Goal: Communication & Community: Answer question/provide support

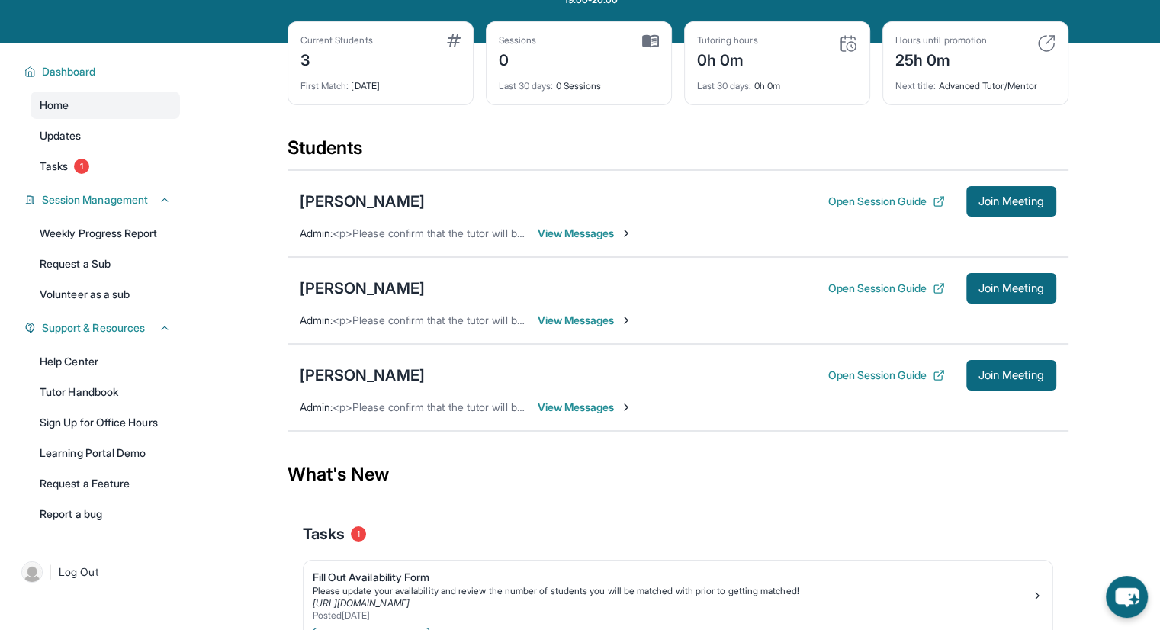
scroll to position [150, 0]
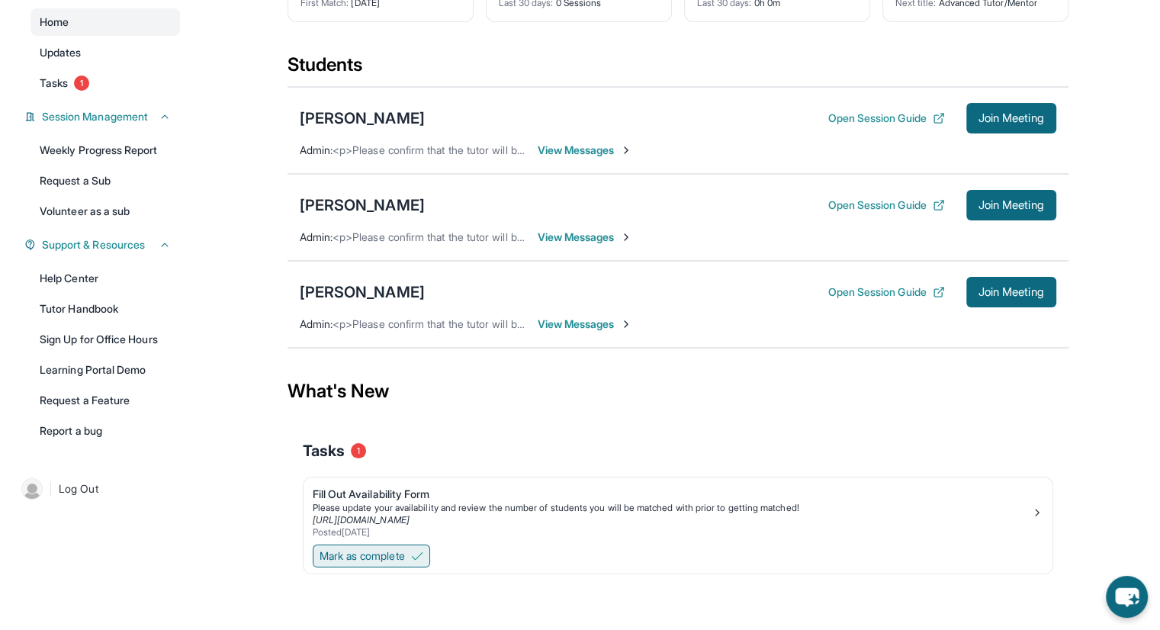
click at [366, 549] on span "Mark as complete" at bounding box center [362, 555] width 85 height 15
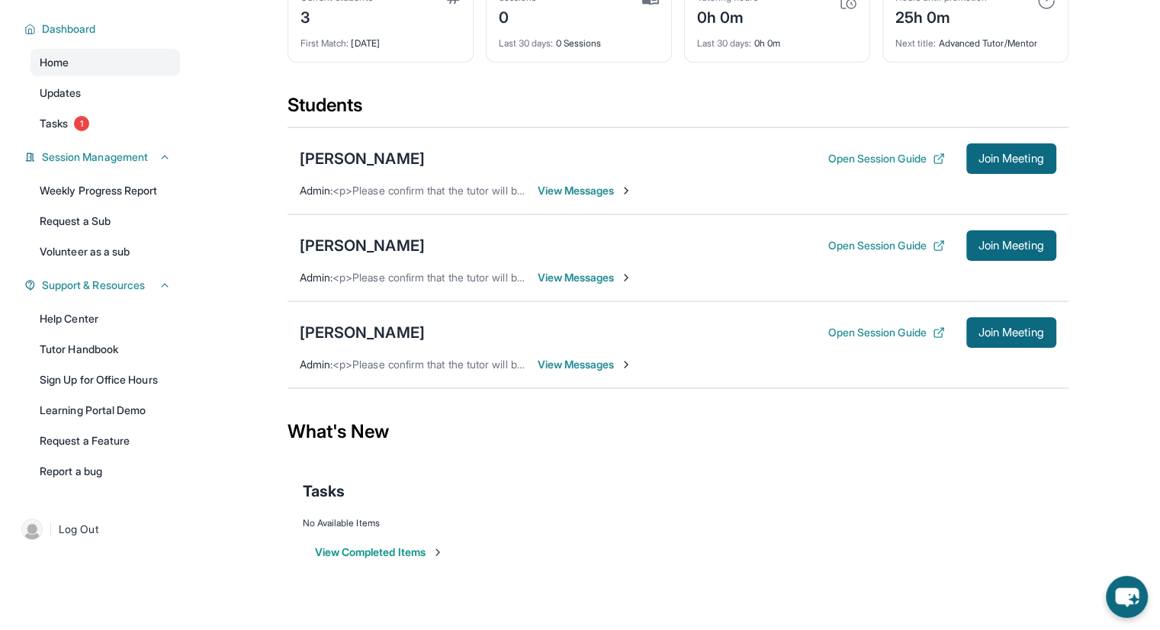
scroll to position [110, 0]
click at [568, 195] on span "View Messages" at bounding box center [585, 190] width 95 height 15
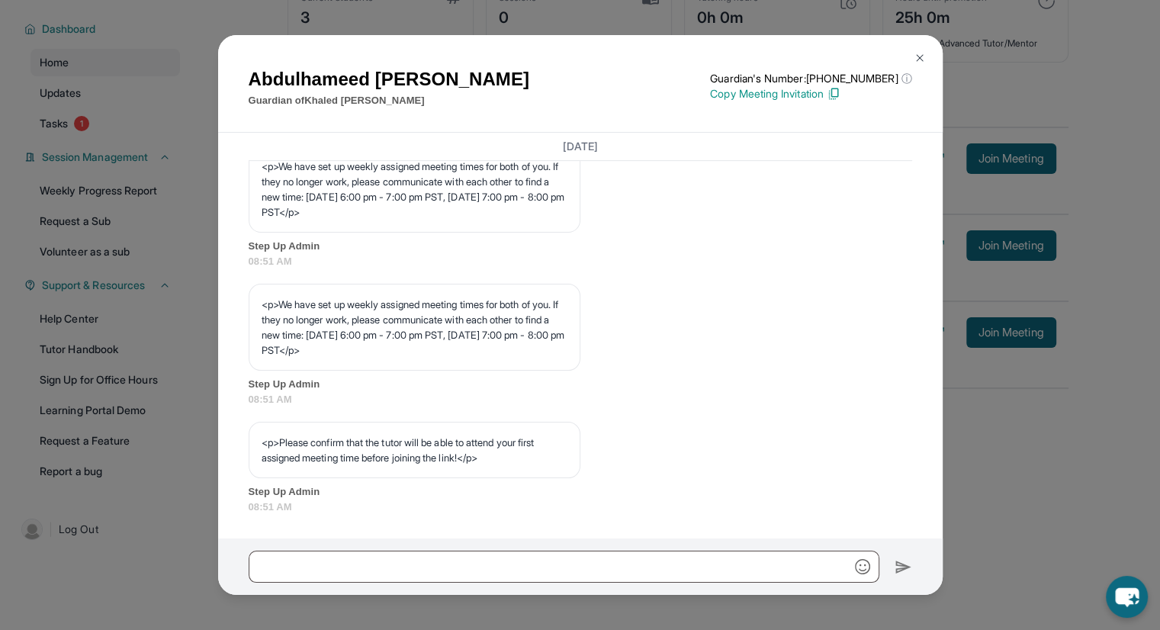
scroll to position [775, 0]
click at [918, 46] on button at bounding box center [920, 58] width 31 height 31
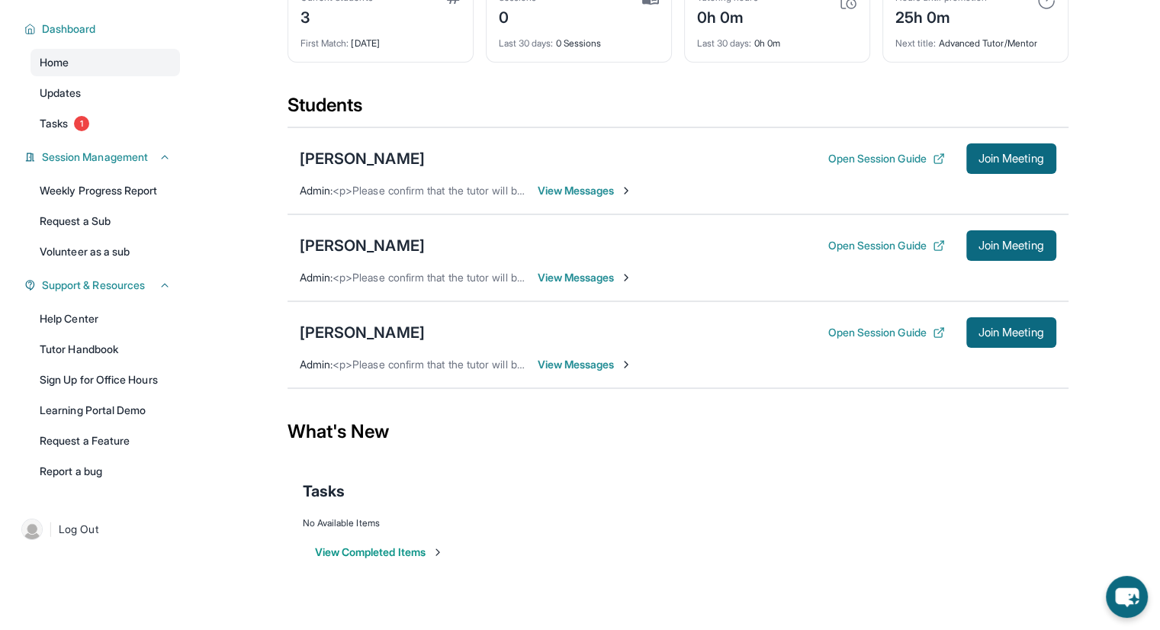
click at [598, 271] on span "View Messages" at bounding box center [585, 277] width 95 height 15
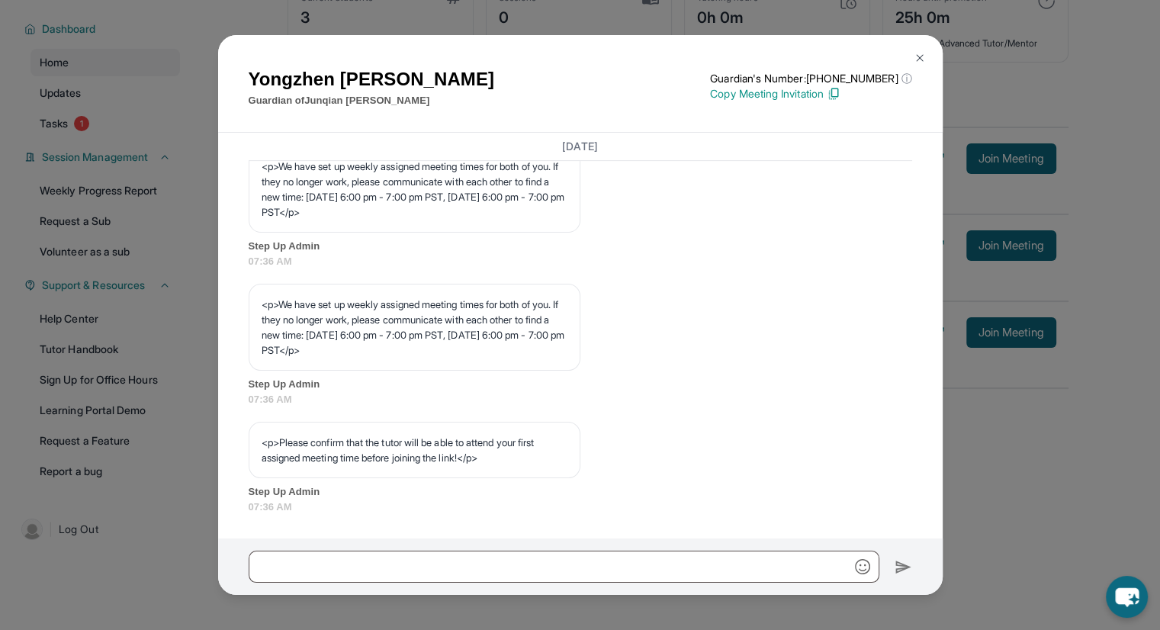
click at [921, 52] on img at bounding box center [920, 58] width 12 height 12
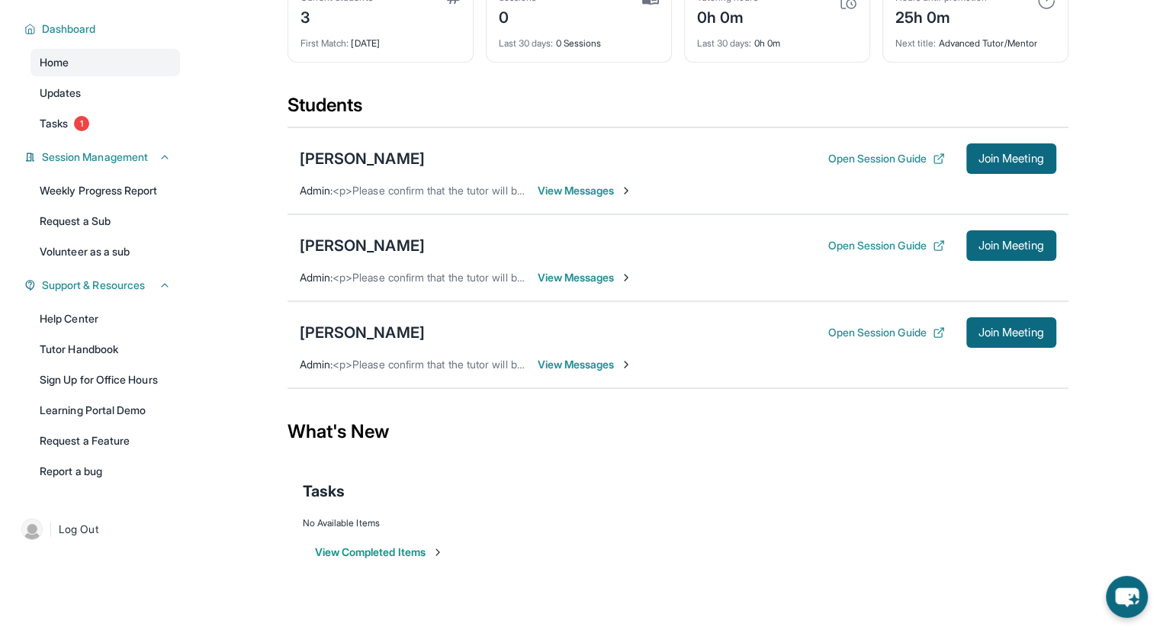
click at [608, 364] on span "View Messages" at bounding box center [585, 364] width 95 height 15
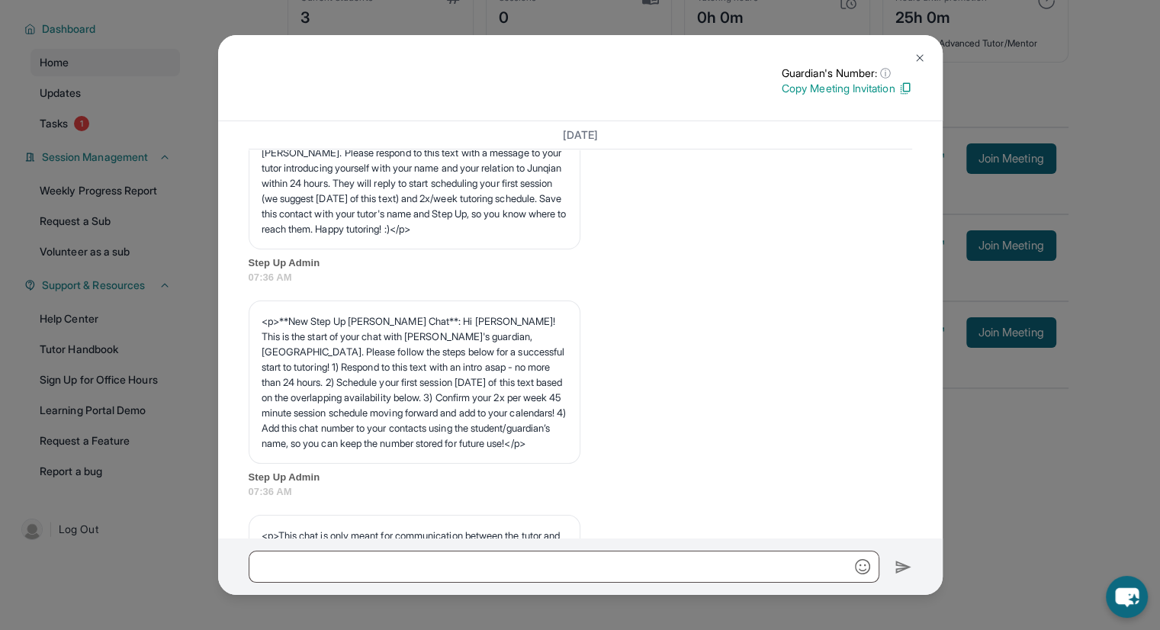
scroll to position [61, 0]
click at [920, 56] on img at bounding box center [920, 58] width 12 height 12
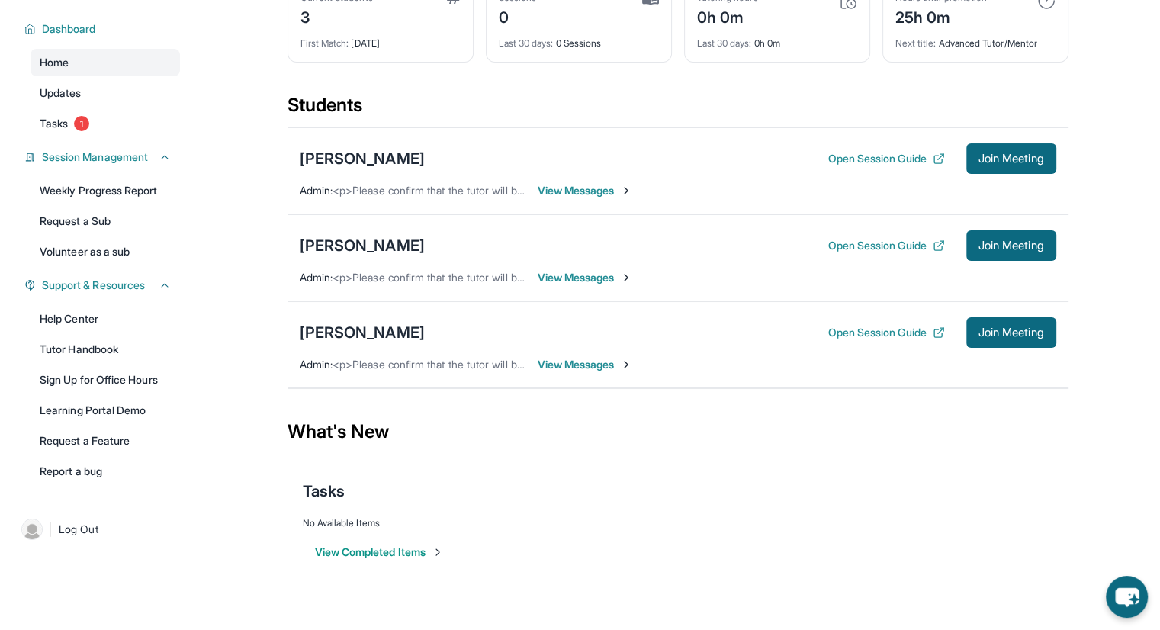
click at [619, 367] on span "View Messages" at bounding box center [585, 364] width 95 height 15
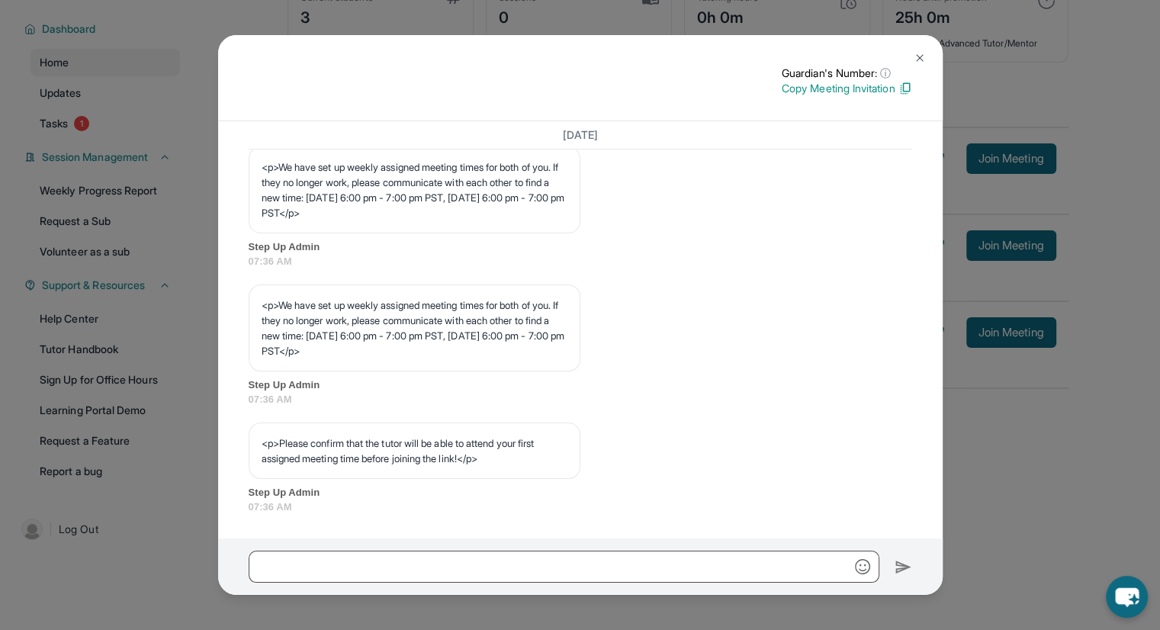
scroll to position [763, 0]
click at [919, 60] on img at bounding box center [920, 58] width 12 height 12
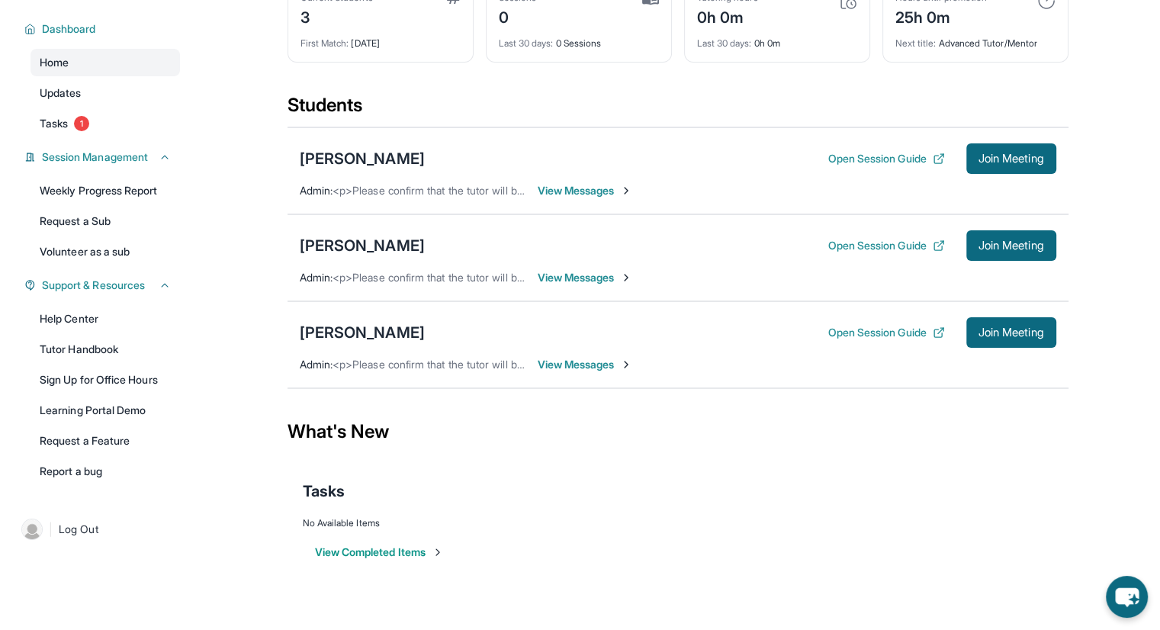
click at [585, 187] on span "View Messages" at bounding box center [585, 190] width 95 height 15
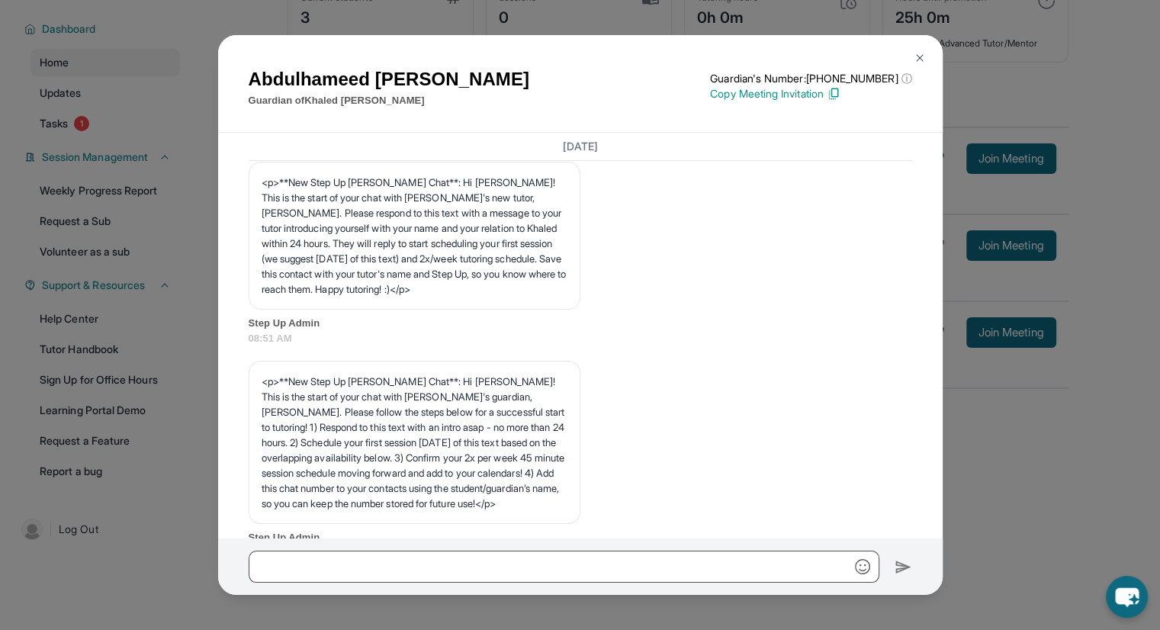
scroll to position [0, 0]
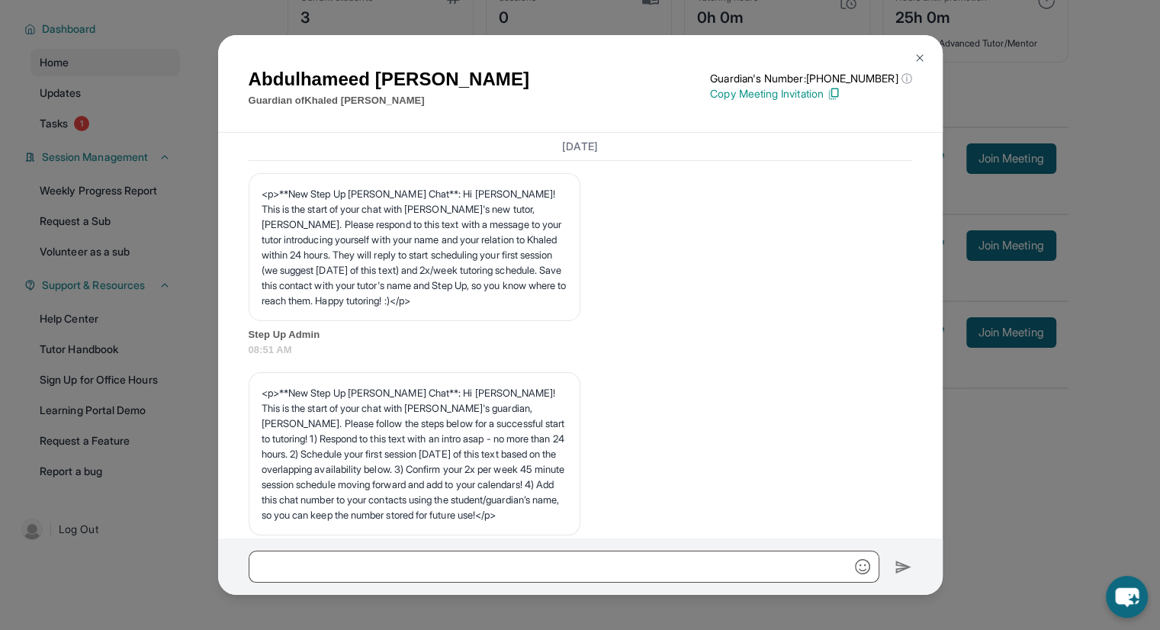
click at [911, 58] on button at bounding box center [920, 58] width 31 height 31
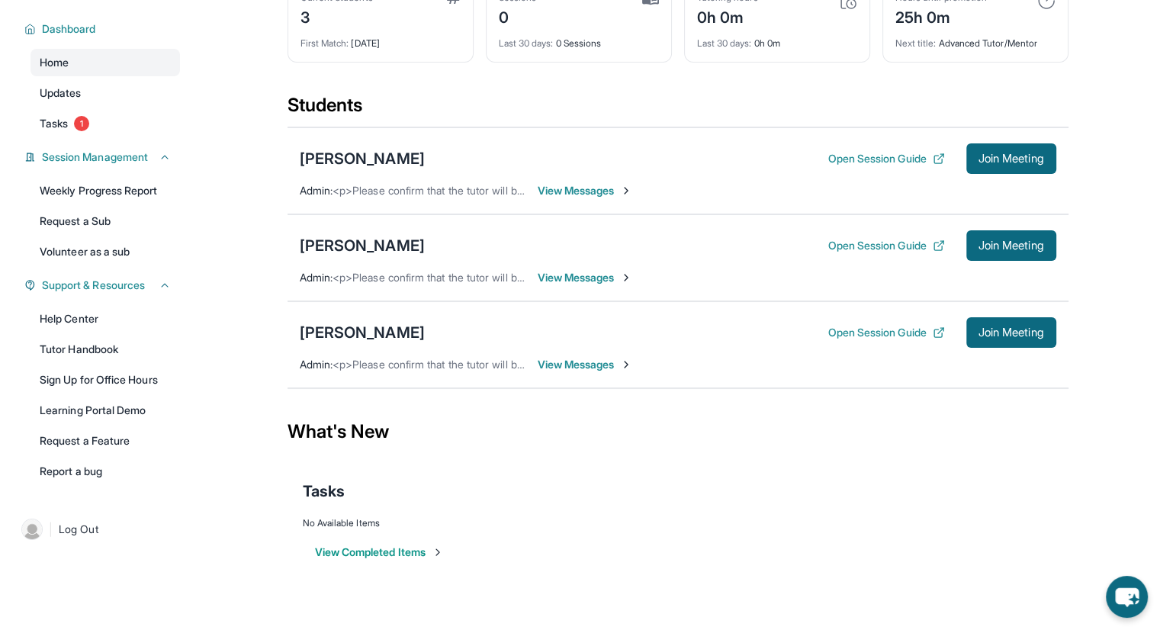
click at [564, 281] on span "View Messages" at bounding box center [585, 277] width 95 height 15
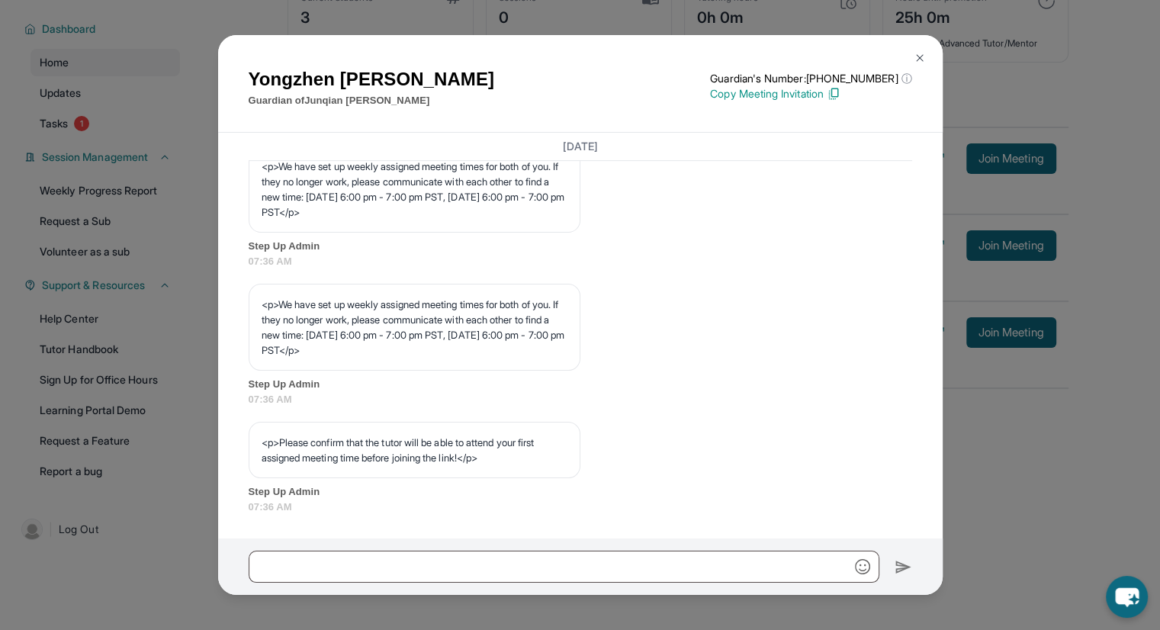
scroll to position [754, 0]
click at [917, 53] on img at bounding box center [920, 58] width 12 height 12
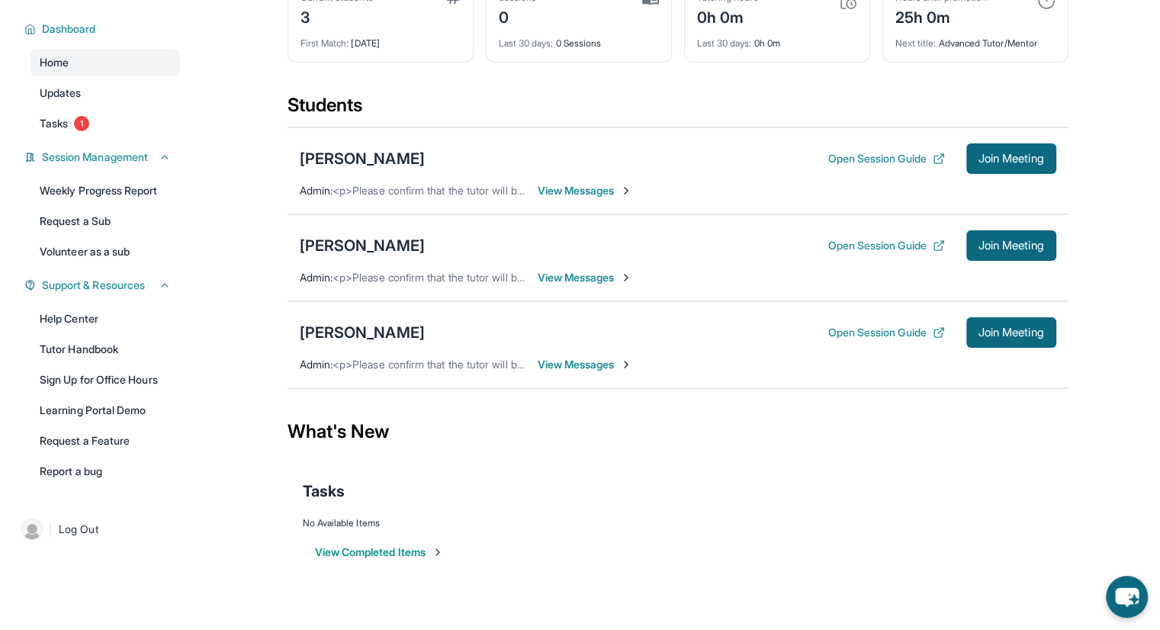
click at [603, 190] on span "View Messages" at bounding box center [585, 190] width 95 height 15
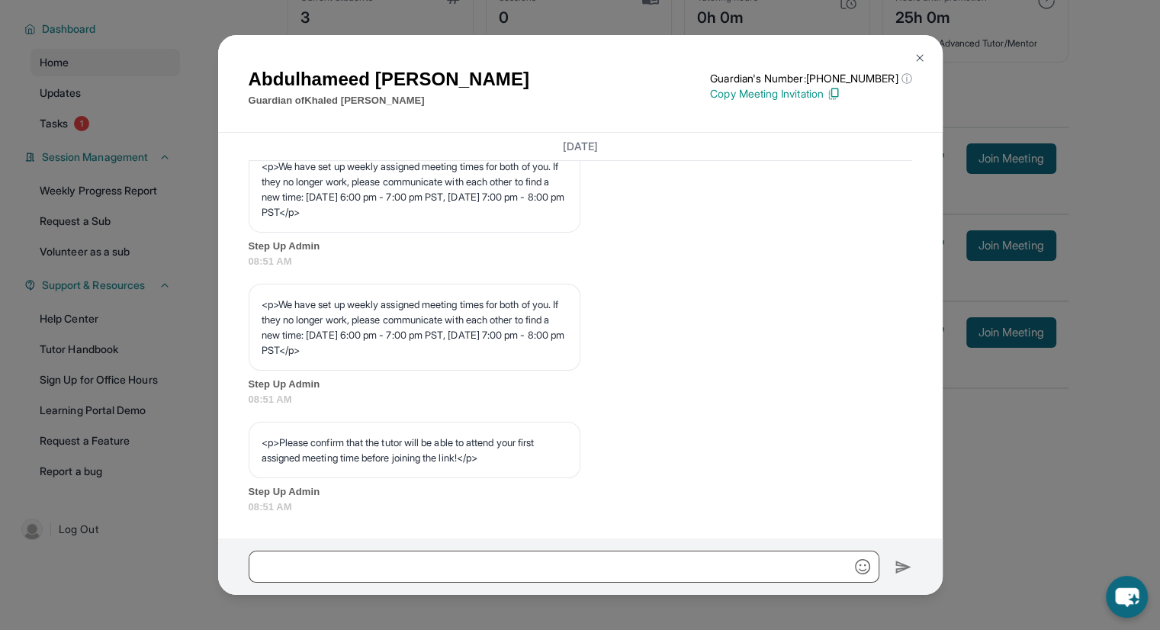
scroll to position [775, 0]
click at [921, 54] on img at bounding box center [920, 58] width 12 height 12
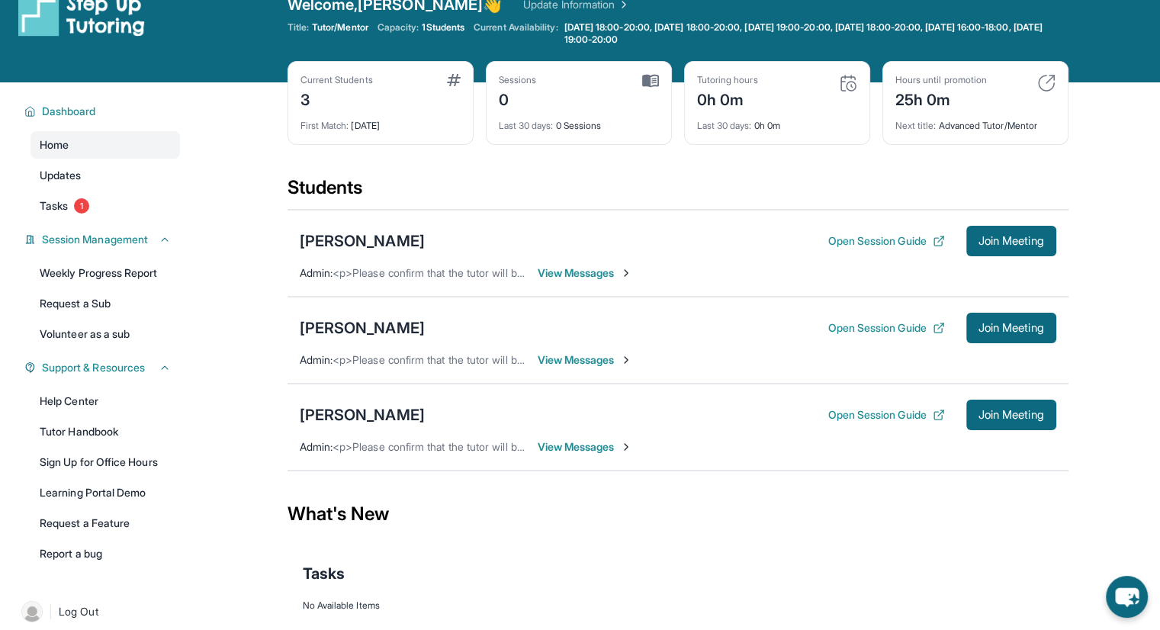
scroll to position [0, 0]
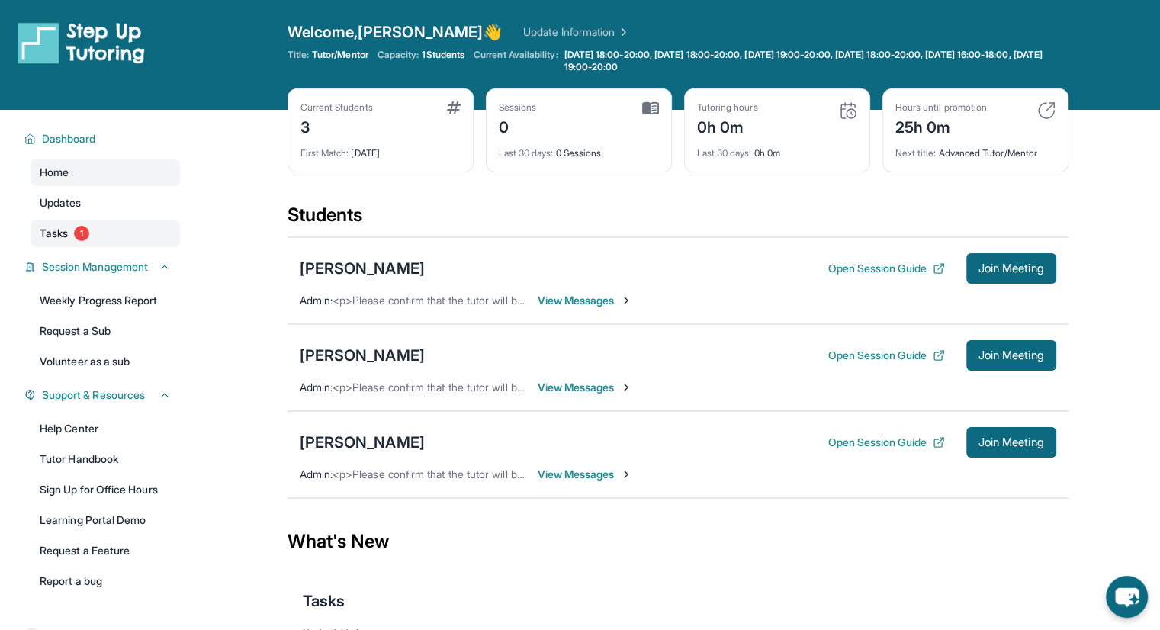
click at [82, 222] on link "Tasks 1" at bounding box center [106, 233] width 150 height 27
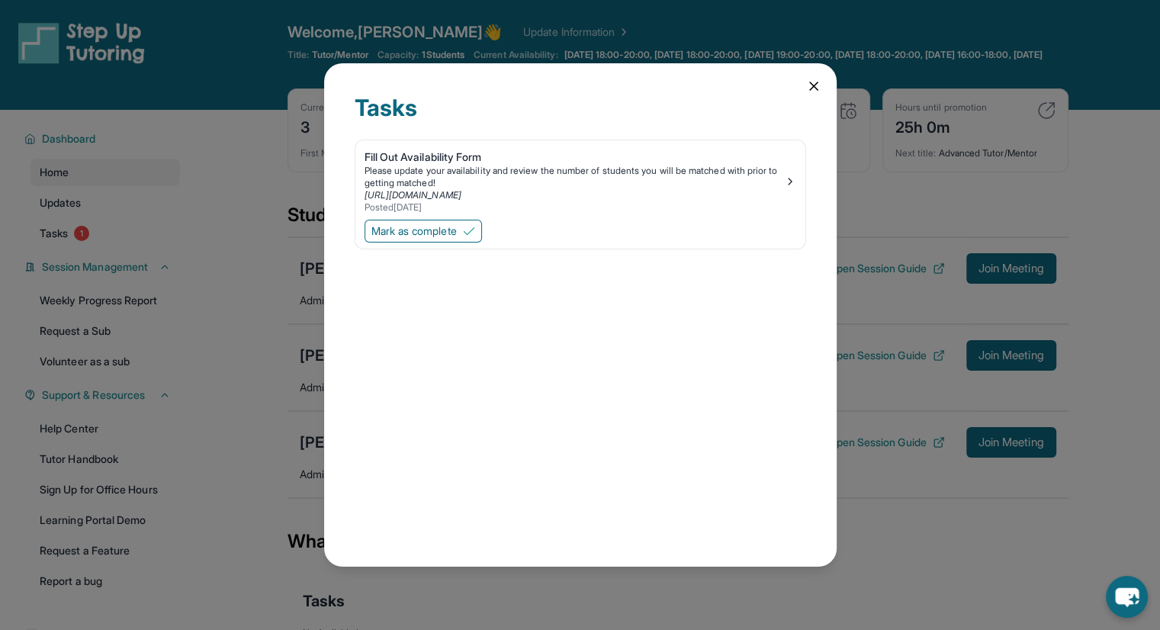
click at [802, 86] on div "Tasks Fill Out Availability Form Please update your availability and review the…" at bounding box center [580, 315] width 513 height 504
click at [818, 80] on icon at bounding box center [813, 86] width 15 height 15
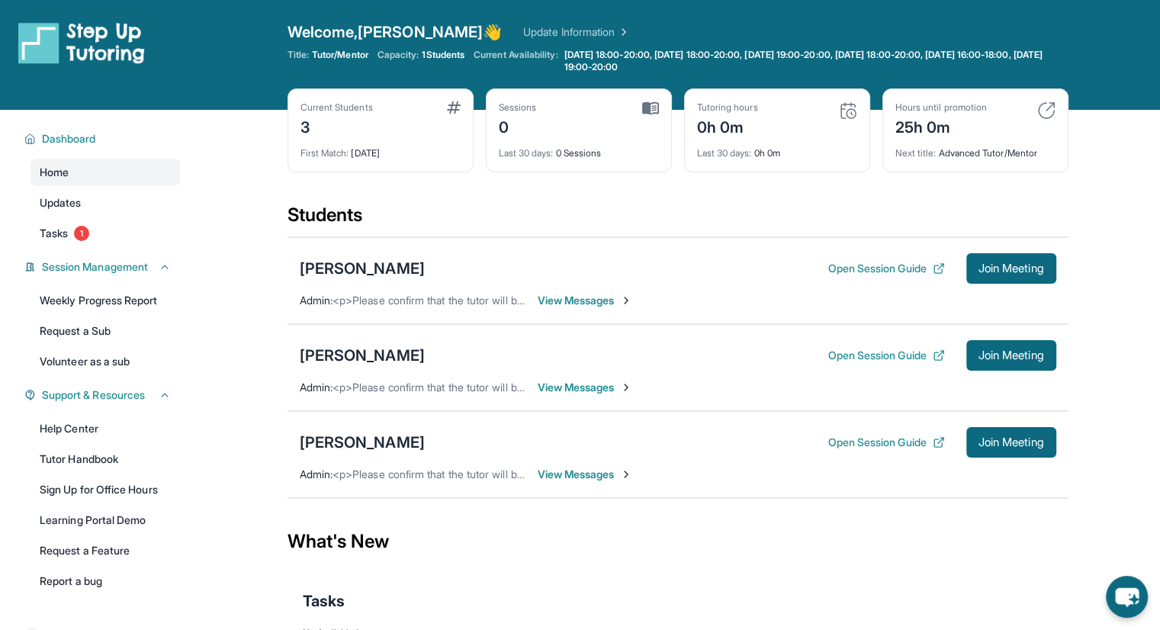
click at [564, 297] on span "View Messages" at bounding box center [585, 300] width 95 height 15
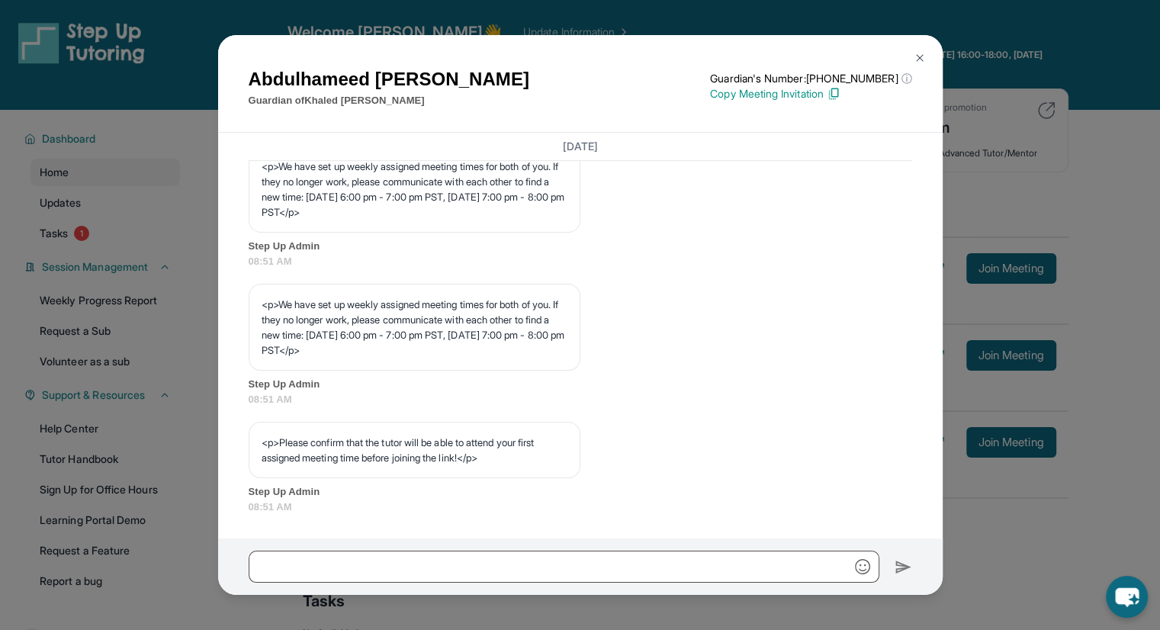
scroll to position [769, 0]
click at [921, 56] on img at bounding box center [920, 58] width 12 height 12
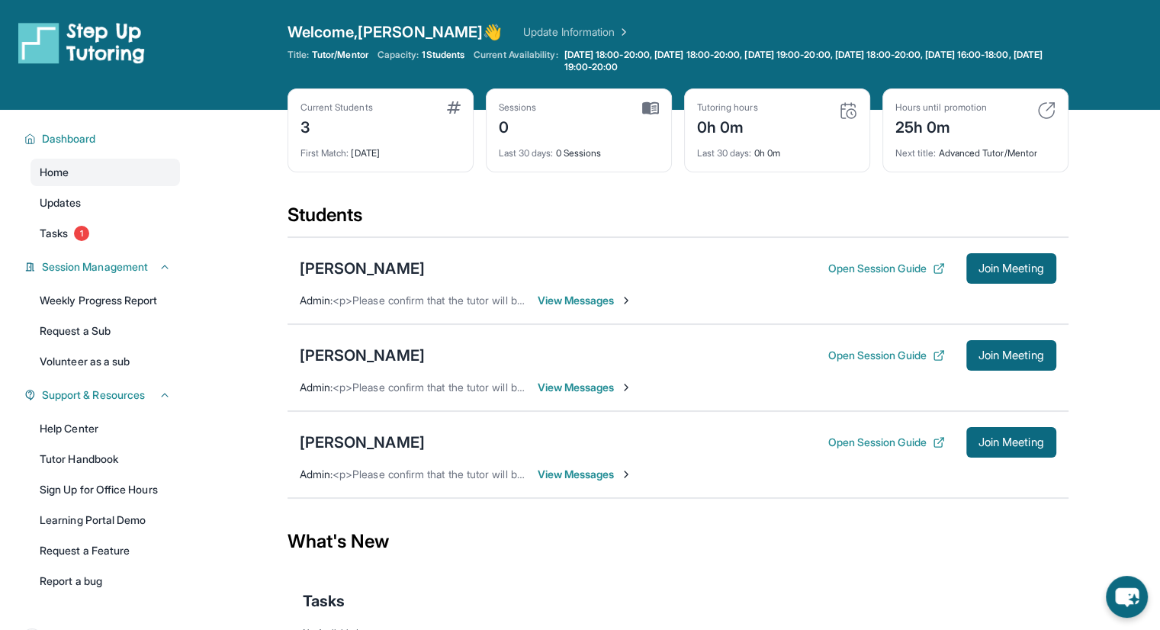
click at [570, 299] on span "View Messages" at bounding box center [585, 300] width 95 height 15
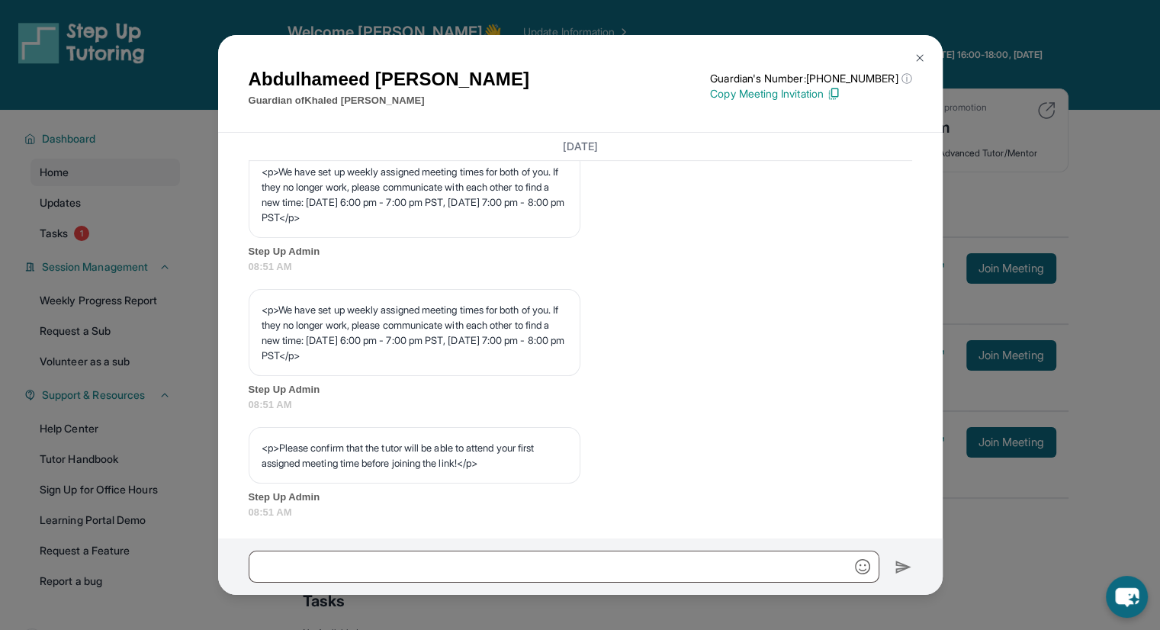
scroll to position [775, 0]
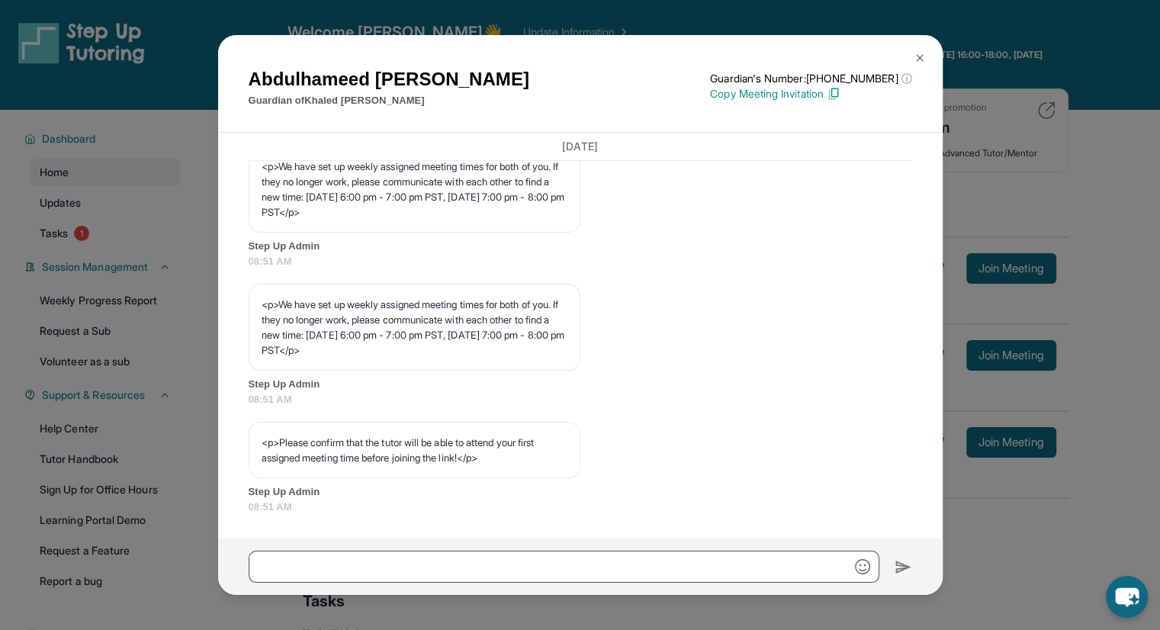
click at [922, 47] on button at bounding box center [920, 58] width 31 height 31
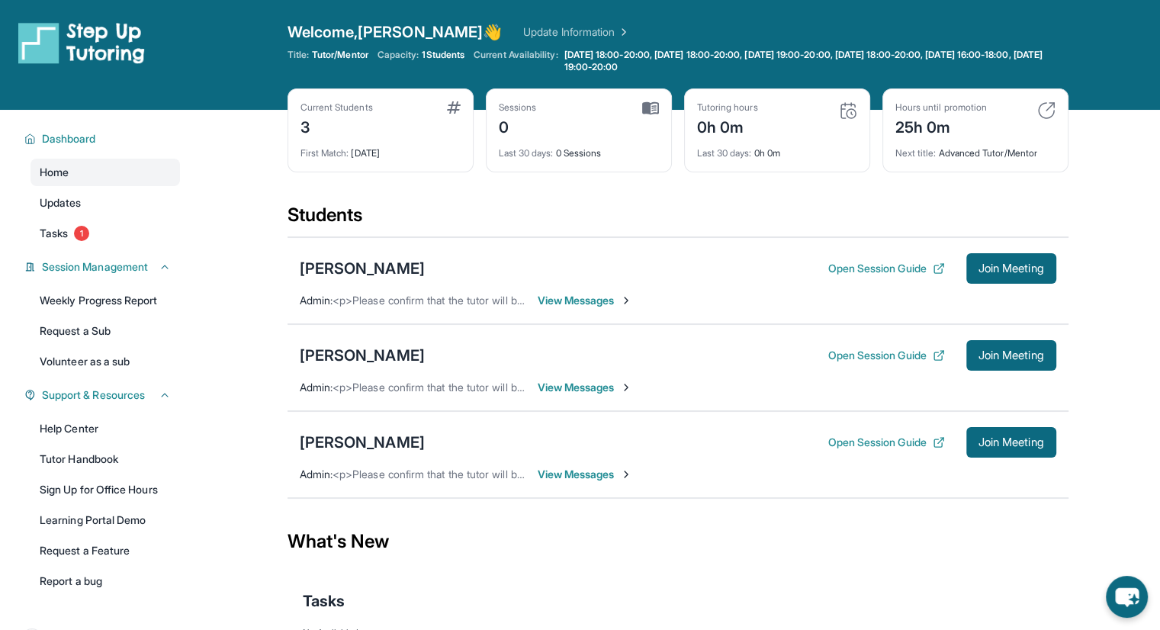
click at [587, 380] on span "View Messages" at bounding box center [585, 387] width 95 height 15
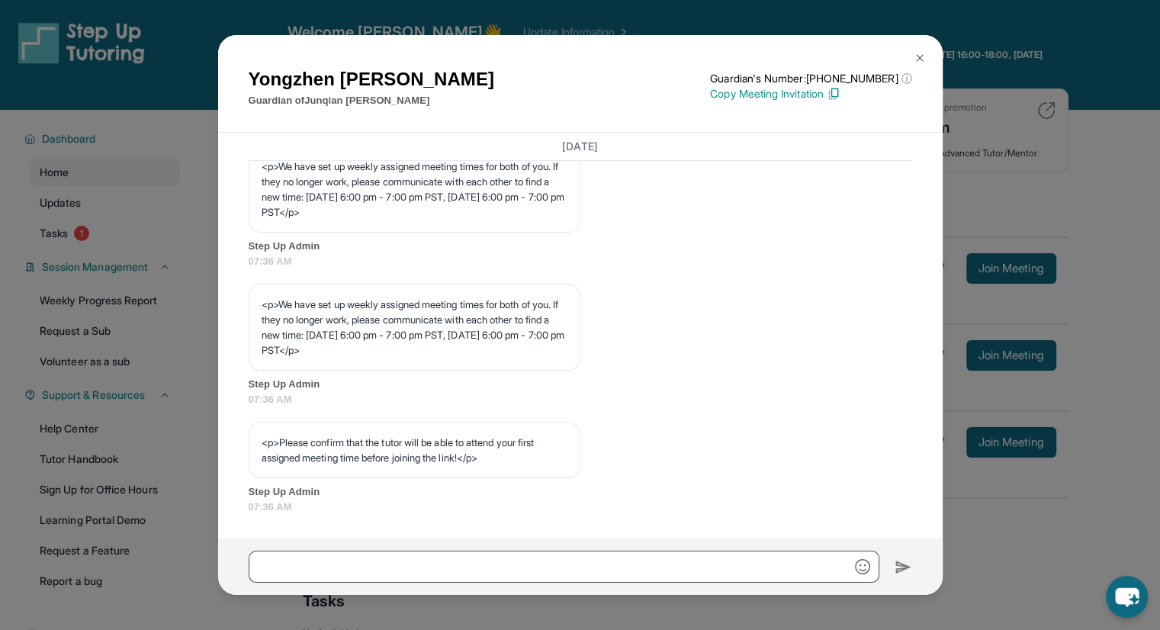
click at [922, 55] on img at bounding box center [920, 58] width 12 height 12
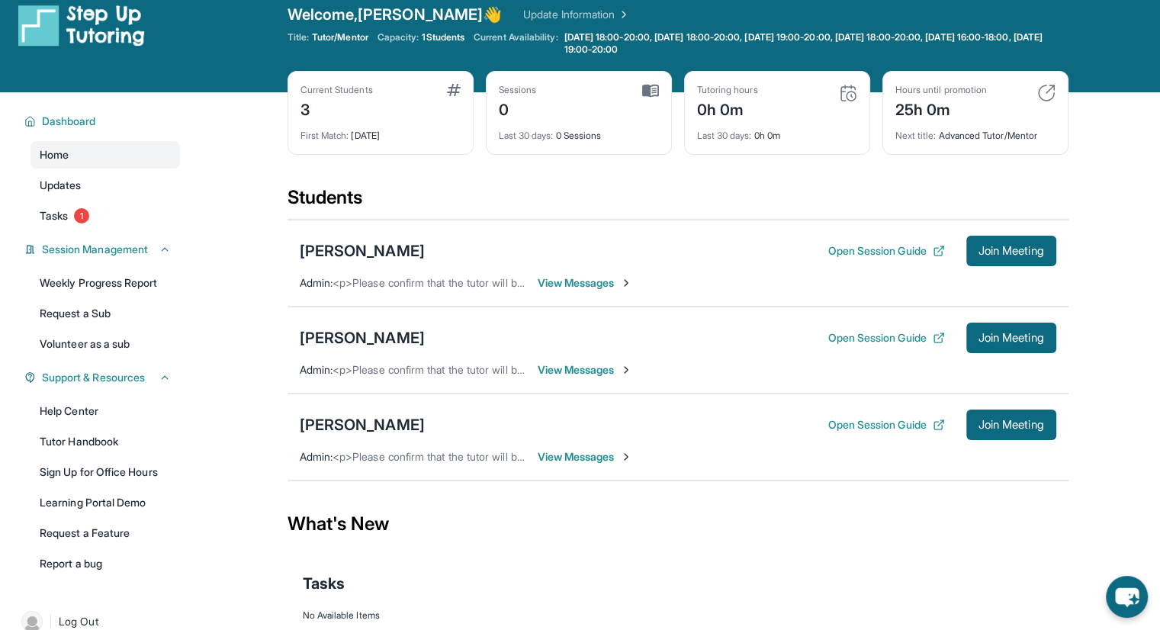
scroll to position [15, 0]
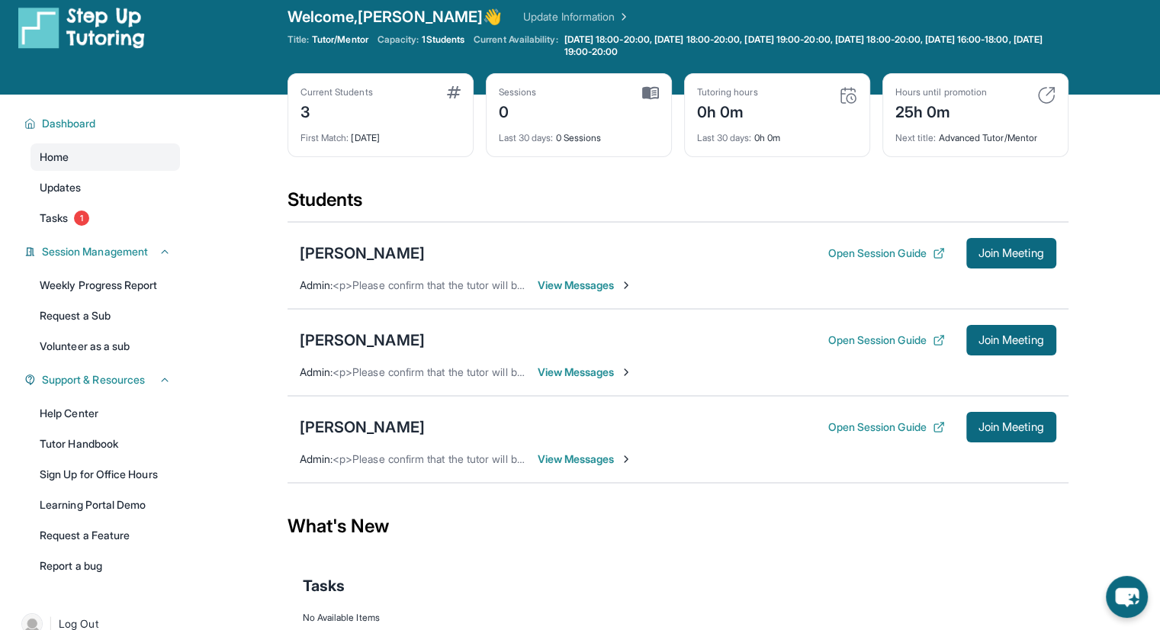
click at [613, 464] on span "View Messages" at bounding box center [585, 459] width 95 height 15
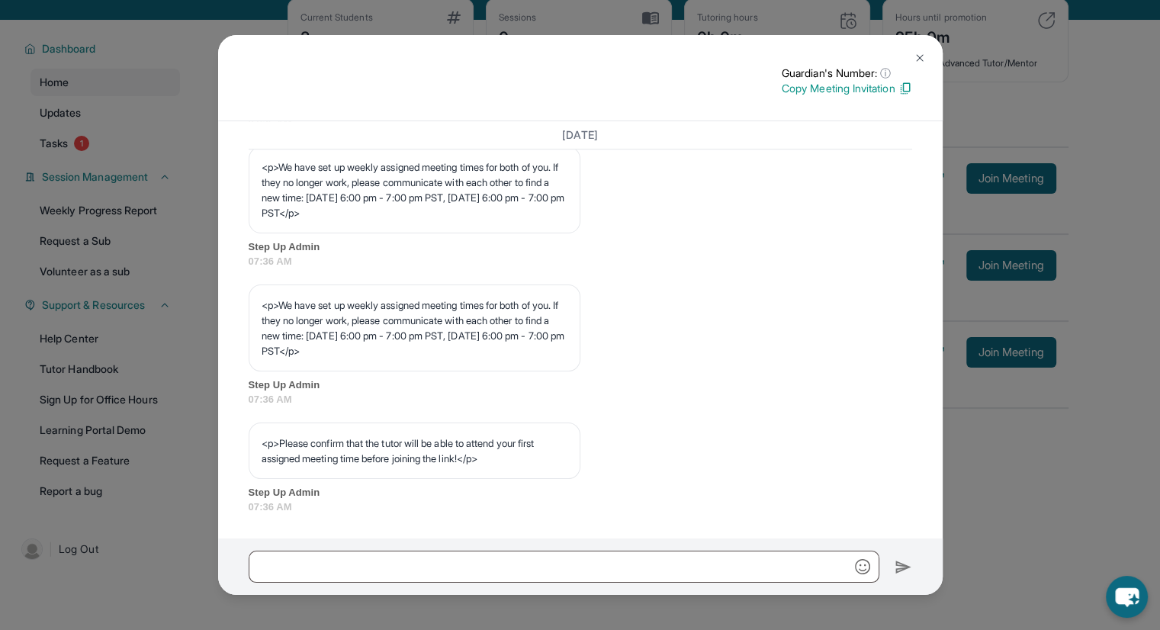
scroll to position [91, 0]
click at [920, 66] on button at bounding box center [920, 58] width 31 height 31
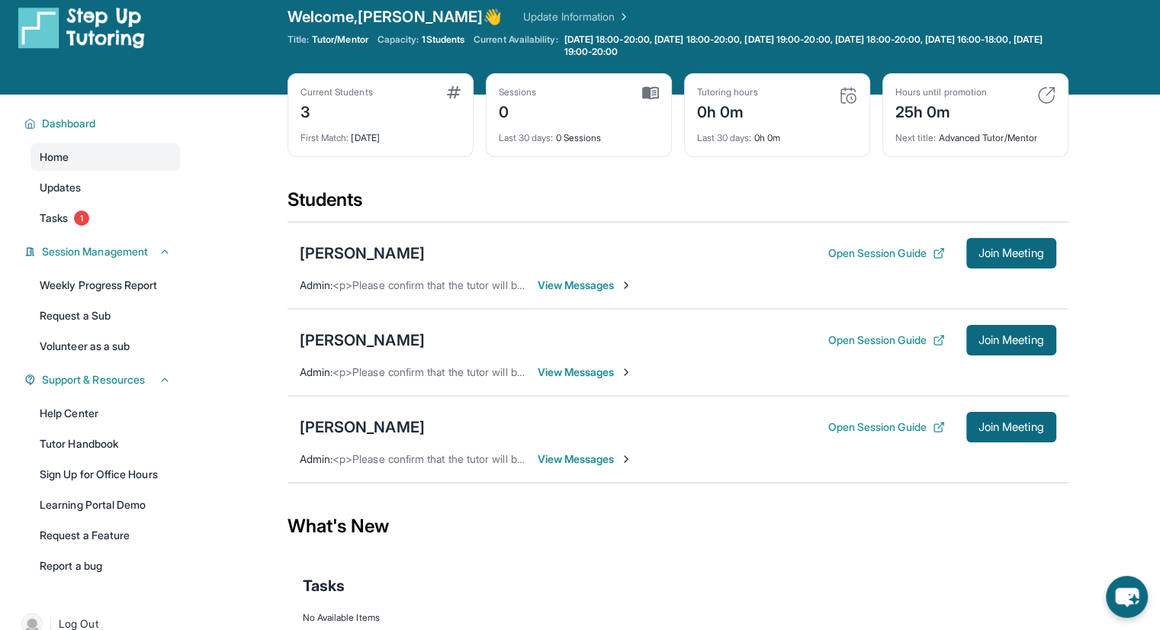
scroll to position [0, 0]
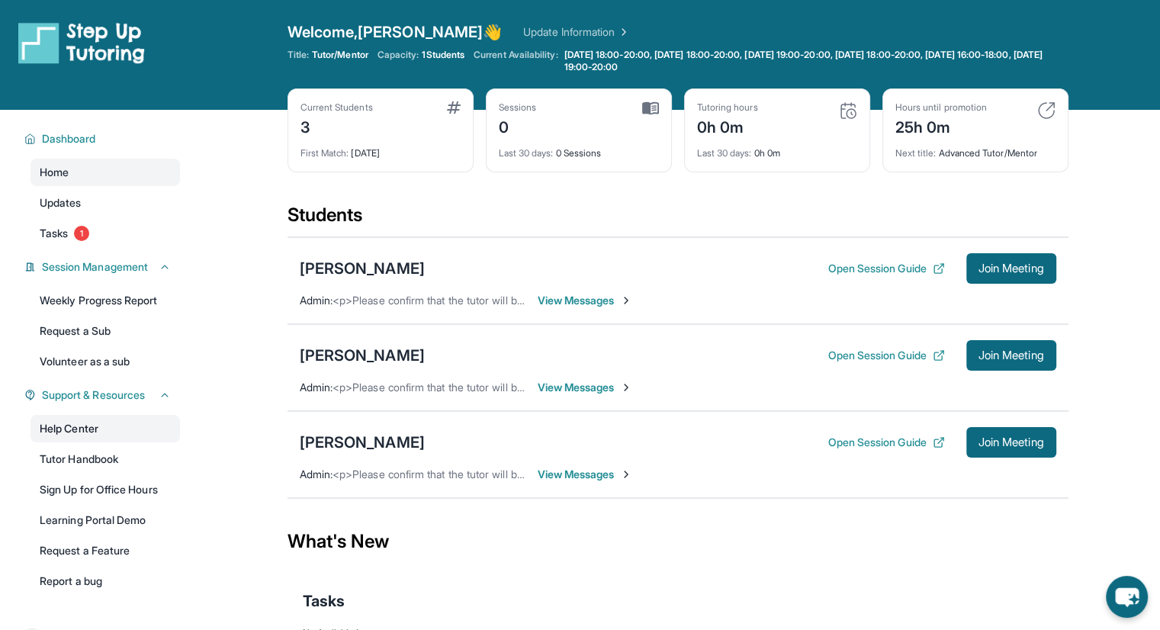
click at [137, 426] on link "Help Center" at bounding box center [106, 428] width 150 height 27
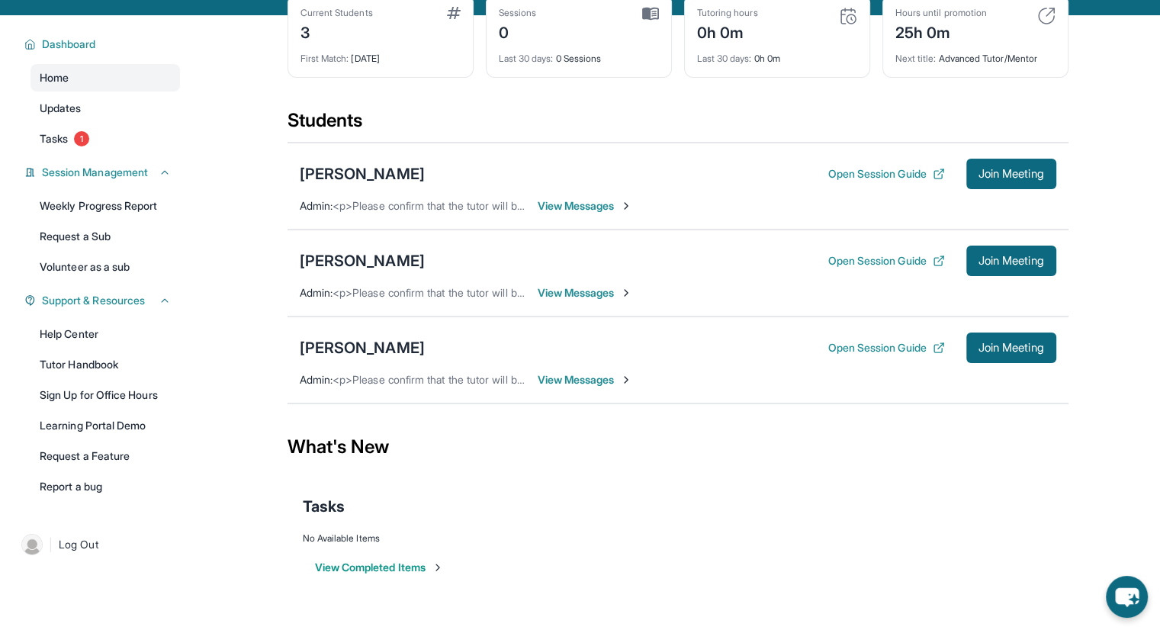
scroll to position [110, 0]
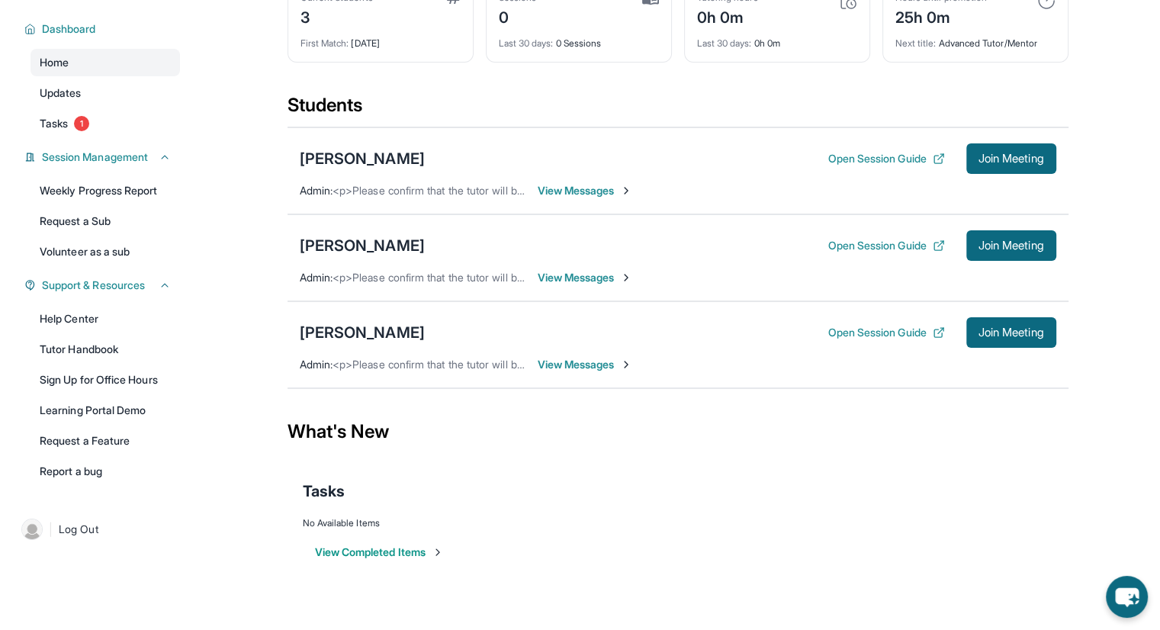
click at [123, 394] on div "Help Center Tutor Handbook Sign Up for Office Hours Learning Portal Demo Reques…" at bounding box center [106, 395] width 150 height 180
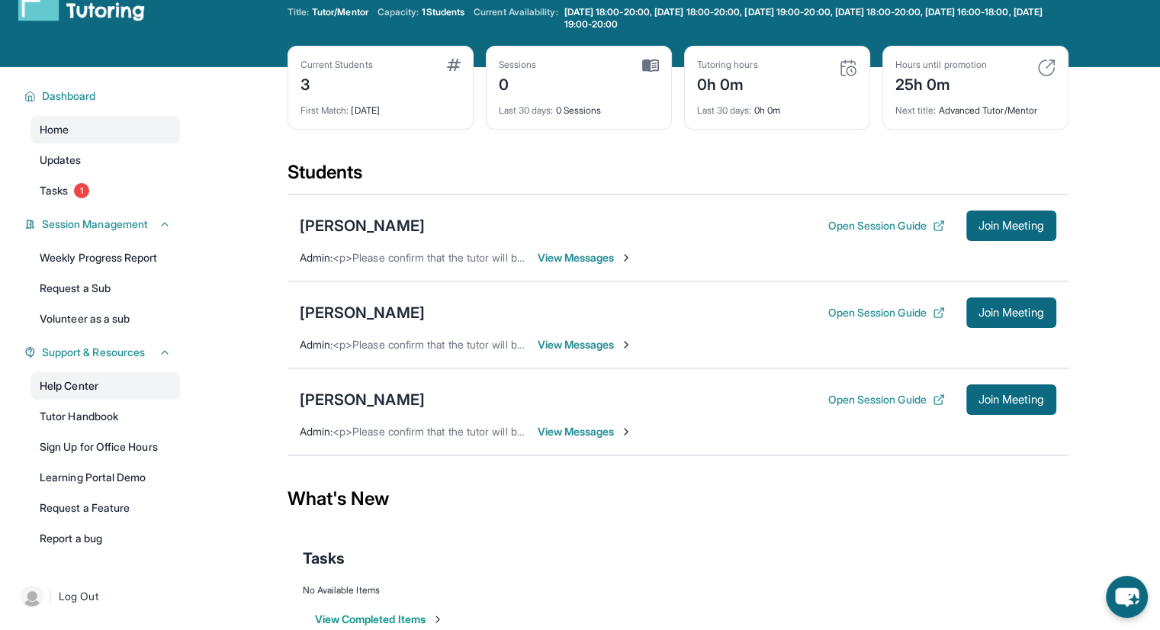
scroll to position [41, 0]
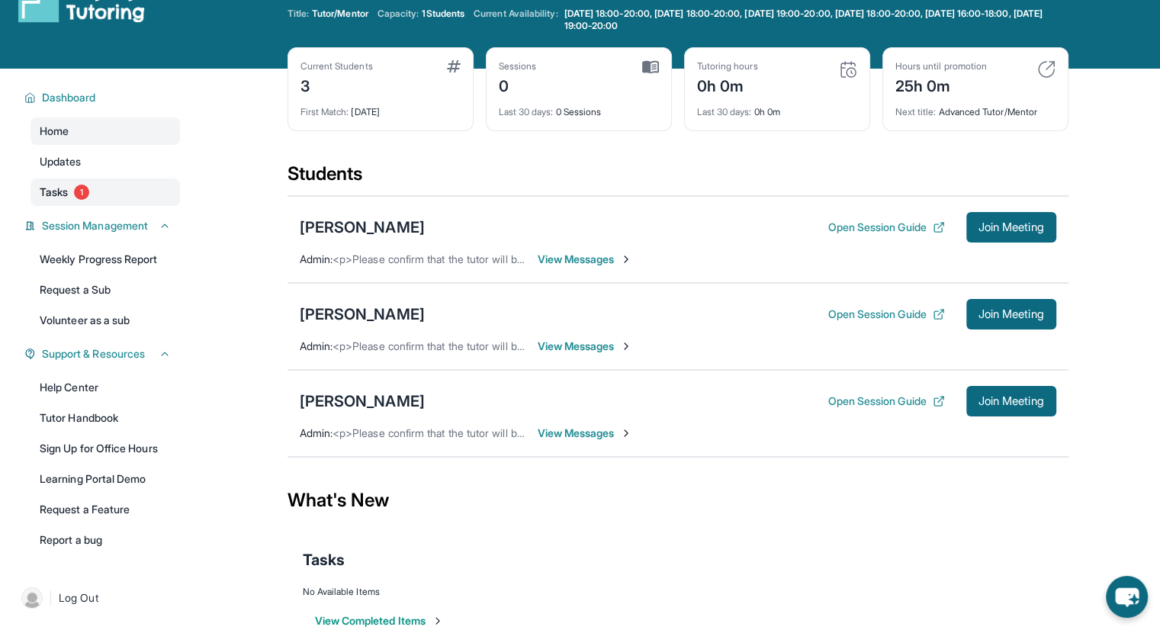
click at [101, 198] on link "Tasks 1" at bounding box center [106, 191] width 150 height 27
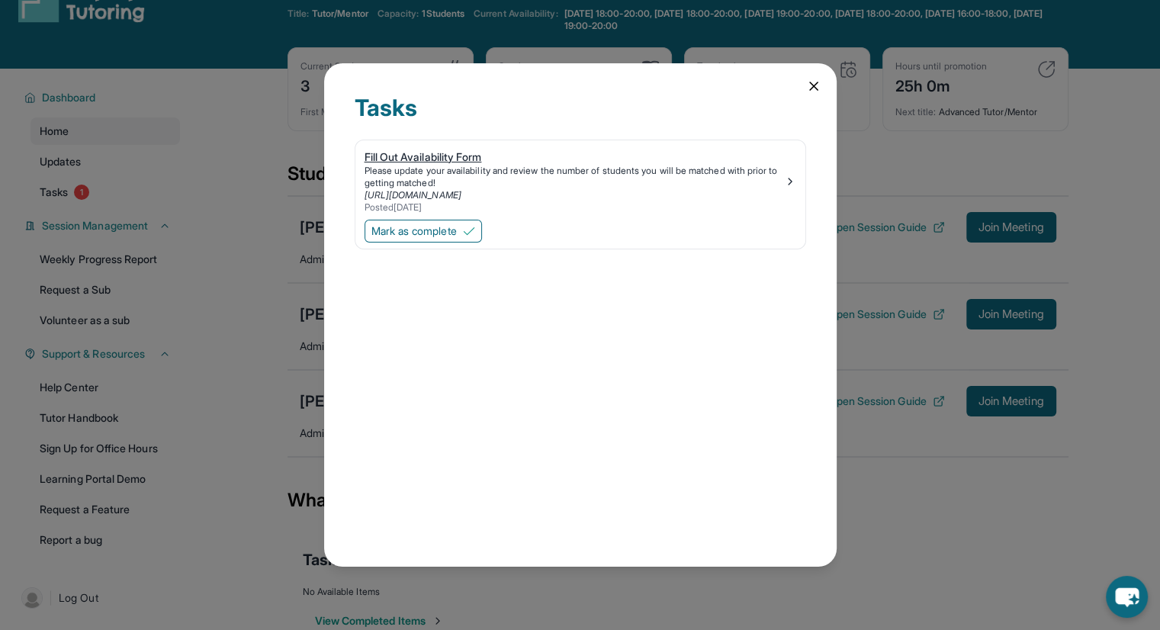
click at [458, 178] on div "Please update your availability and review the number of students you will be m…" at bounding box center [575, 177] width 420 height 24
click at [470, 228] on img at bounding box center [469, 231] width 12 height 12
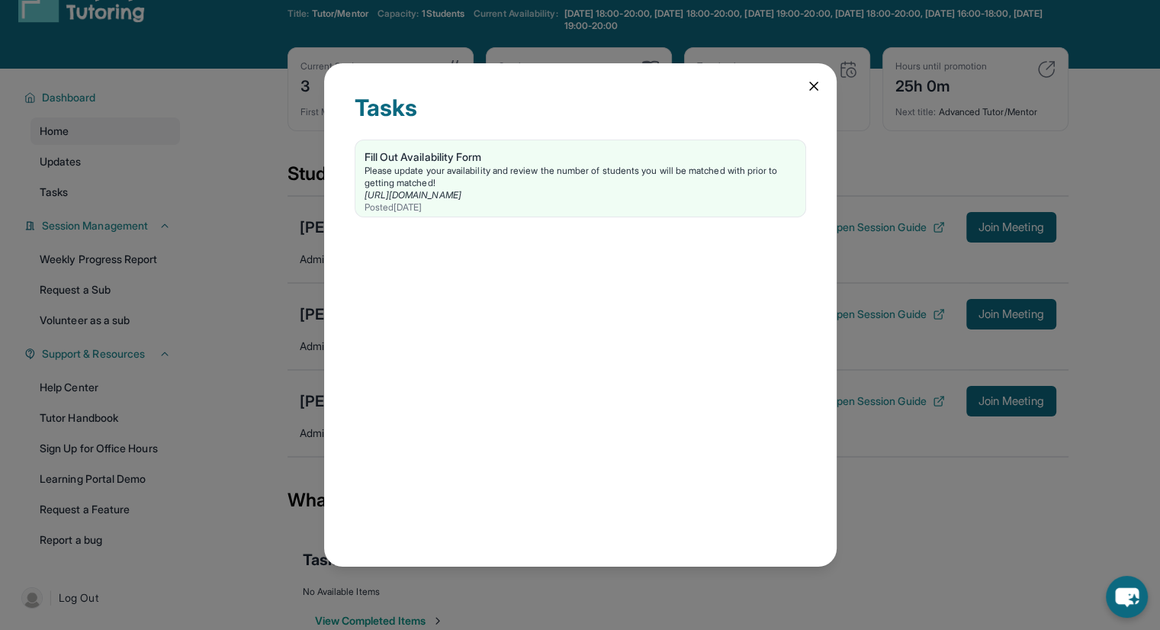
click at [809, 82] on icon at bounding box center [813, 86] width 15 height 15
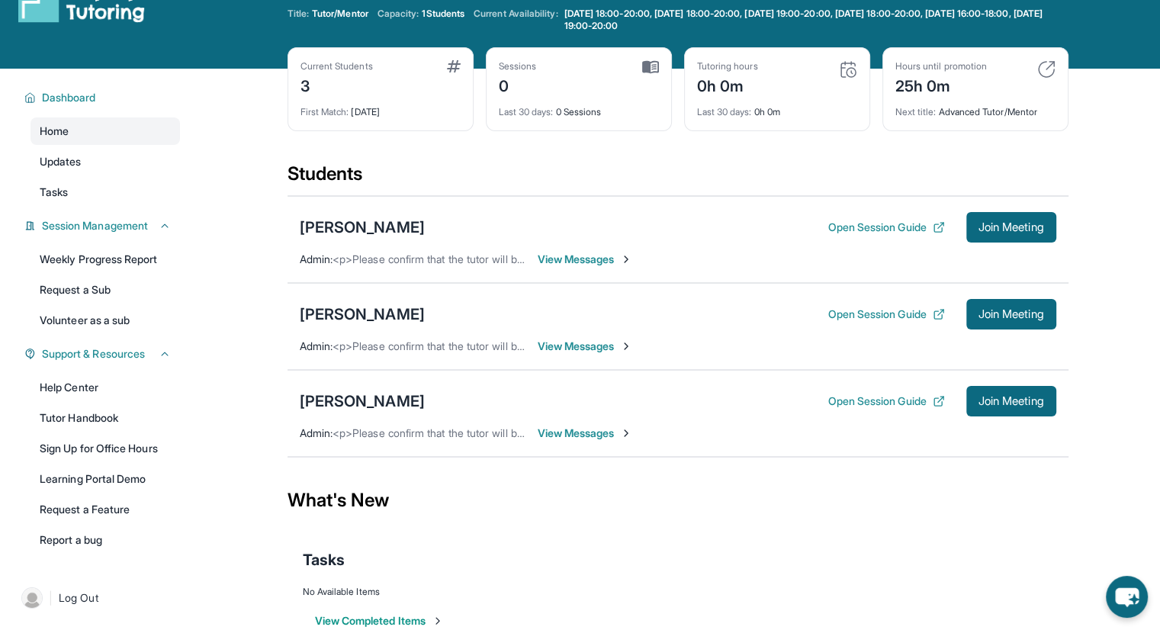
scroll to position [0, 0]
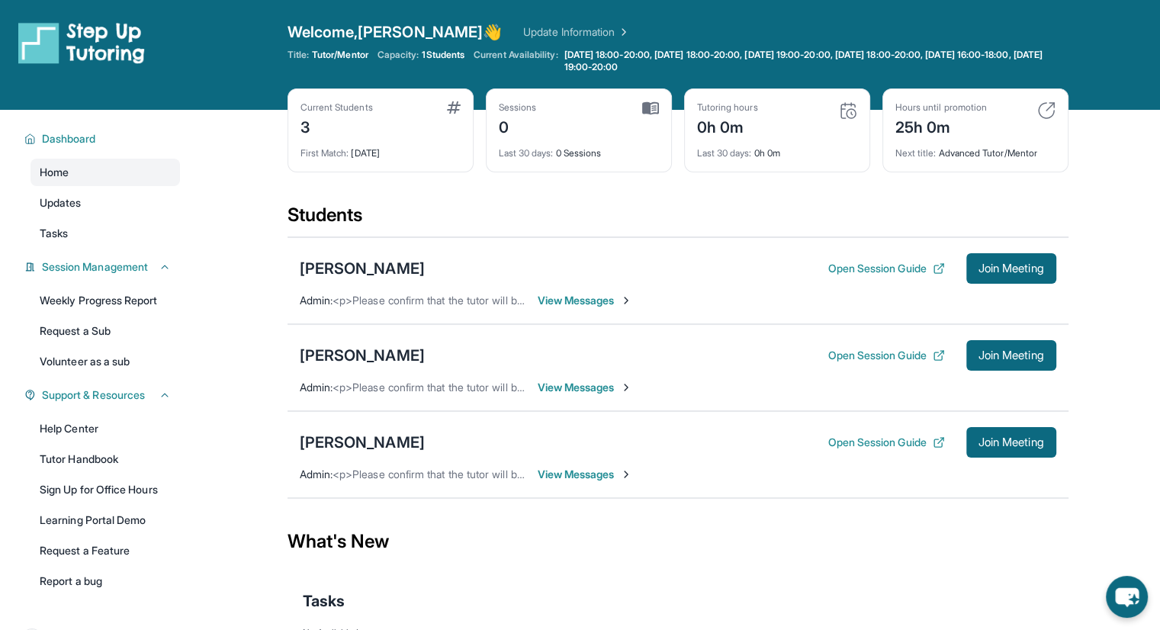
click at [523, 27] on link "Update Information" at bounding box center [576, 31] width 107 height 15
click at [99, 204] on link "Updates" at bounding box center [106, 202] width 150 height 27
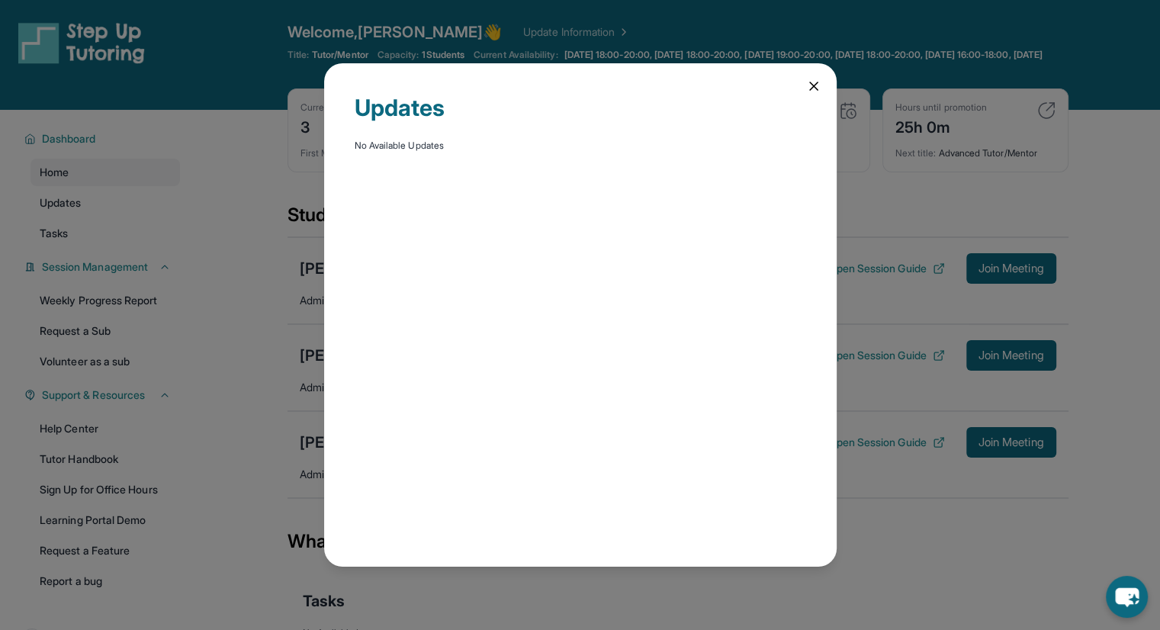
click at [97, 227] on div "Updates No Available Updates" at bounding box center [580, 315] width 1160 height 630
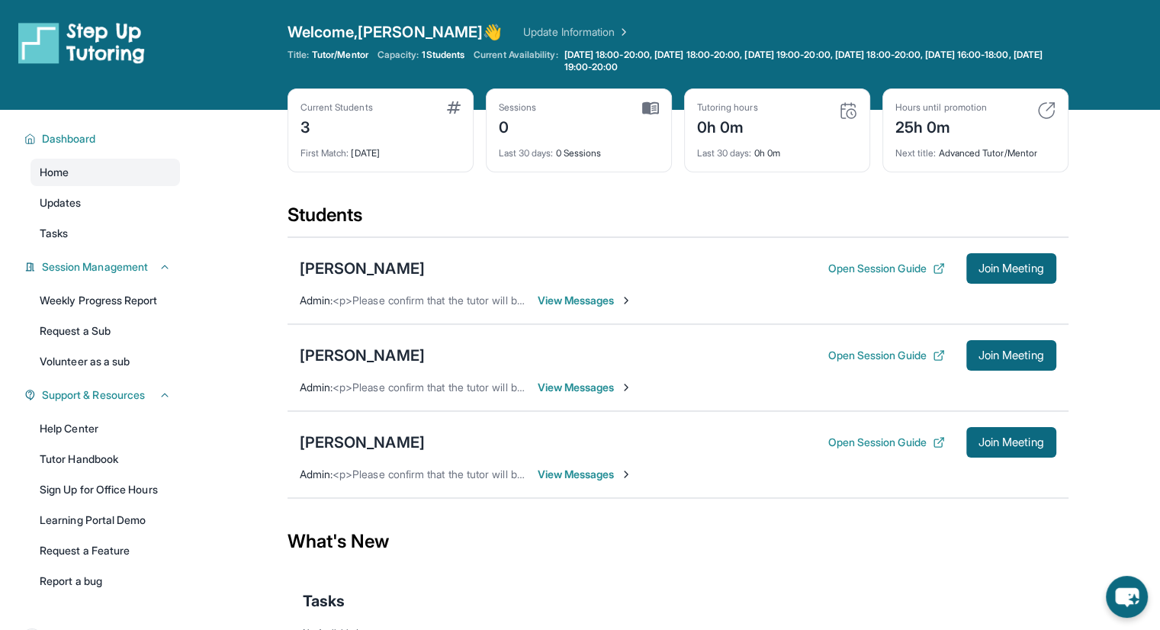
click at [97, 227] on link "Tasks" at bounding box center [106, 233] width 150 height 27
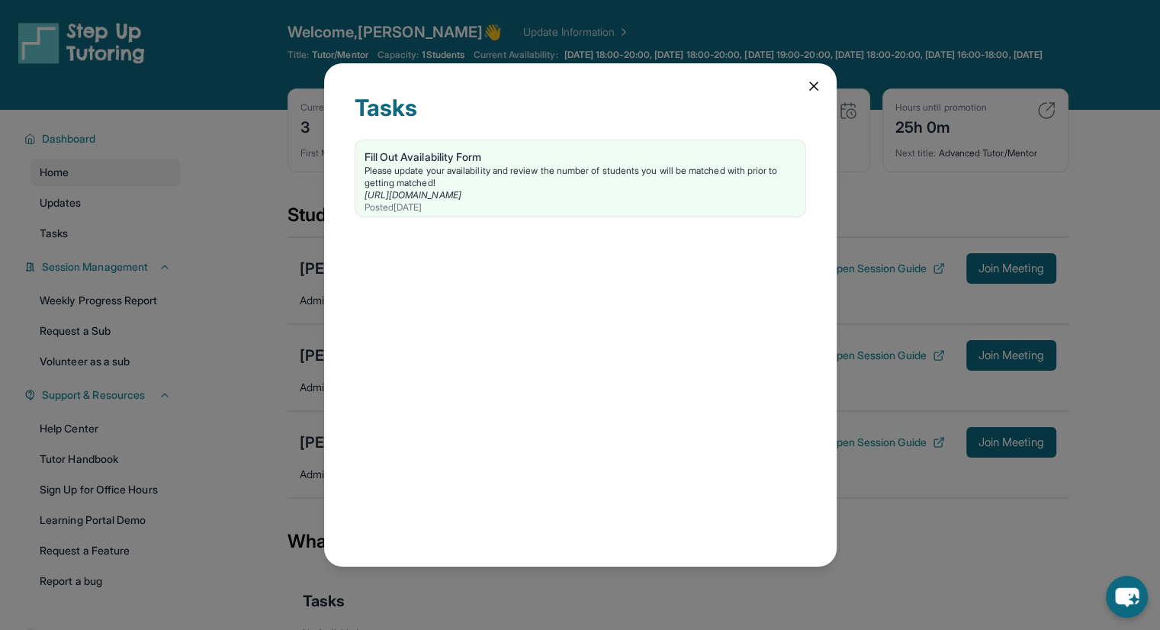
click at [97, 227] on div "Tasks Fill Out Availability Form Please update your availability and review the…" at bounding box center [580, 315] width 1160 height 630
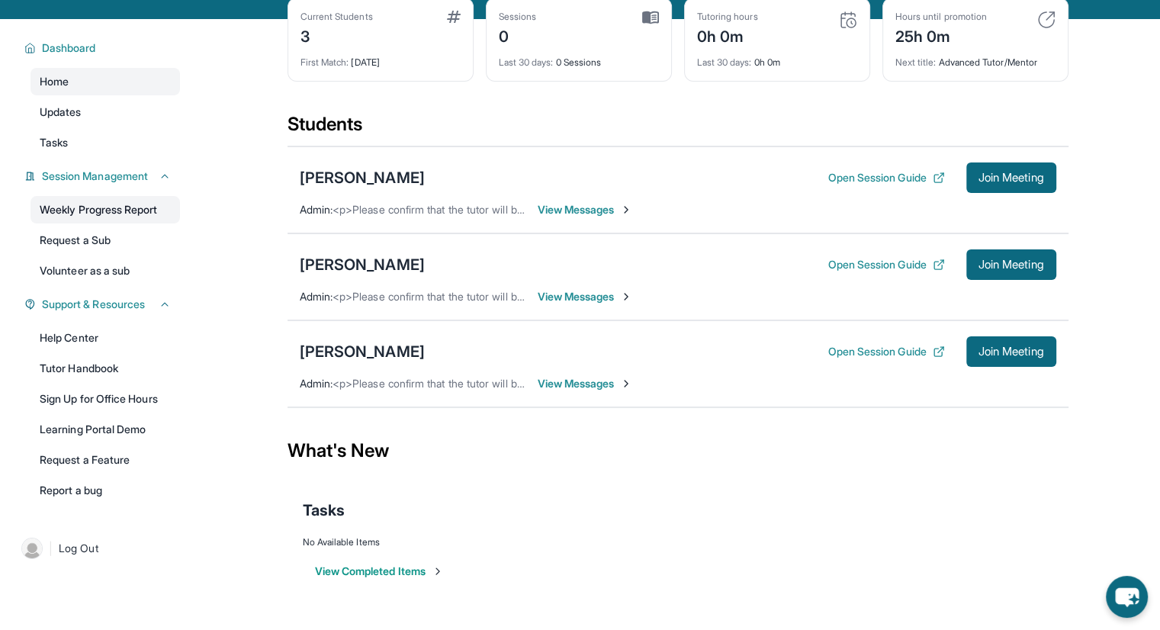
scroll to position [110, 0]
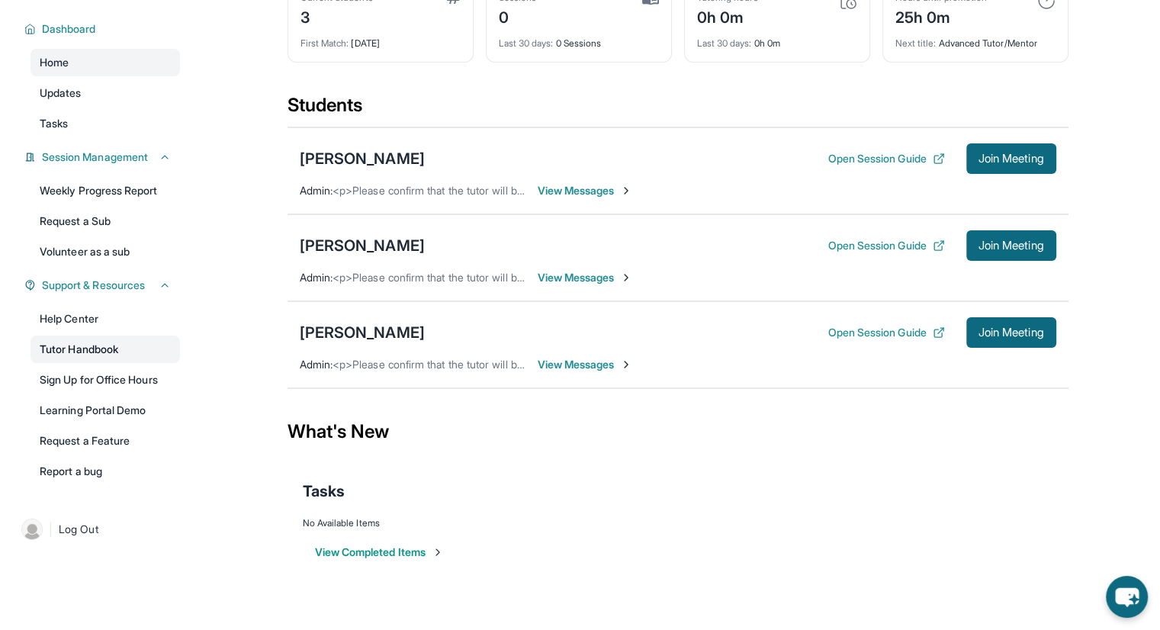
click at [110, 336] on link "Tutor Handbook" at bounding box center [106, 349] width 150 height 27
click at [359, 151] on div "[PERSON_NAME]" at bounding box center [362, 158] width 125 height 21
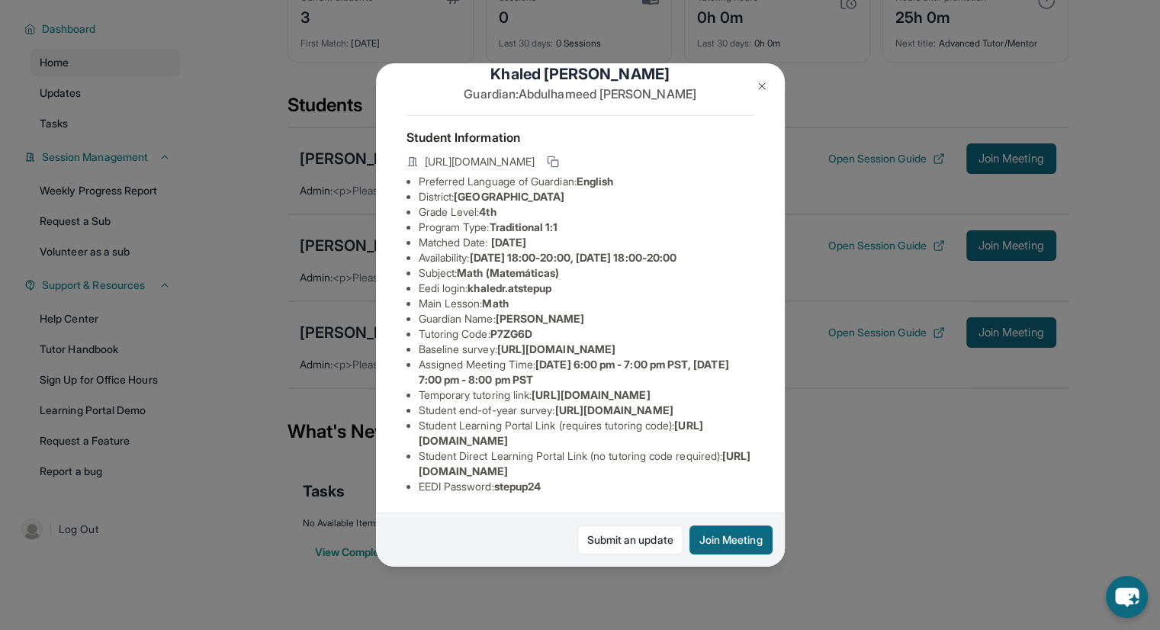
scroll to position [157, 0]
click at [767, 76] on button at bounding box center [762, 86] width 31 height 31
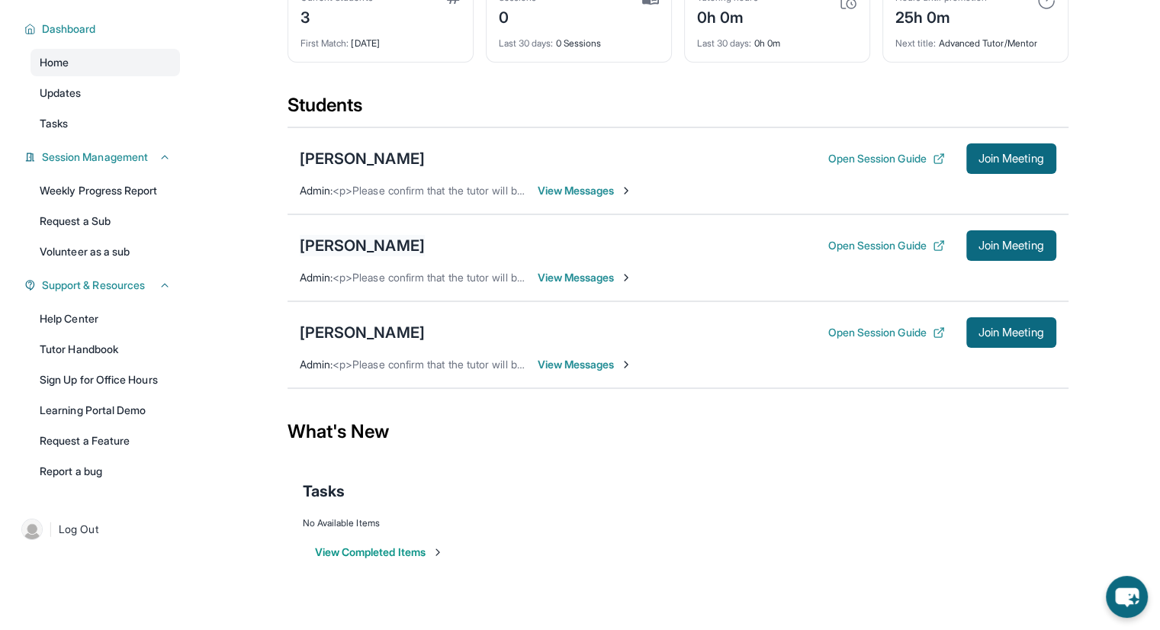
click at [362, 245] on div "[PERSON_NAME]" at bounding box center [362, 245] width 125 height 21
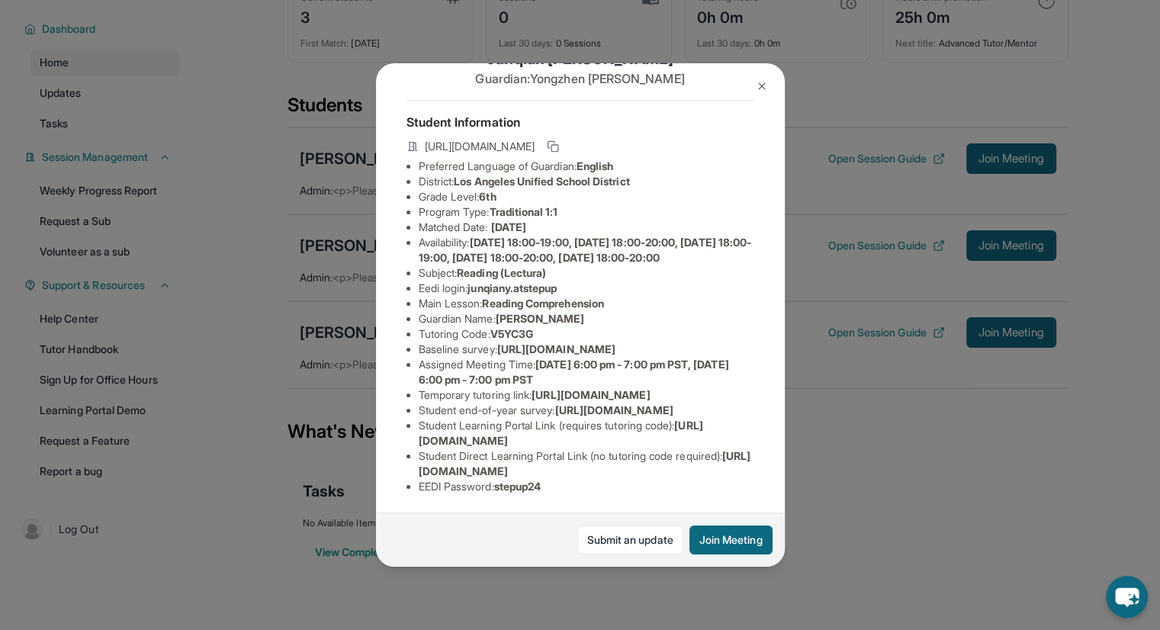
scroll to position [222, 0]
click at [757, 95] on button at bounding box center [762, 86] width 31 height 31
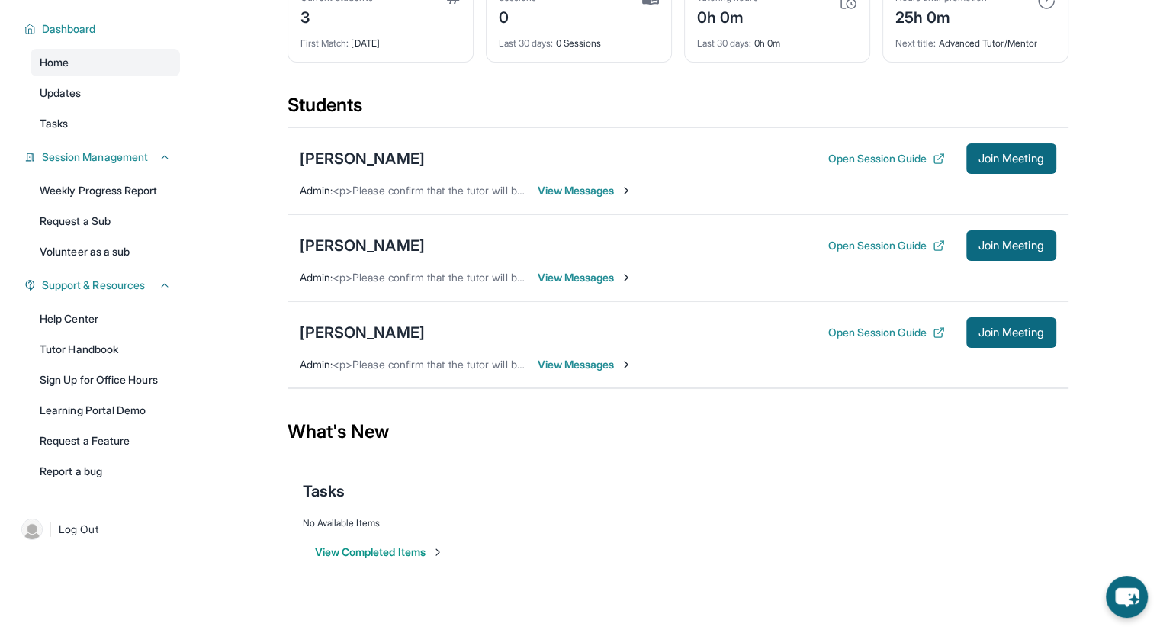
click at [561, 275] on span "View Messages" at bounding box center [585, 277] width 95 height 15
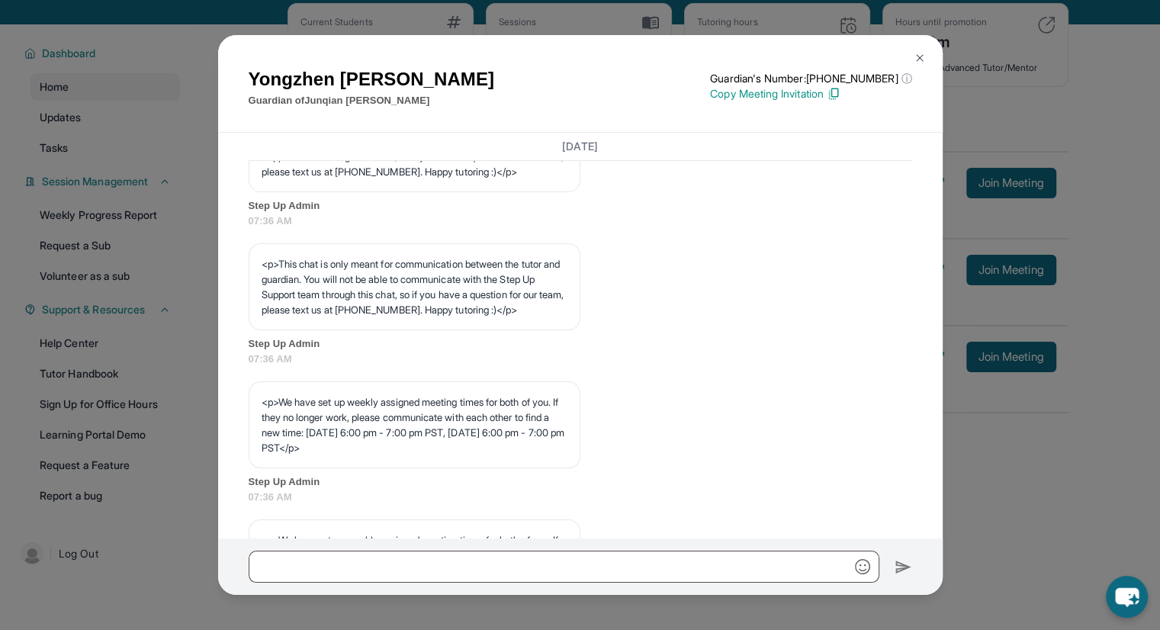
scroll to position [491, 0]
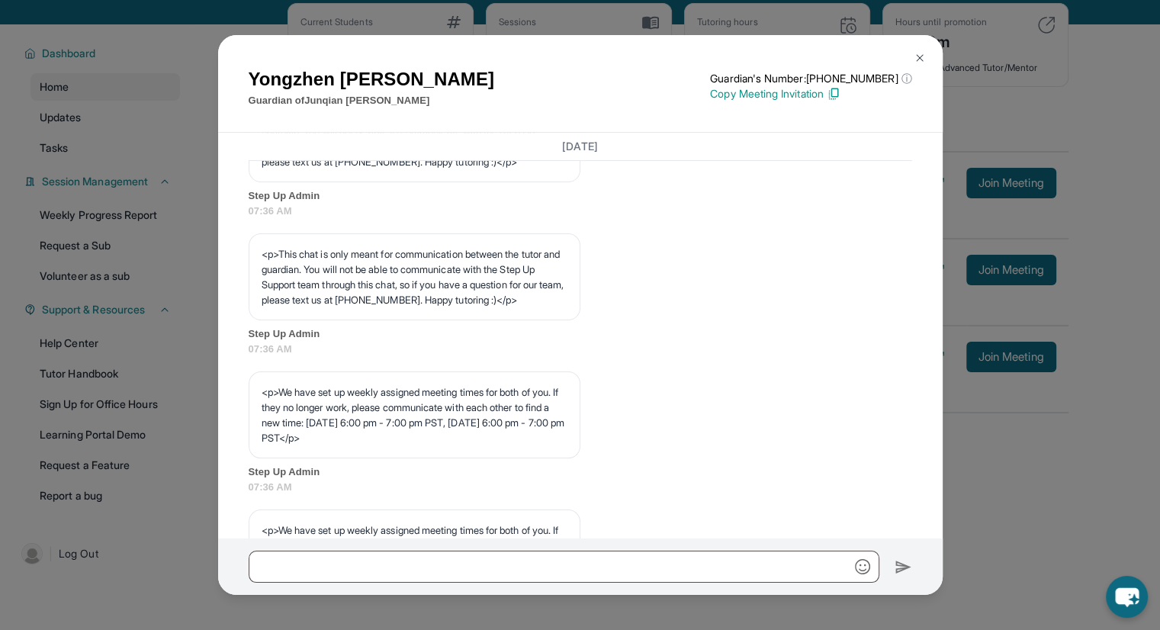
click at [153, 336] on div "[PERSON_NAME] Guardian of [PERSON_NAME] Guardian's Number: [PHONE_NUMBER] ⓘ Thi…" at bounding box center [580, 315] width 1160 height 630
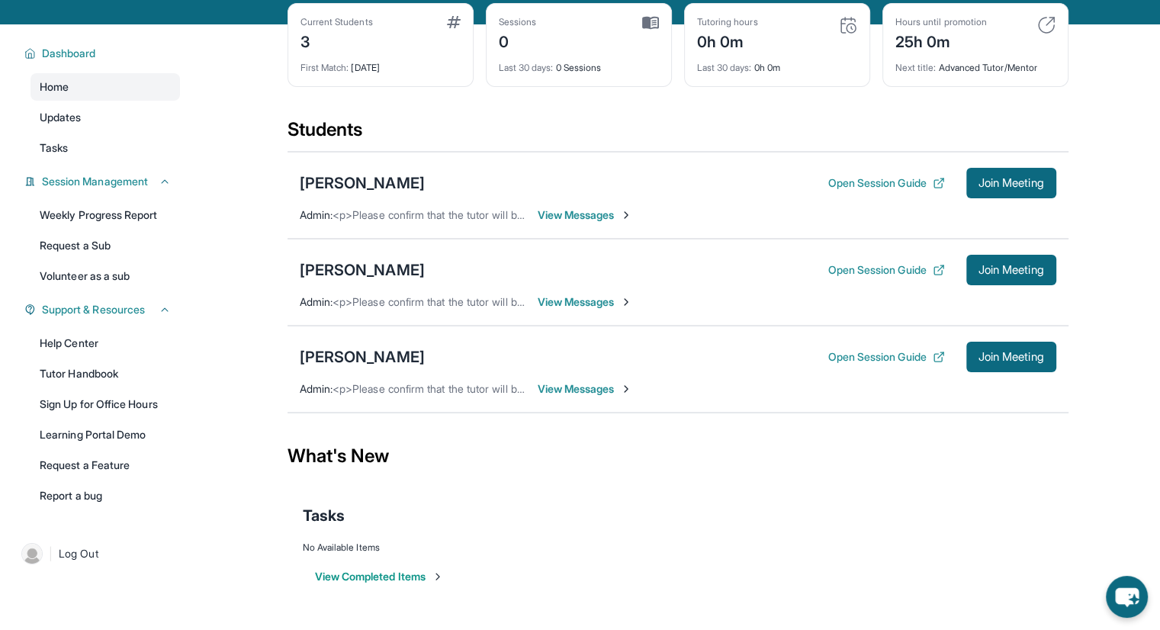
click at [566, 305] on span "View Messages" at bounding box center [585, 301] width 95 height 15
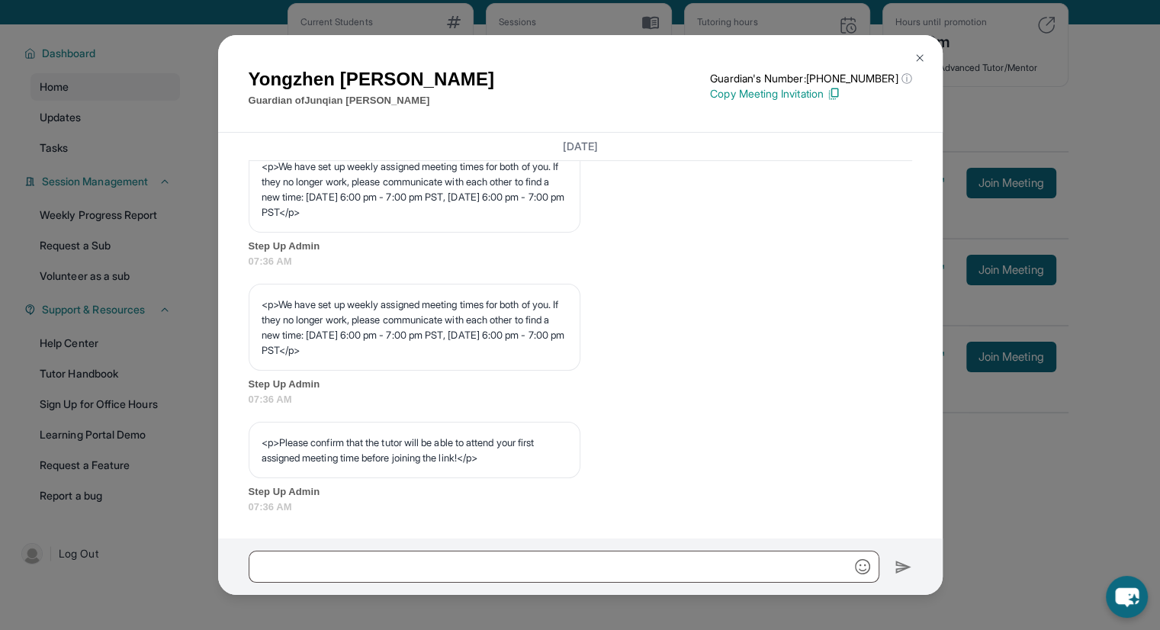
scroll to position [775, 0]
click at [918, 62] on img at bounding box center [920, 58] width 12 height 12
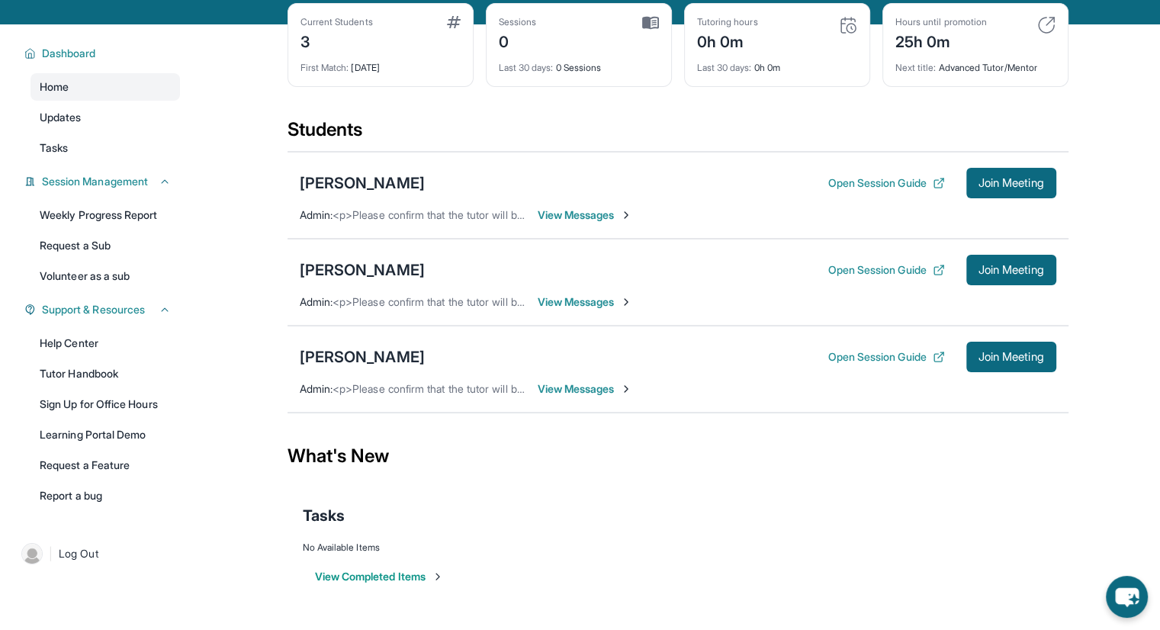
click at [599, 220] on span "View Messages" at bounding box center [585, 214] width 95 height 15
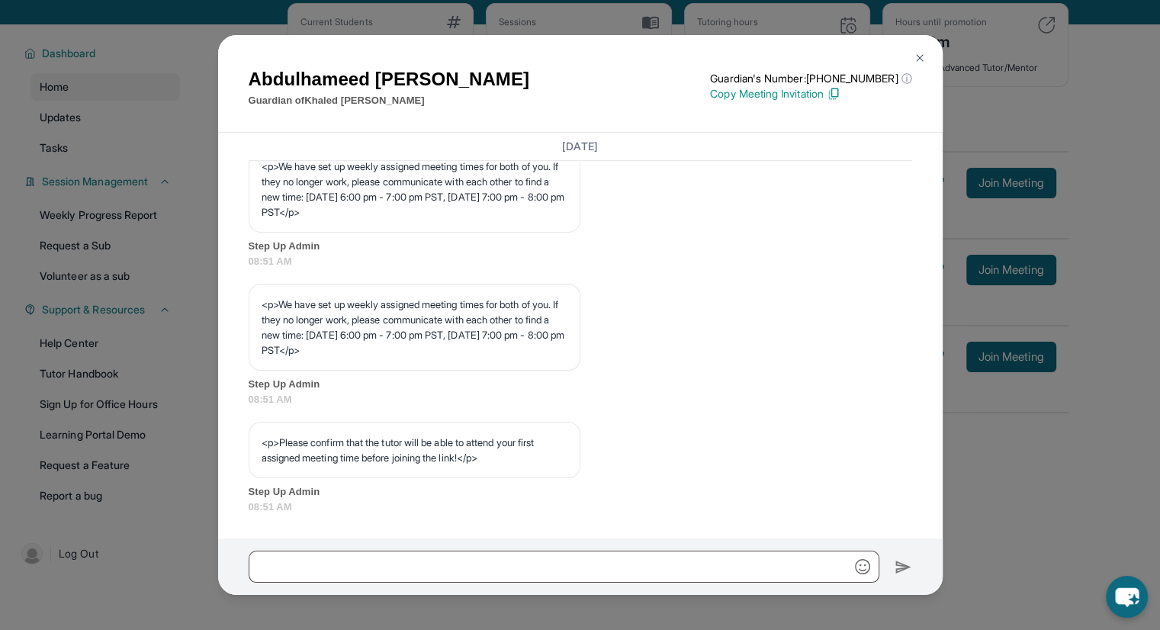
click at [785, 586] on div at bounding box center [580, 567] width 725 height 56
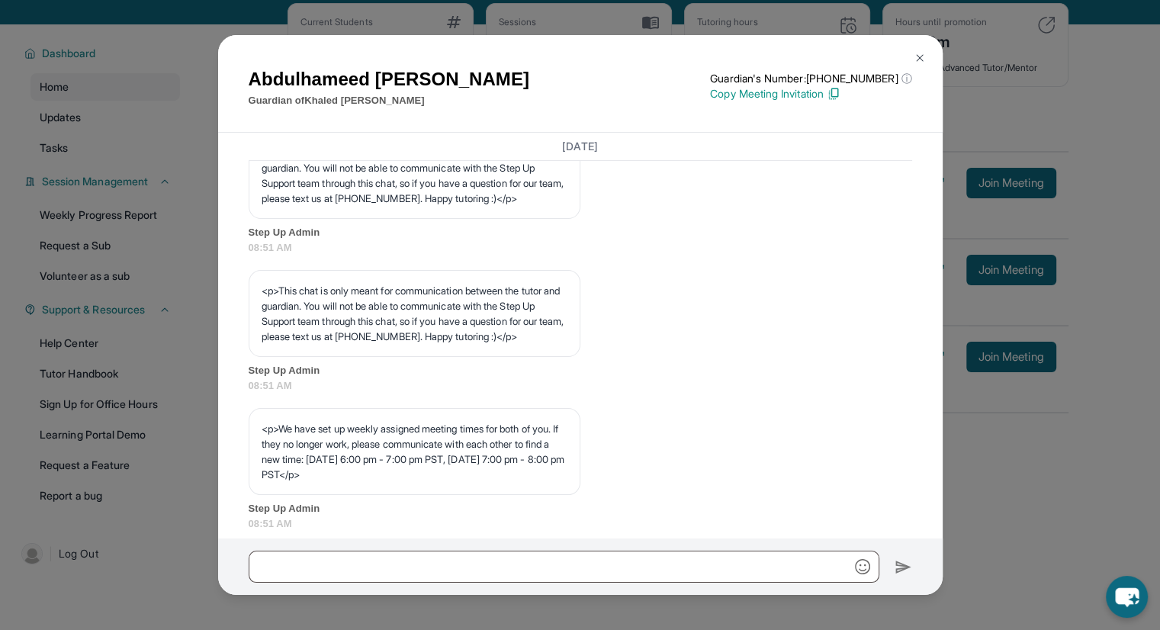
scroll to position [0, 0]
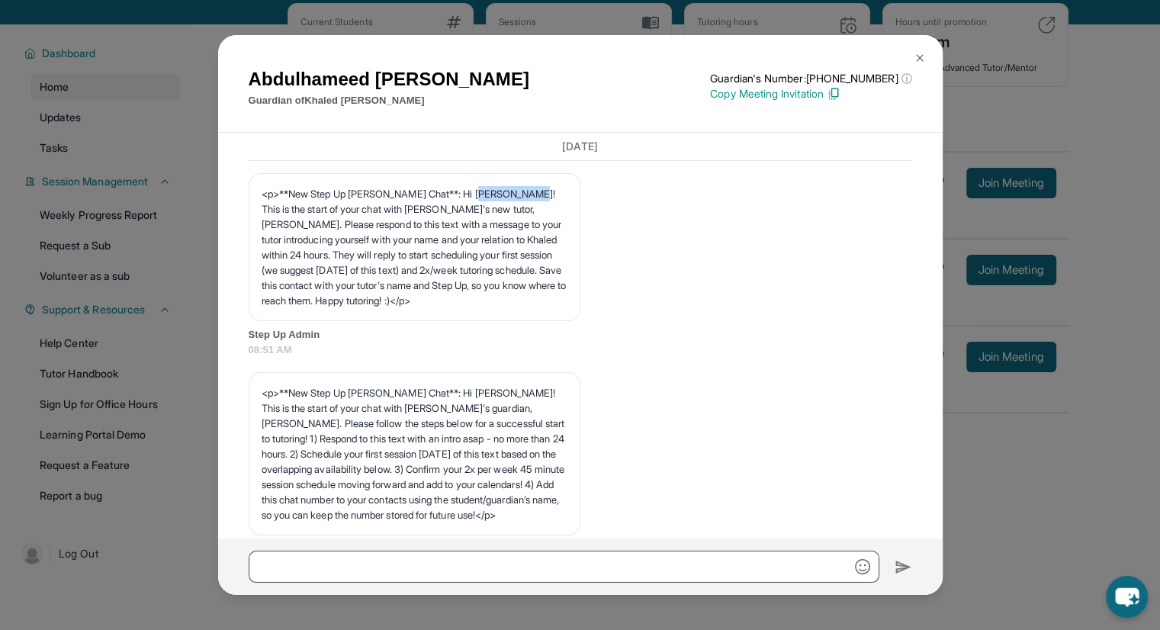
drag, startPoint x: 481, startPoint y: 191, endPoint x: 544, endPoint y: 186, distance: 62.7
click at [544, 186] on p "<p>**New Step Up [PERSON_NAME] Chat**: Hi [PERSON_NAME]! This is the start of y…" at bounding box center [415, 247] width 306 height 122
copy p "Abdulhameed"
drag, startPoint x: 293, startPoint y: 257, endPoint x: 259, endPoint y: 257, distance: 34.3
click at [259, 257] on div "<p>**New Step Up [PERSON_NAME] Chat**: Hi [PERSON_NAME]! This is the start of y…" at bounding box center [415, 247] width 332 height 148
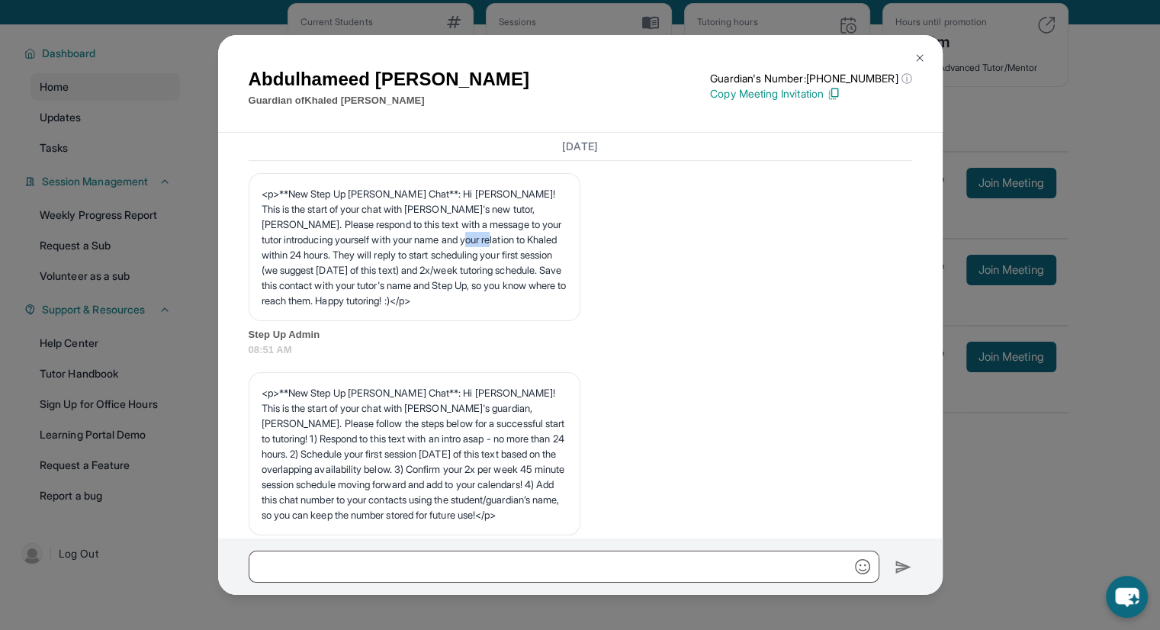
click at [259, 257] on div "<p>**New Step Up [PERSON_NAME] Chat**: Hi [PERSON_NAME]! This is the start of y…" at bounding box center [415, 247] width 332 height 148
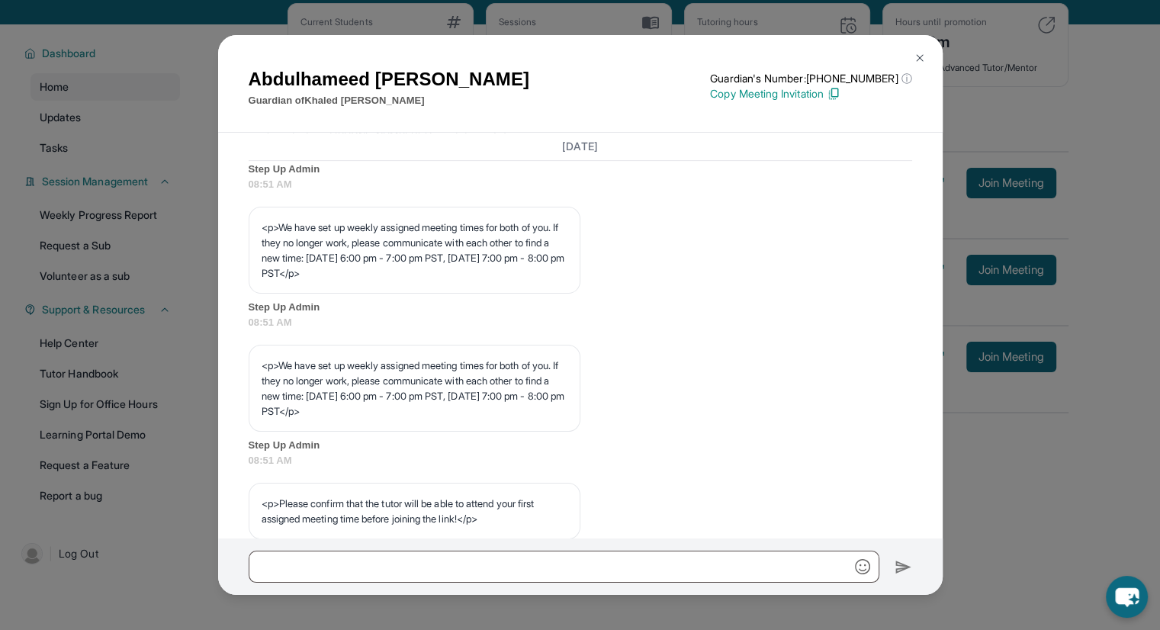
scroll to position [664, 0]
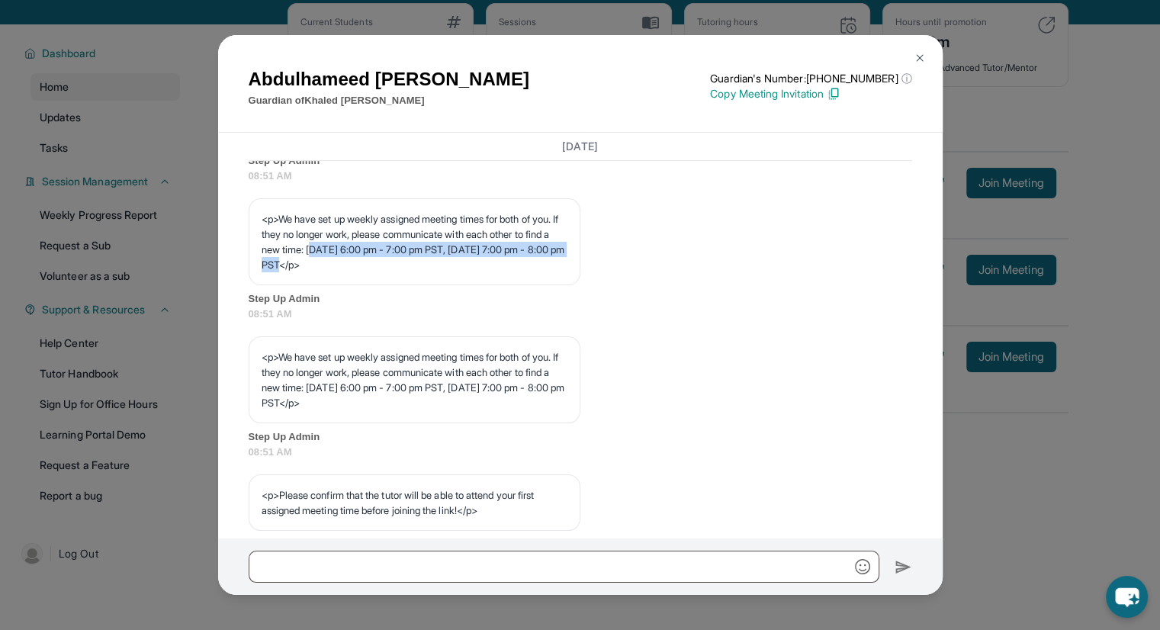
drag, startPoint x: 382, startPoint y: 307, endPoint x: 396, endPoint y: 320, distance: 18.4
click at [396, 272] on p "<p>We have set up weekly assigned meeting times for both of you. If they no lon…" at bounding box center [415, 241] width 306 height 61
click at [378, 272] on p "<p>We have set up weekly assigned meeting times for both of you. If they no lon…" at bounding box center [415, 241] width 306 height 61
drag, startPoint x: 380, startPoint y: 306, endPoint x: 403, endPoint y: 331, distance: 34.0
click at [403, 272] on p "<p>We have set up weekly assigned meeting times for both of you. If they no lon…" at bounding box center [415, 241] width 306 height 61
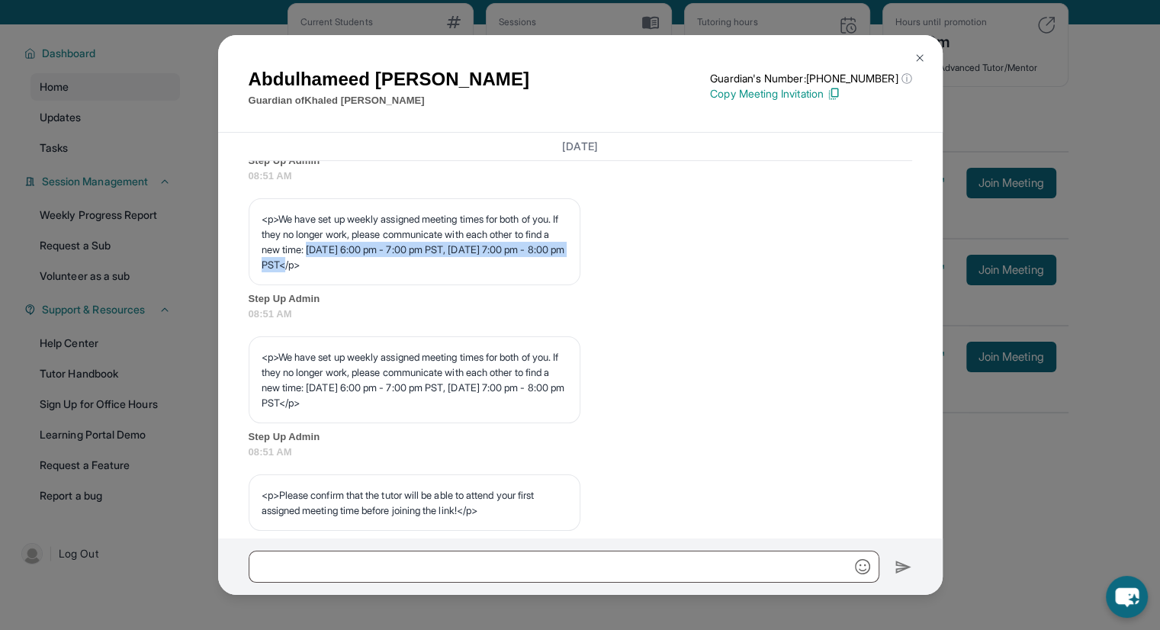
copy p "[DATE] 6:00 pm - 7:00 pm PST, [DATE] 7:00 pm - 8:00 pm PST"
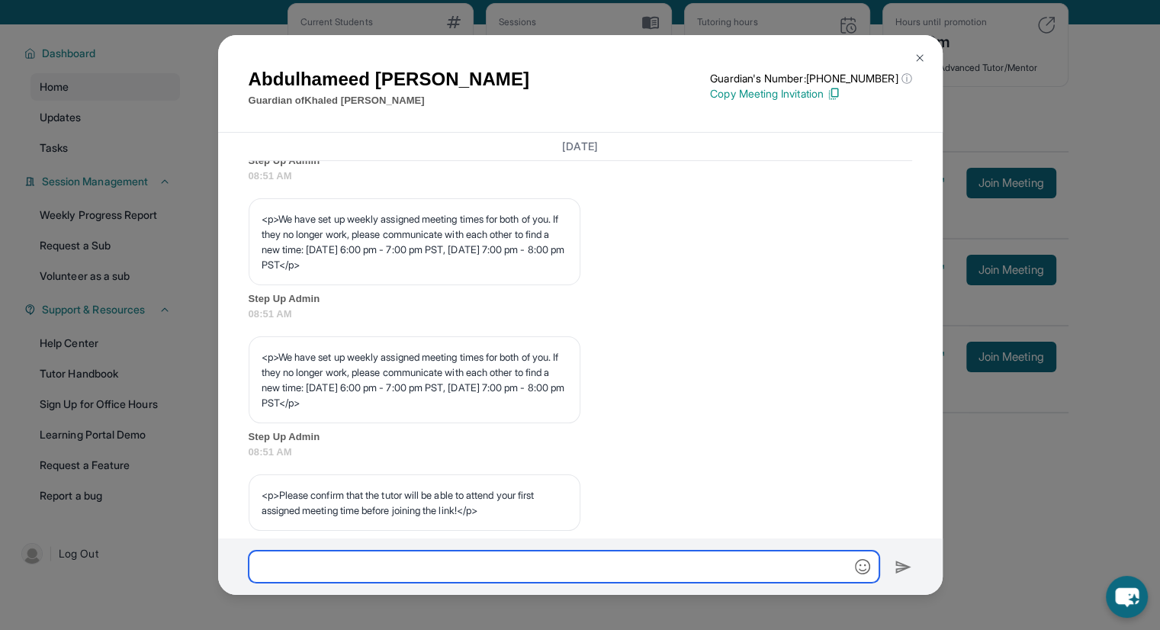
click at [658, 560] on input "text" at bounding box center [564, 567] width 631 height 32
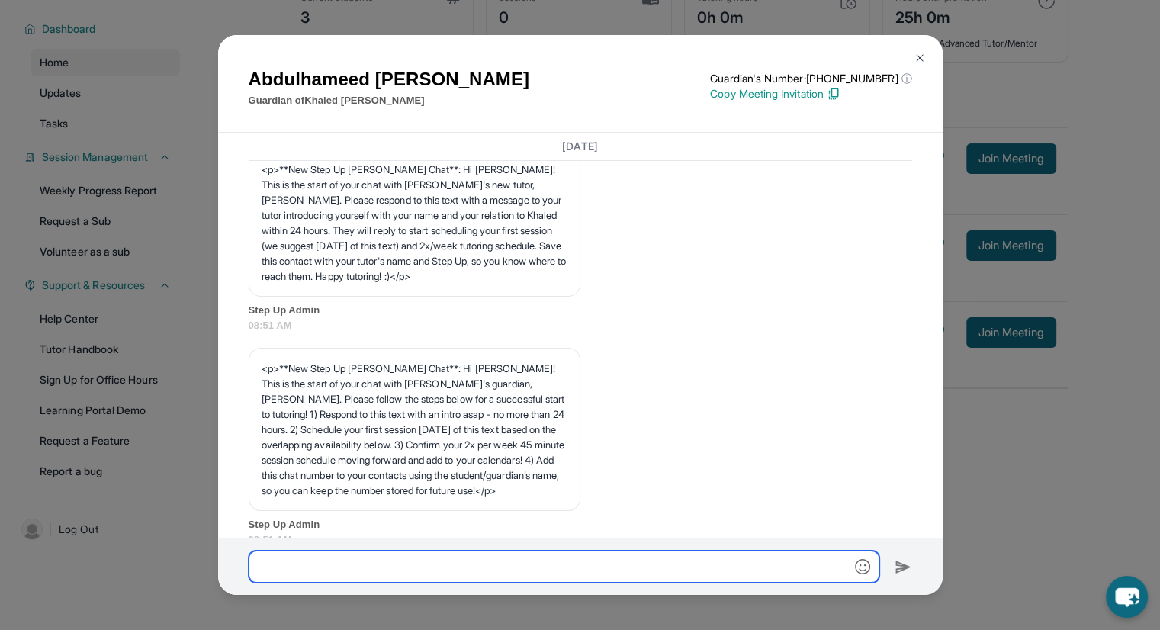
scroll to position [27, 0]
paste input "**********"
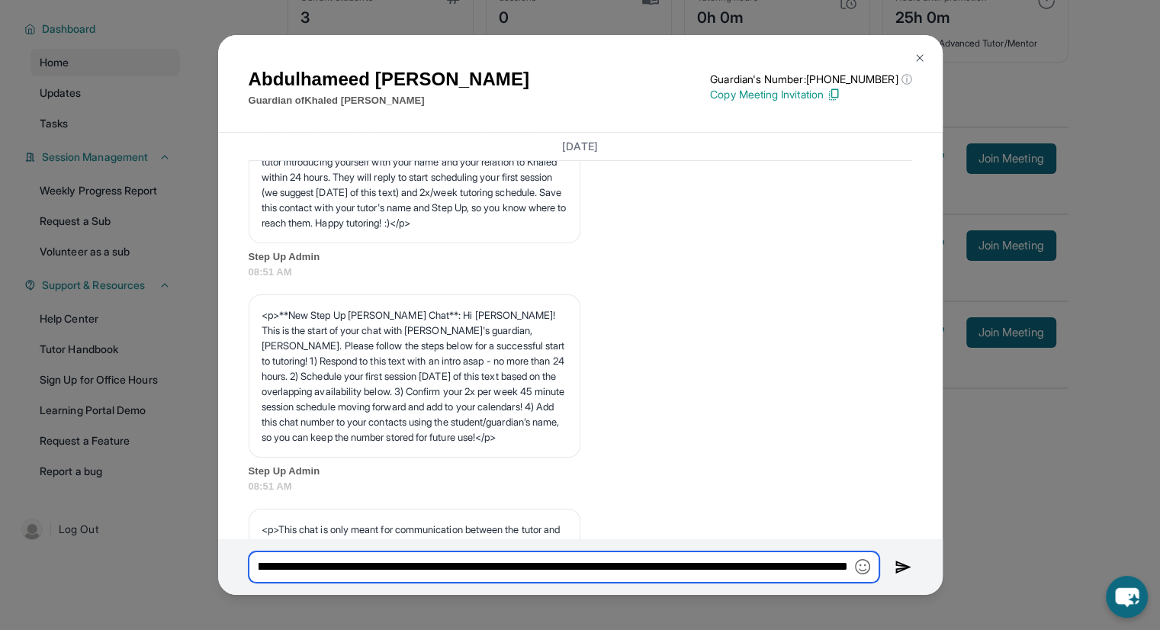
scroll to position [79, 0]
click at [519, 572] on input "**********" at bounding box center [564, 567] width 631 height 32
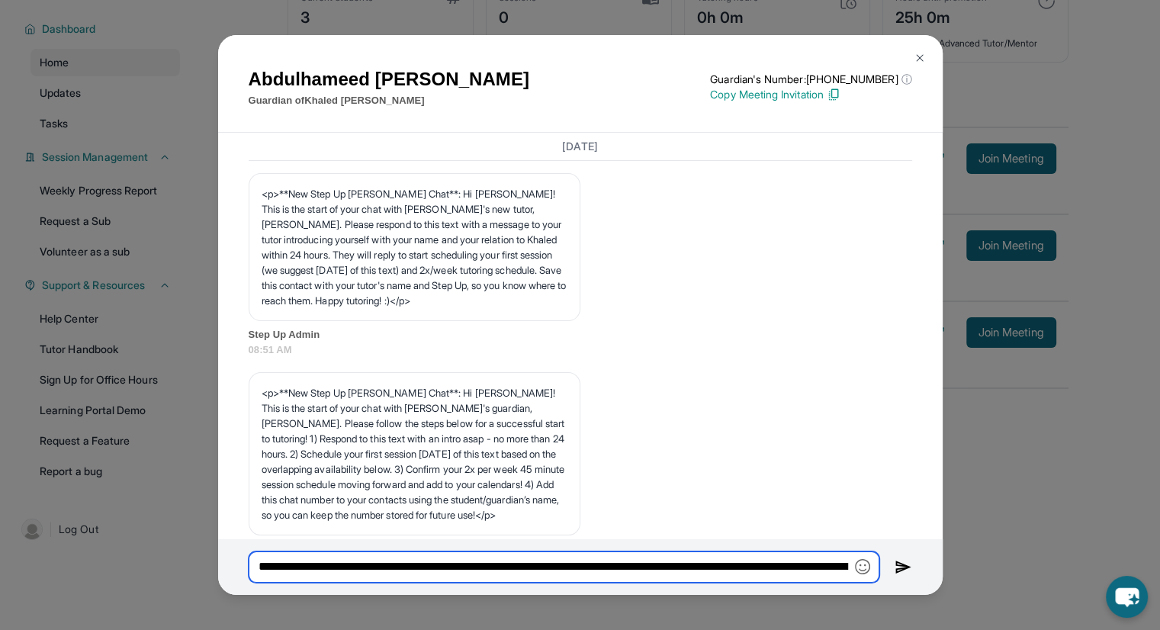
click at [639, 568] on input "**********" at bounding box center [564, 567] width 631 height 32
type input "**********"
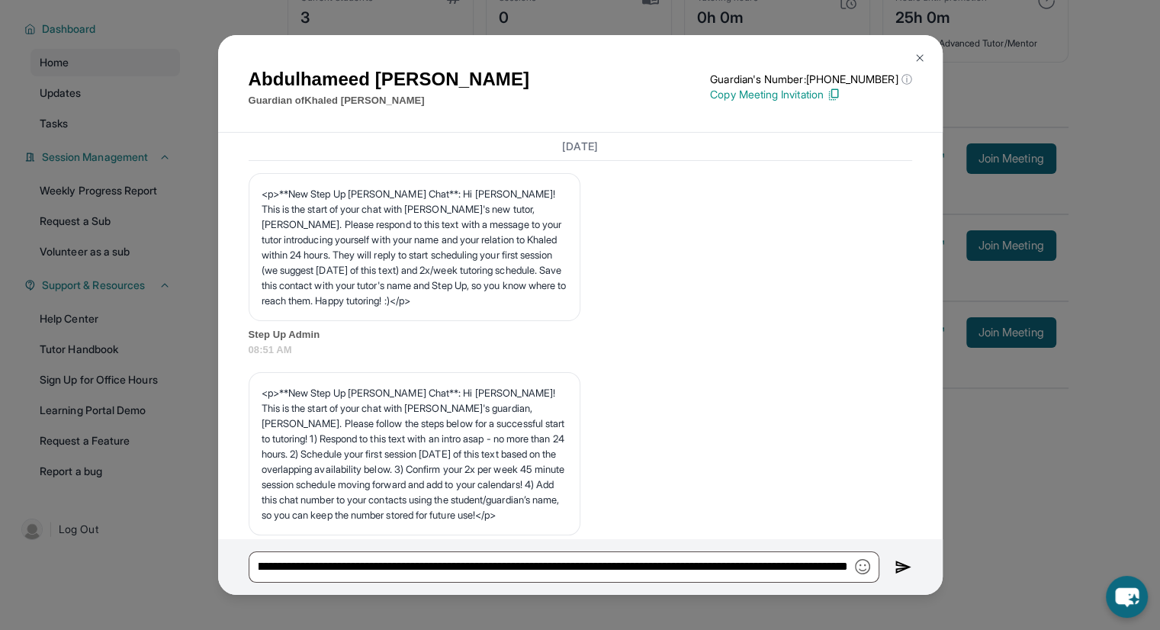
click at [906, 568] on img at bounding box center [904, 567] width 18 height 18
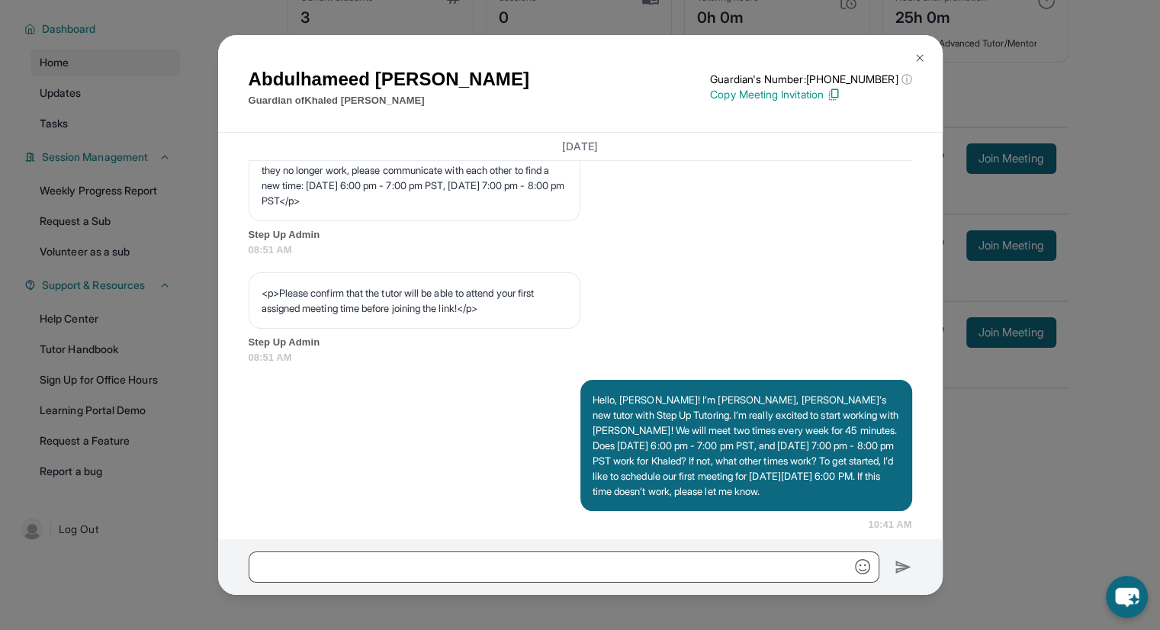
scroll to position [943, 0]
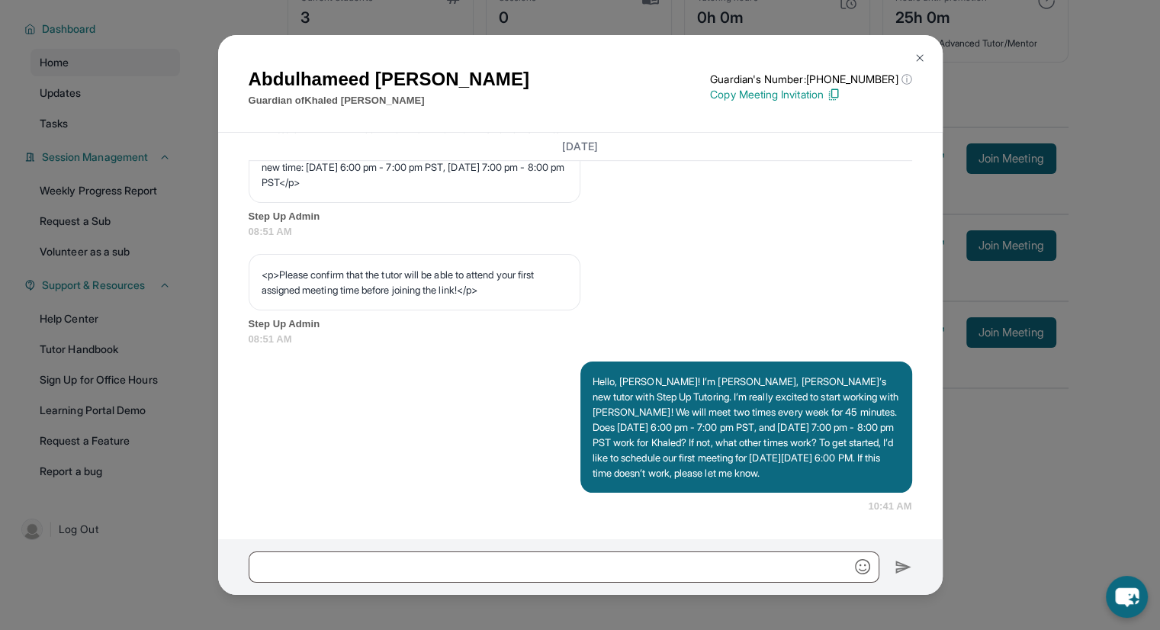
click at [921, 56] on img at bounding box center [920, 58] width 12 height 12
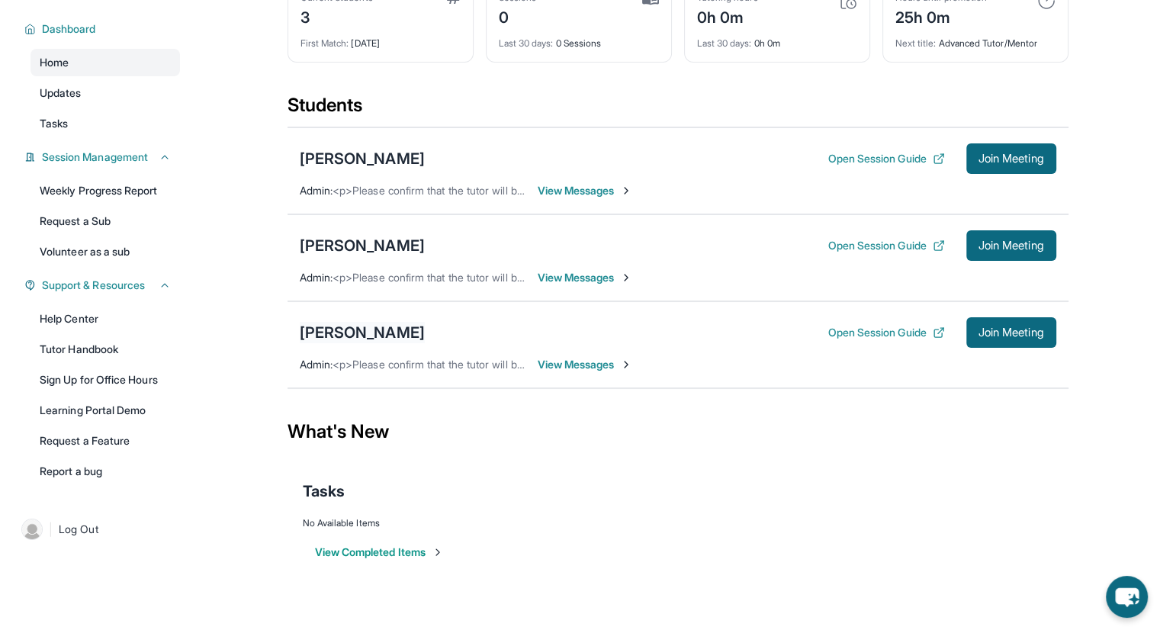
click at [343, 336] on div "[PERSON_NAME]" at bounding box center [362, 332] width 125 height 21
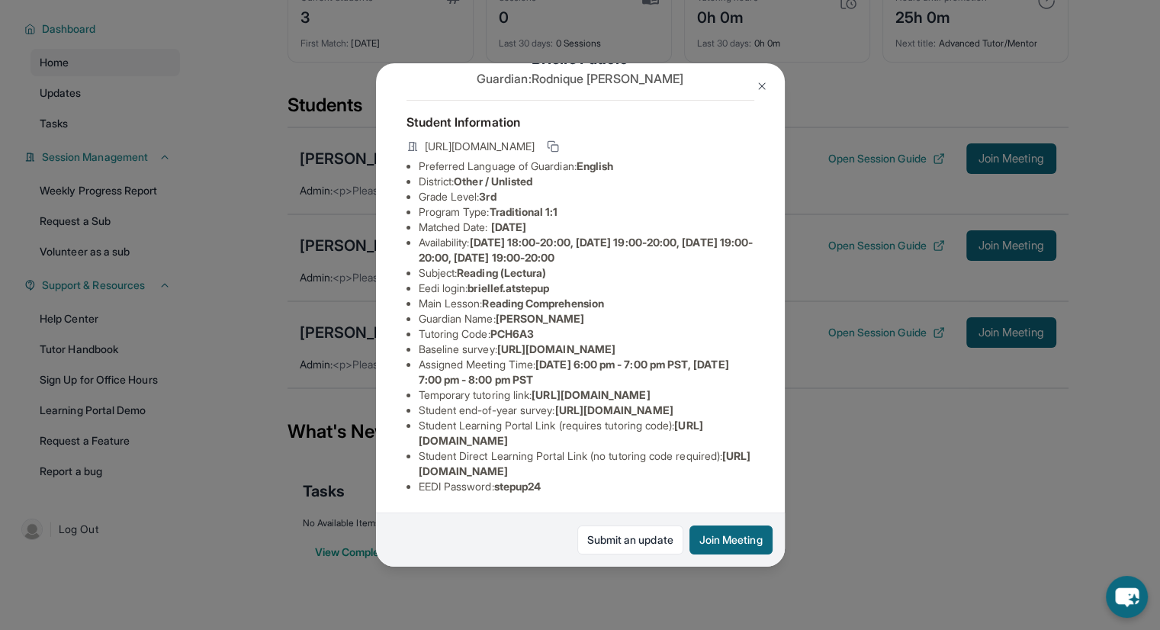
scroll to position [49, 0]
click at [354, 297] on div "[PERSON_NAME] Guardian: [PERSON_NAME] Student Information [URL][DOMAIN_NAME] Pr…" at bounding box center [580, 315] width 1160 height 630
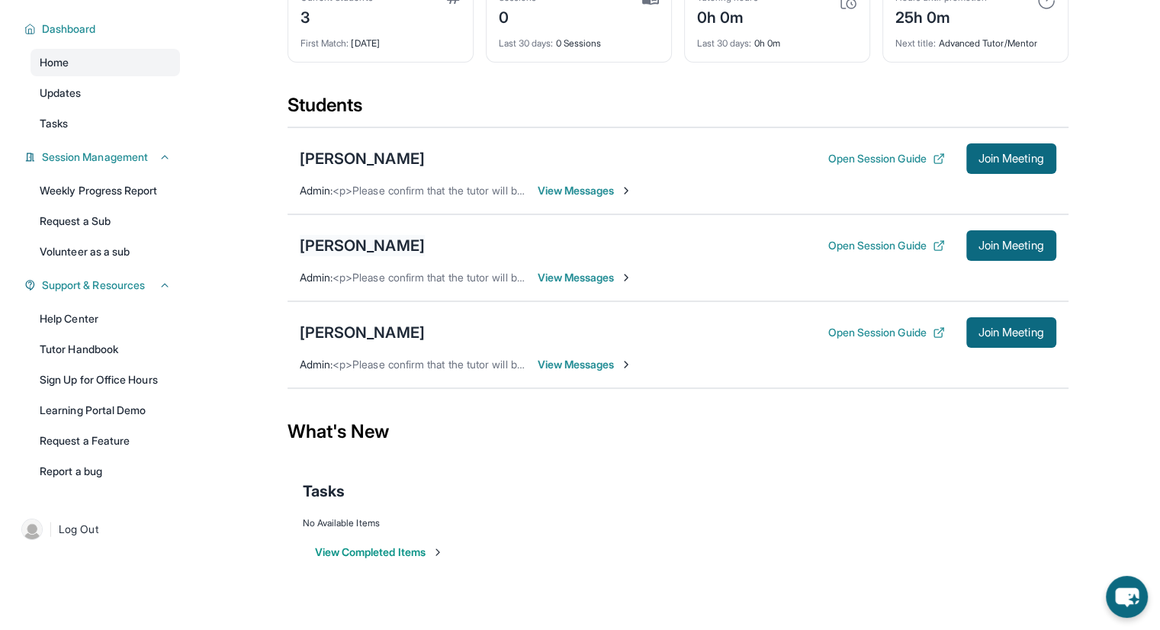
click at [376, 243] on div "[PERSON_NAME]" at bounding box center [362, 245] width 125 height 21
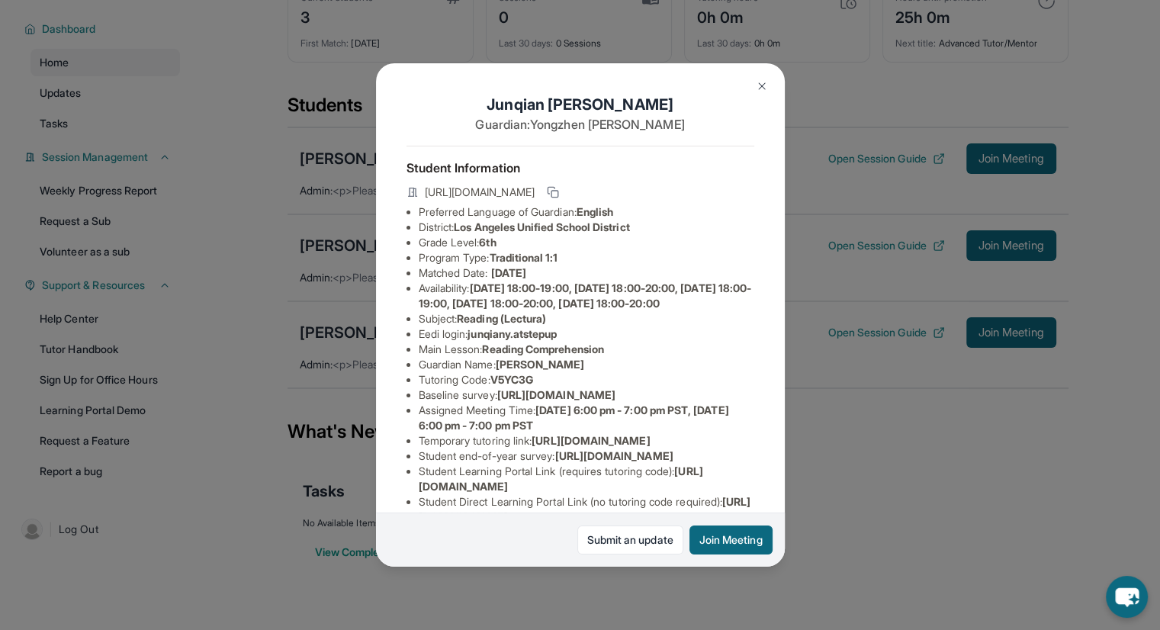
click at [831, 373] on div "[PERSON_NAME] Guardian: [PERSON_NAME] Student Information [URL][DOMAIN_NAME] Pr…" at bounding box center [580, 315] width 1160 height 630
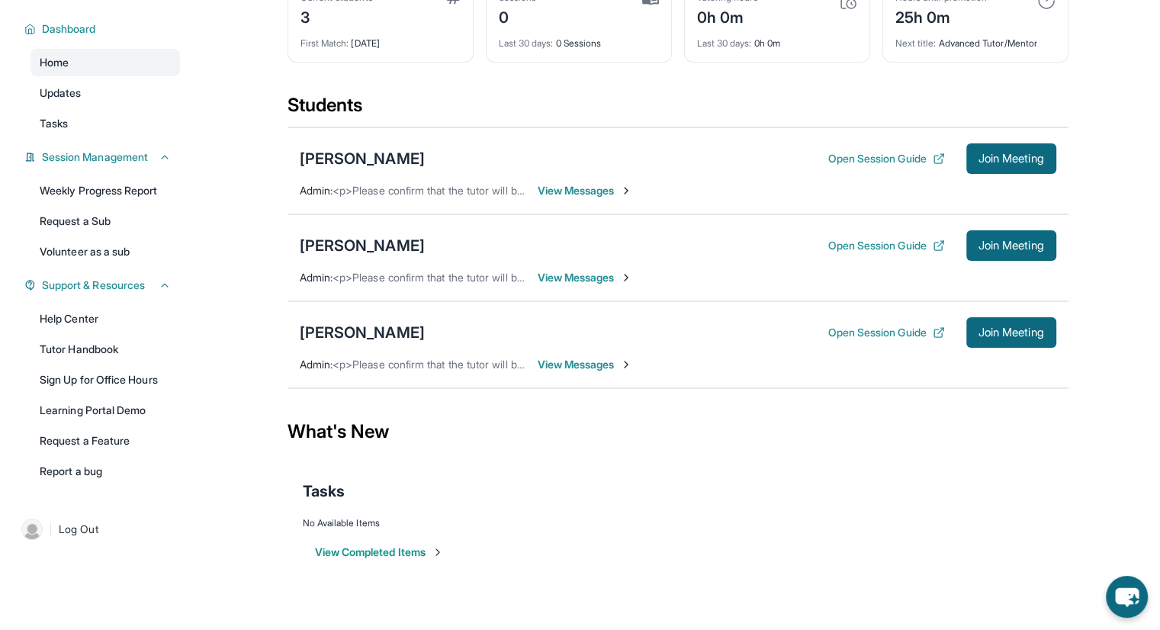
click at [566, 289] on div "[PERSON_NAME] Open Session Guide Join Meeting Admin : <p>Please confirm that th…" at bounding box center [678, 257] width 781 height 87
click at [571, 278] on span "View Messages" at bounding box center [585, 277] width 95 height 15
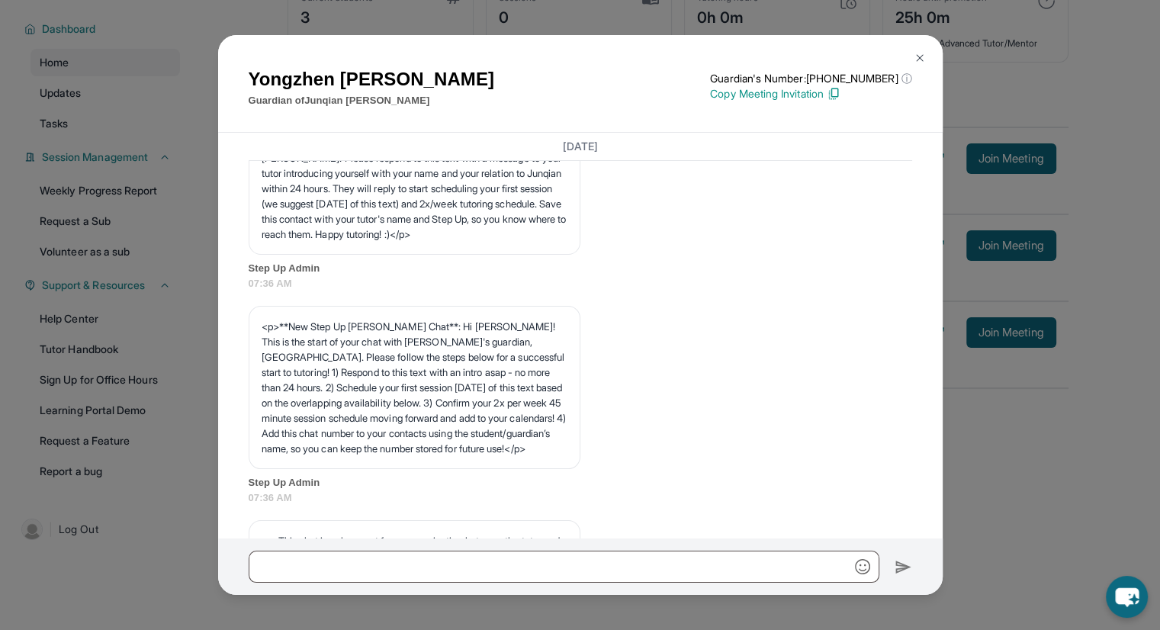
scroll to position [0, 0]
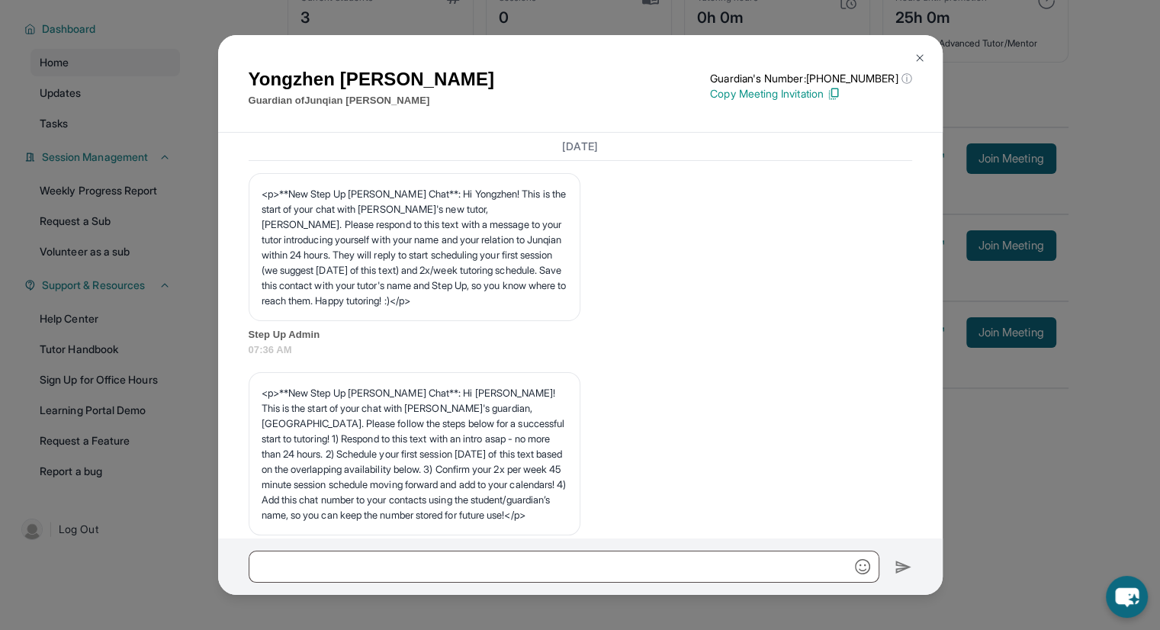
click at [1041, 441] on div "[PERSON_NAME] Guardian of [PERSON_NAME] Guardian's Number: [PHONE_NUMBER] ⓘ Thi…" at bounding box center [580, 315] width 1160 height 630
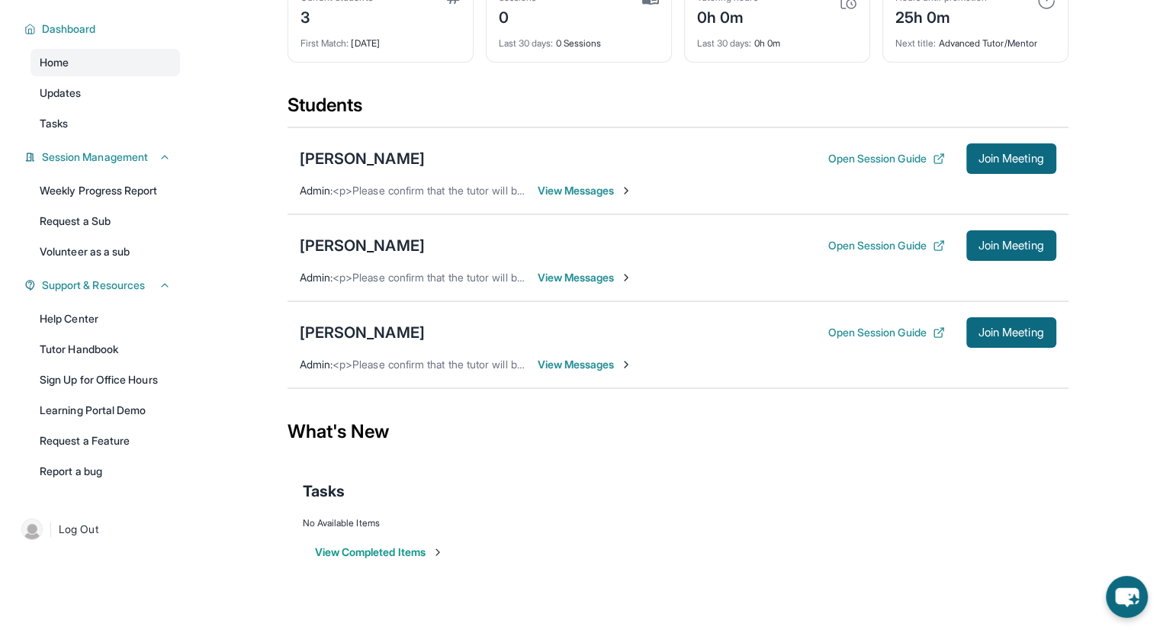
click at [589, 185] on span "View Messages" at bounding box center [585, 190] width 95 height 15
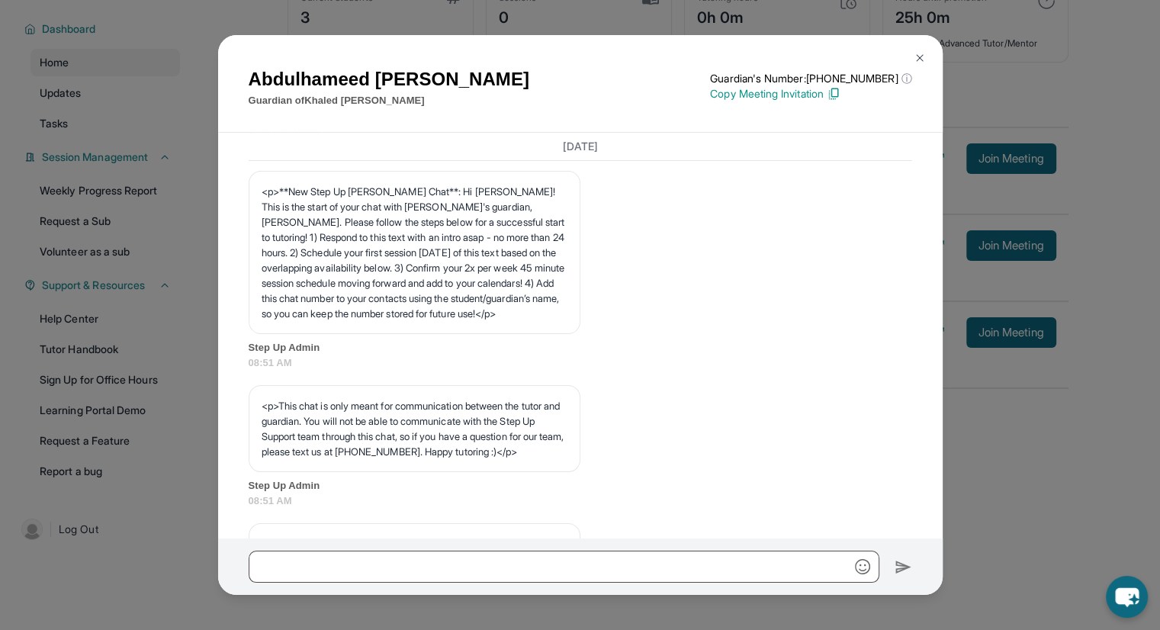
scroll to position [200, 0]
click at [952, 432] on div "[PERSON_NAME] Guardian of [PERSON_NAME] Guardian's Number: [PHONE_NUMBER] ⓘ Thi…" at bounding box center [580, 315] width 1160 height 630
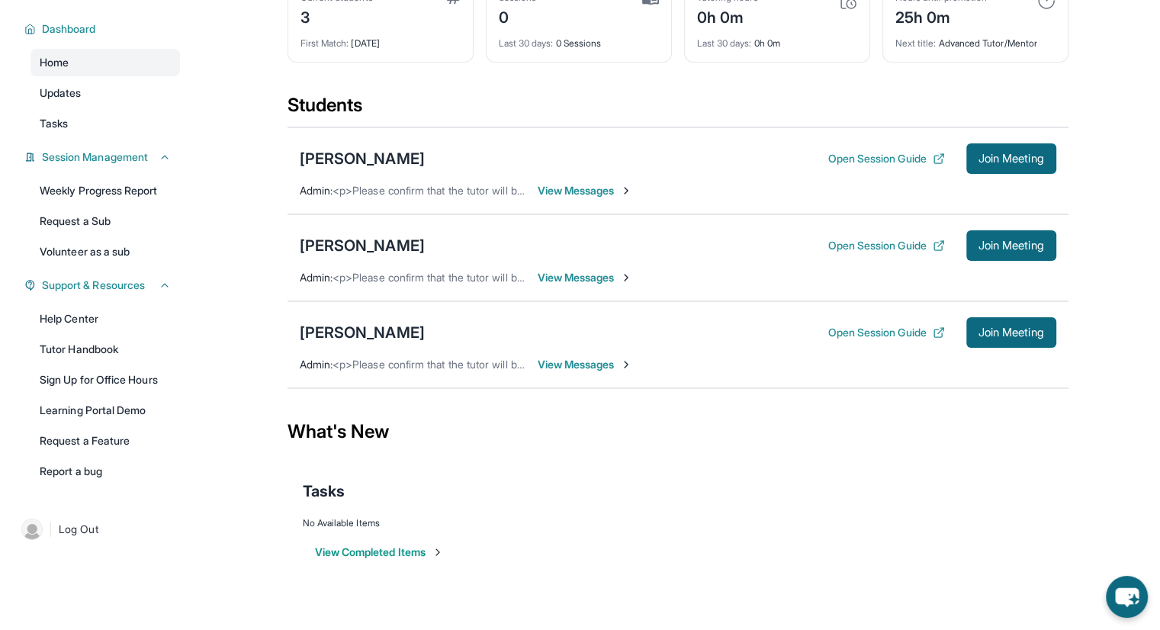
click at [567, 365] on span "View Messages" at bounding box center [585, 364] width 95 height 15
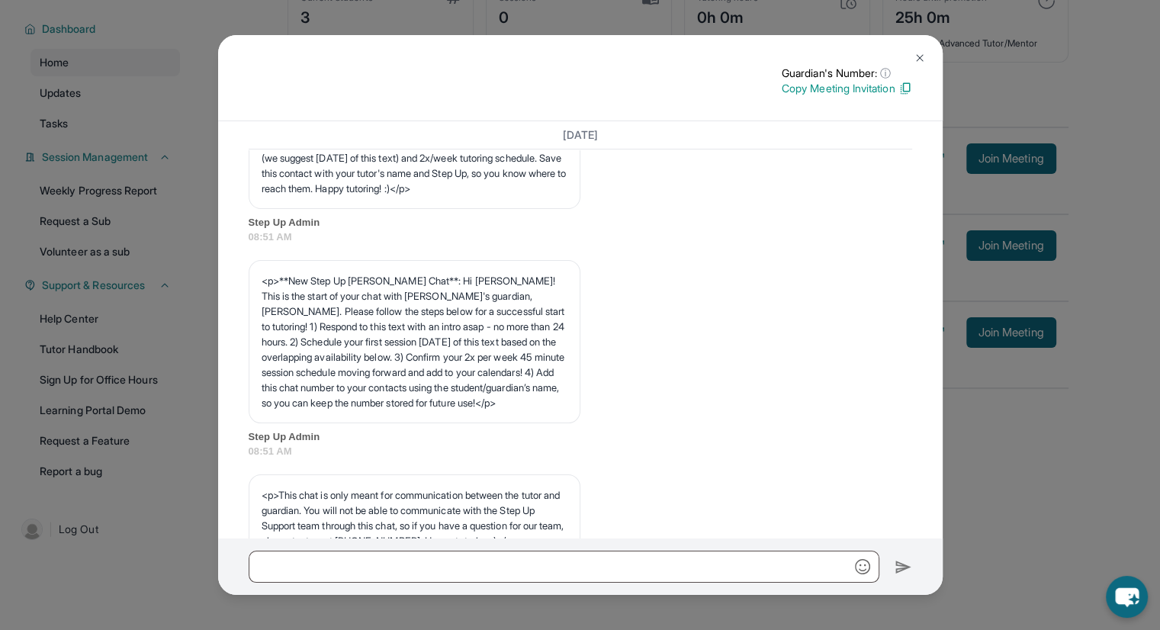
scroll to position [0, 0]
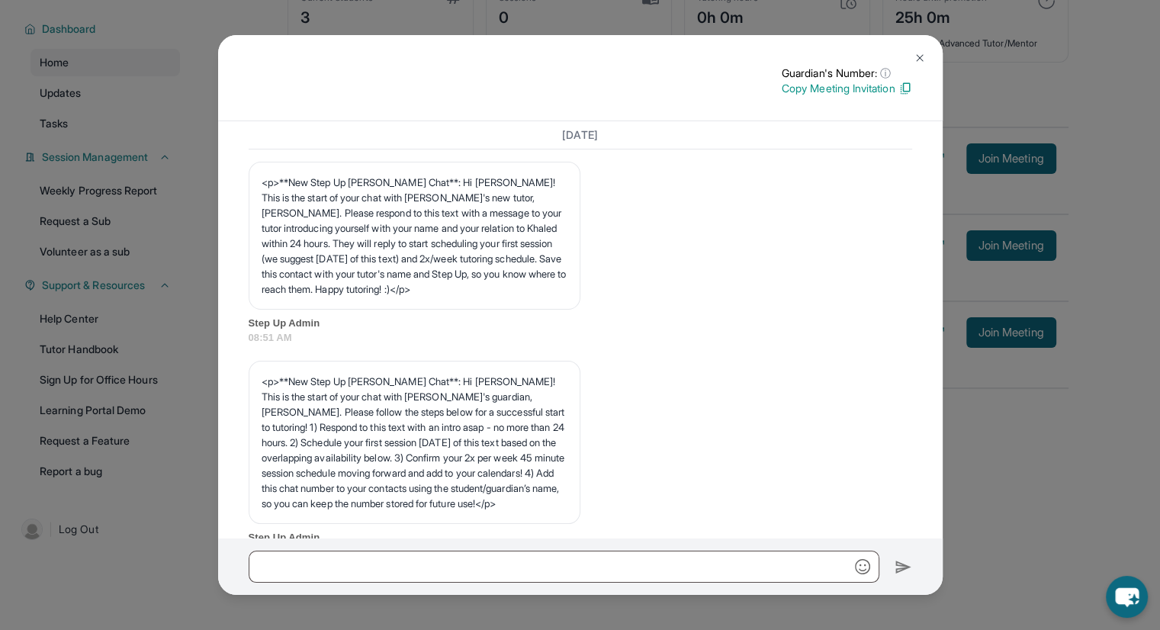
click at [980, 422] on div "Guardian's Number: ⓘ This isn't the guardian's real number — it's a private for…" at bounding box center [580, 315] width 1160 height 630
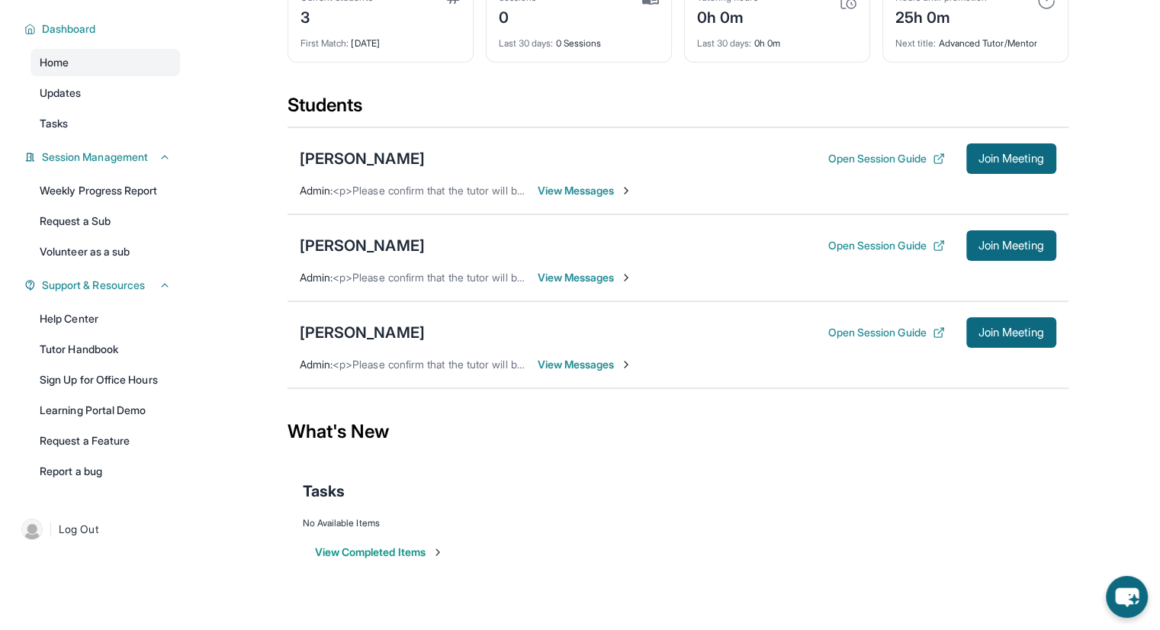
click at [572, 373] on div "[PERSON_NAME] Open Session Guide Join Meeting Admin : <p>Please confirm that th…" at bounding box center [678, 344] width 781 height 87
click at [567, 278] on span "View Messages" at bounding box center [585, 277] width 95 height 15
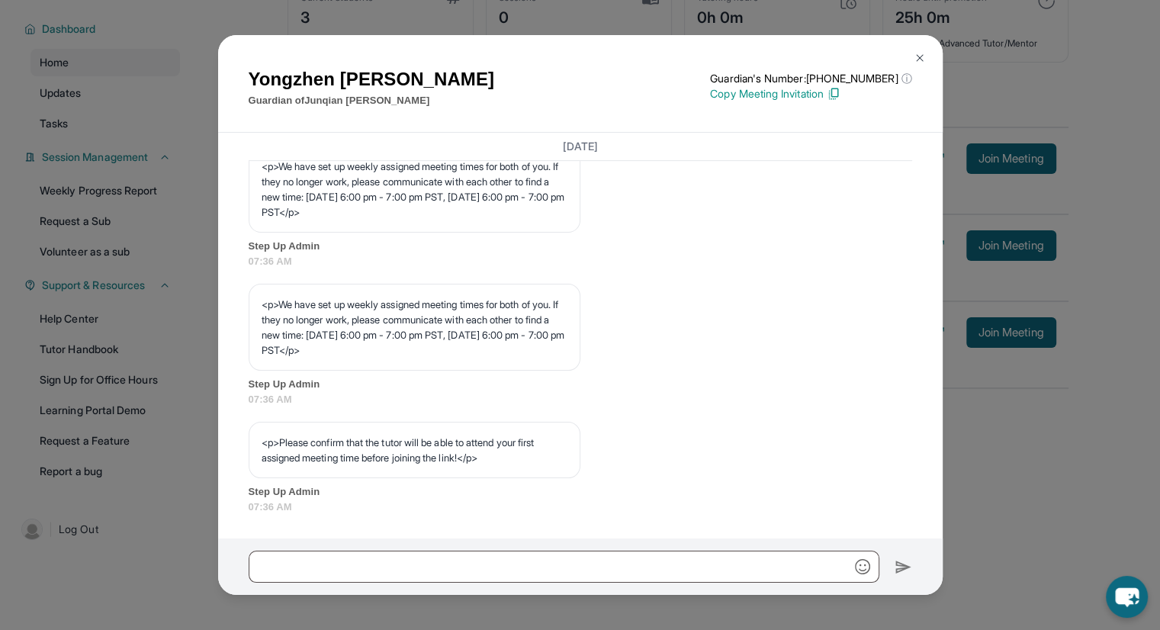
scroll to position [680, 0]
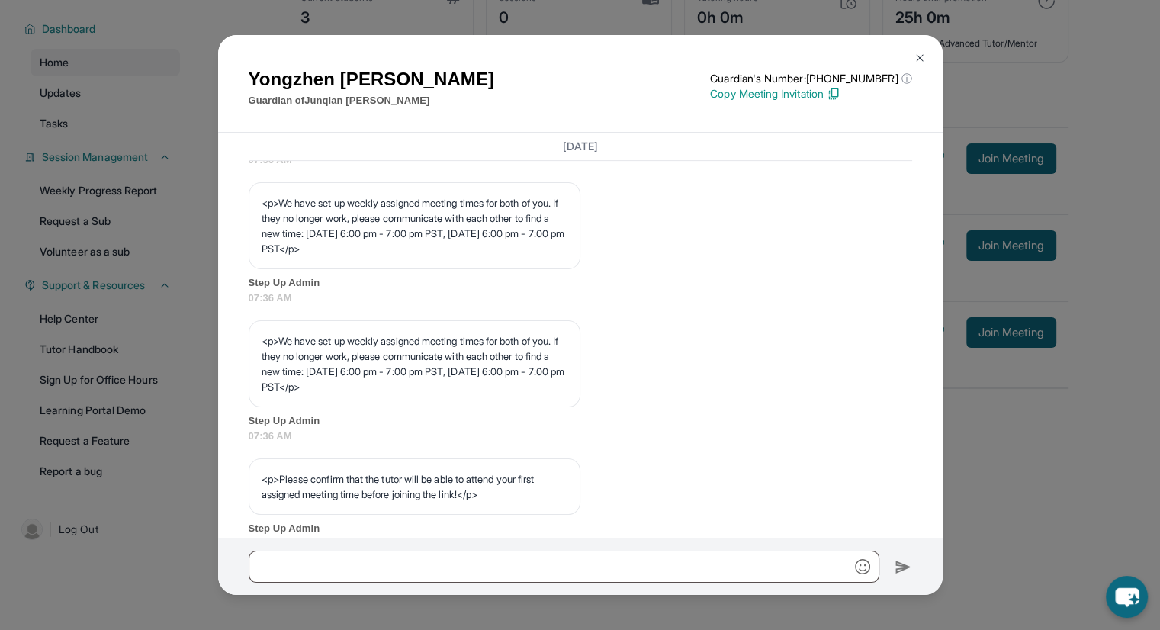
click at [1019, 478] on div "[PERSON_NAME] Guardian of [PERSON_NAME] Guardian's Number: [PHONE_NUMBER] ⓘ Thi…" at bounding box center [580, 315] width 1160 height 630
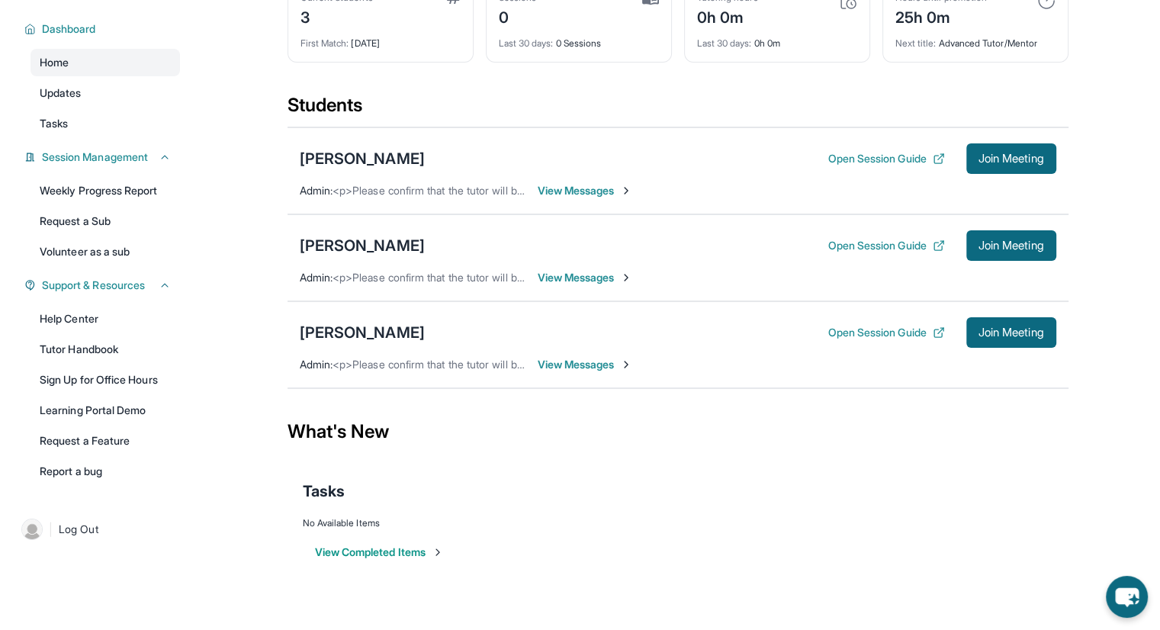
click at [606, 370] on span "View Messages" at bounding box center [585, 364] width 95 height 15
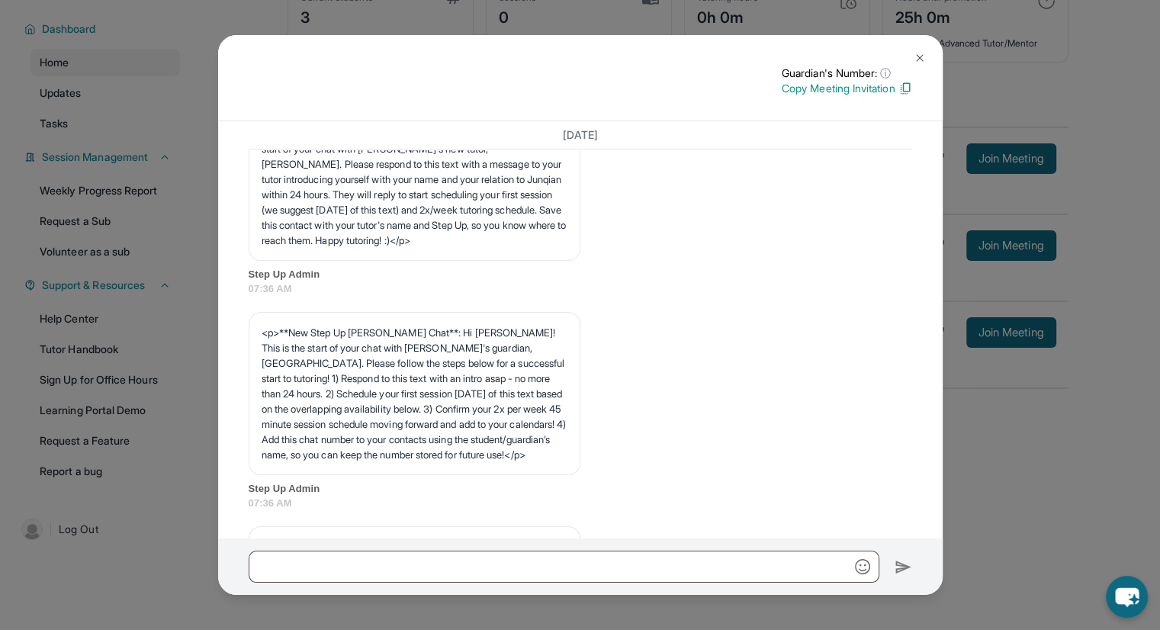
scroll to position [0, 0]
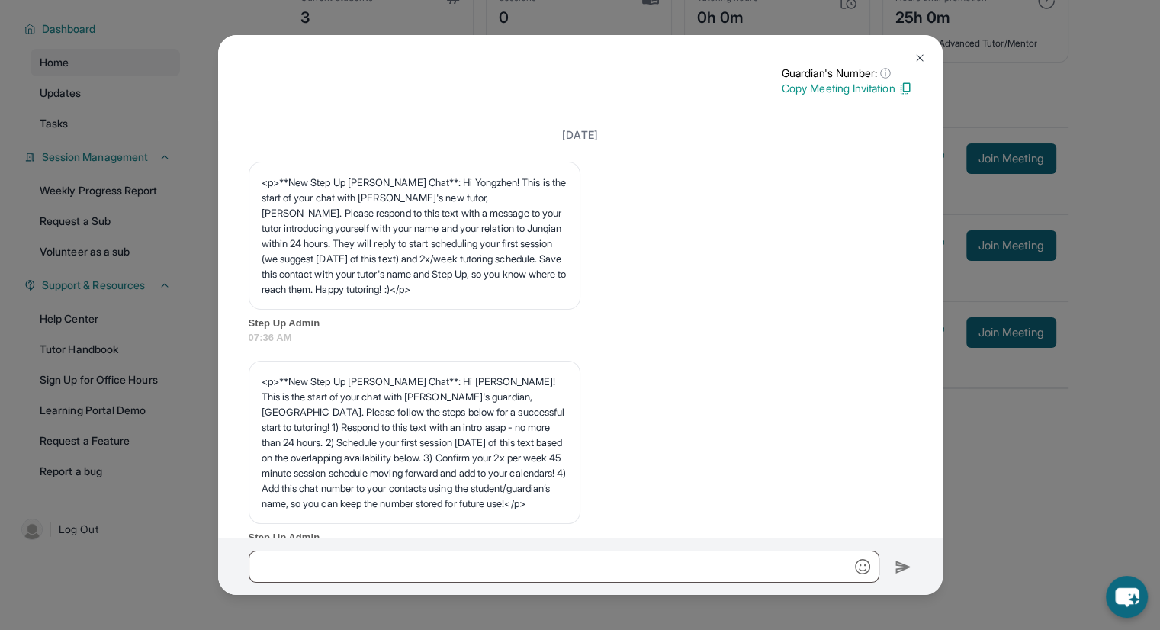
click at [1003, 458] on div "Guardian's Number: ⓘ This isn't the guardian's real number — it's a private for…" at bounding box center [580, 315] width 1160 height 630
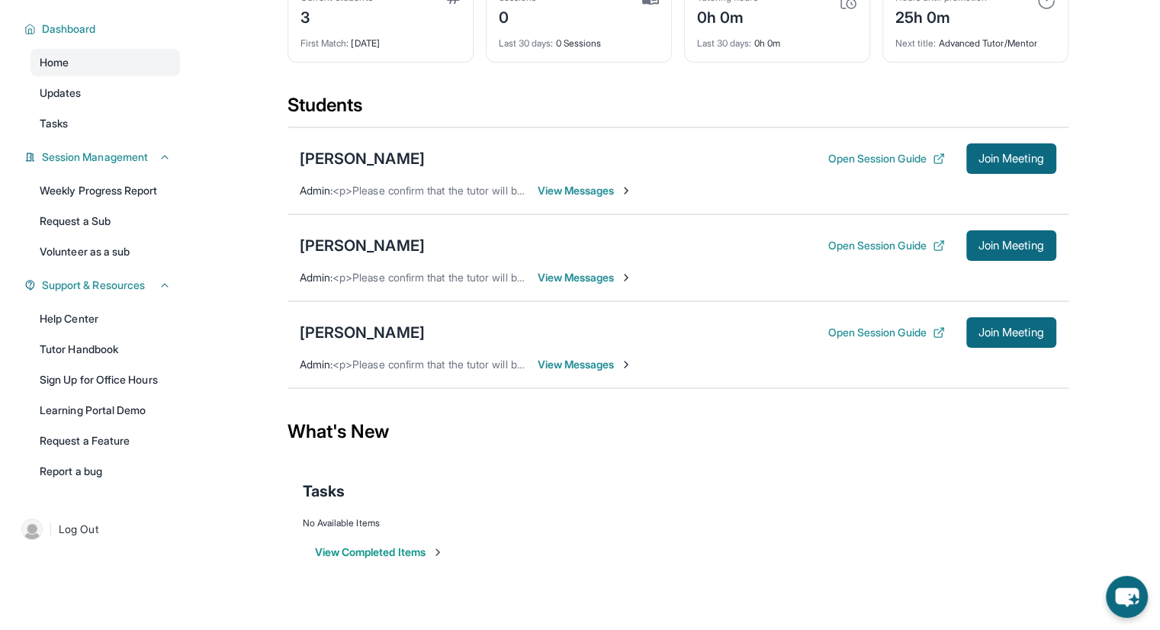
click at [583, 272] on span "View Messages" at bounding box center [585, 277] width 95 height 15
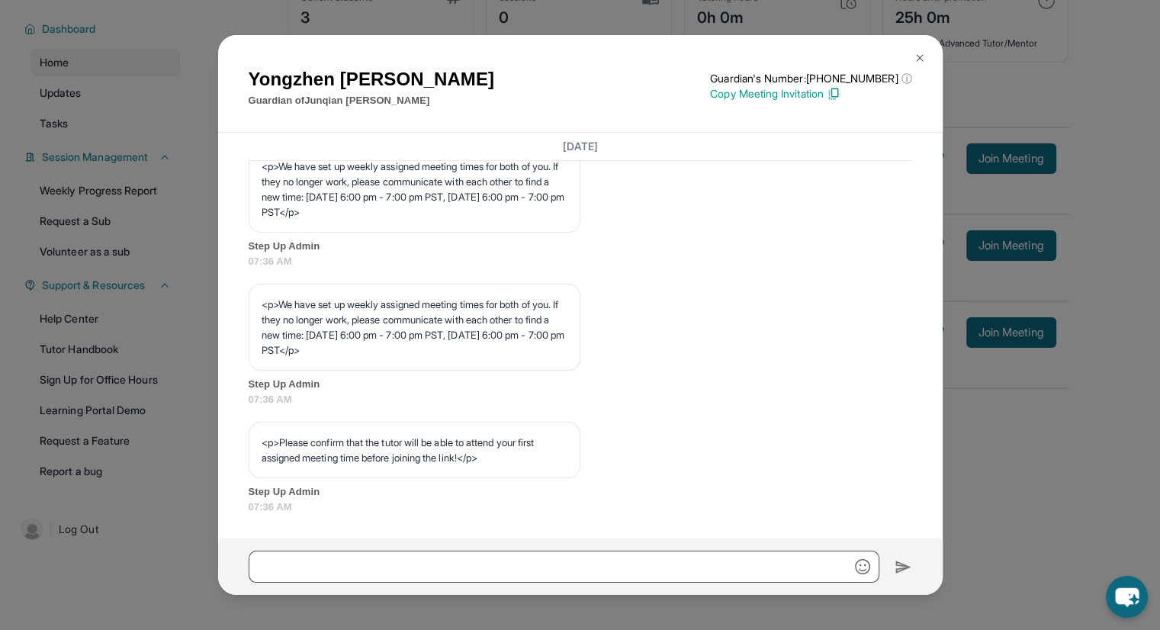
scroll to position [775, 0]
click at [1089, 484] on div "[PERSON_NAME] Guardian of [PERSON_NAME] Guardian's Number: [PHONE_NUMBER] ⓘ Thi…" at bounding box center [580, 315] width 1160 height 630
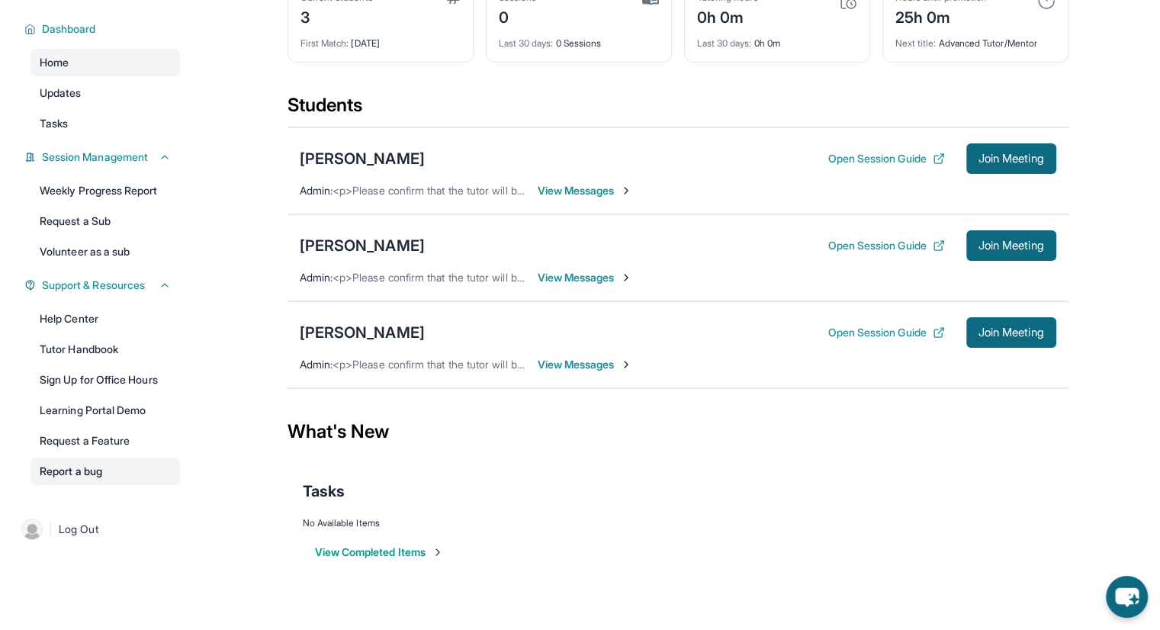
click at [125, 476] on link "Report a bug" at bounding box center [106, 471] width 150 height 27
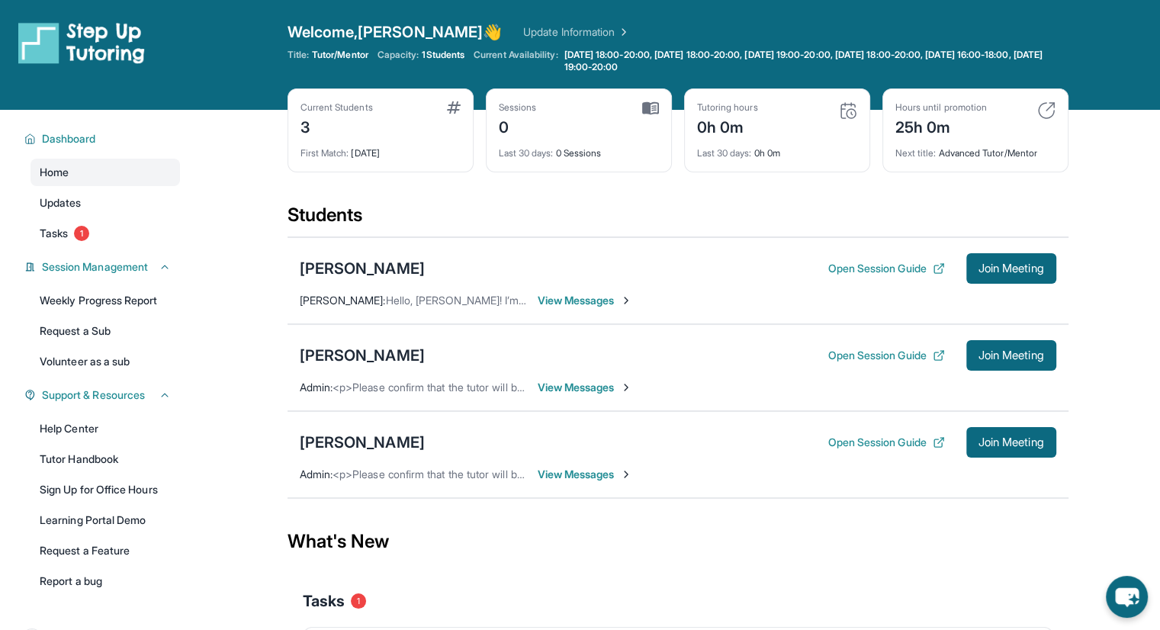
click at [590, 471] on span "View Messages" at bounding box center [585, 474] width 95 height 15
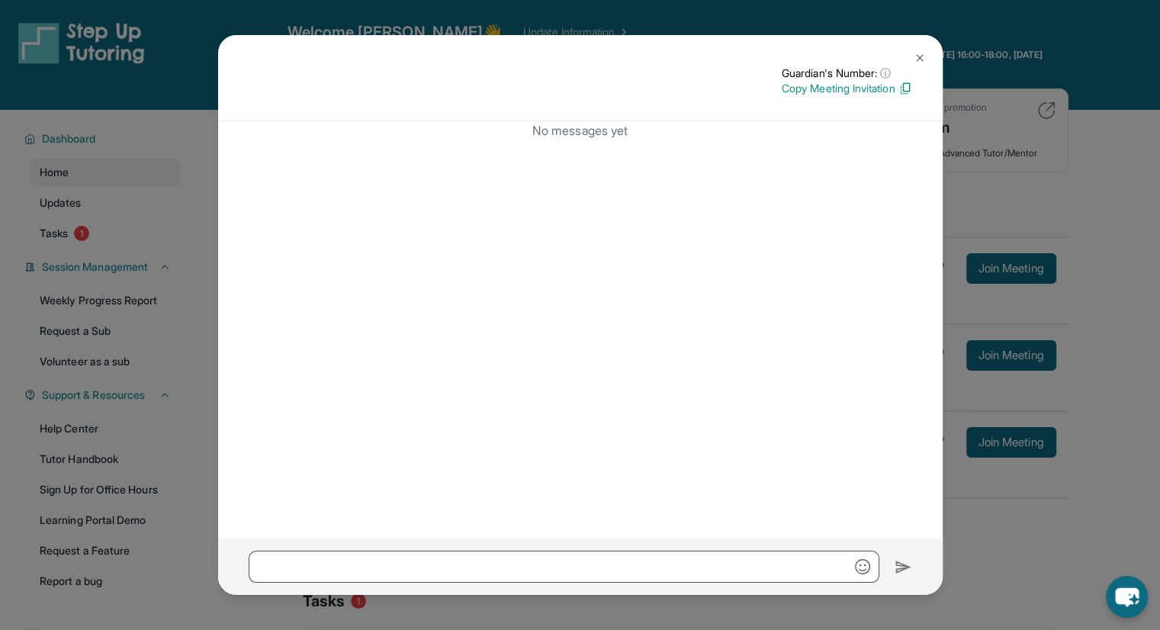
click at [921, 50] on button at bounding box center [920, 58] width 31 height 31
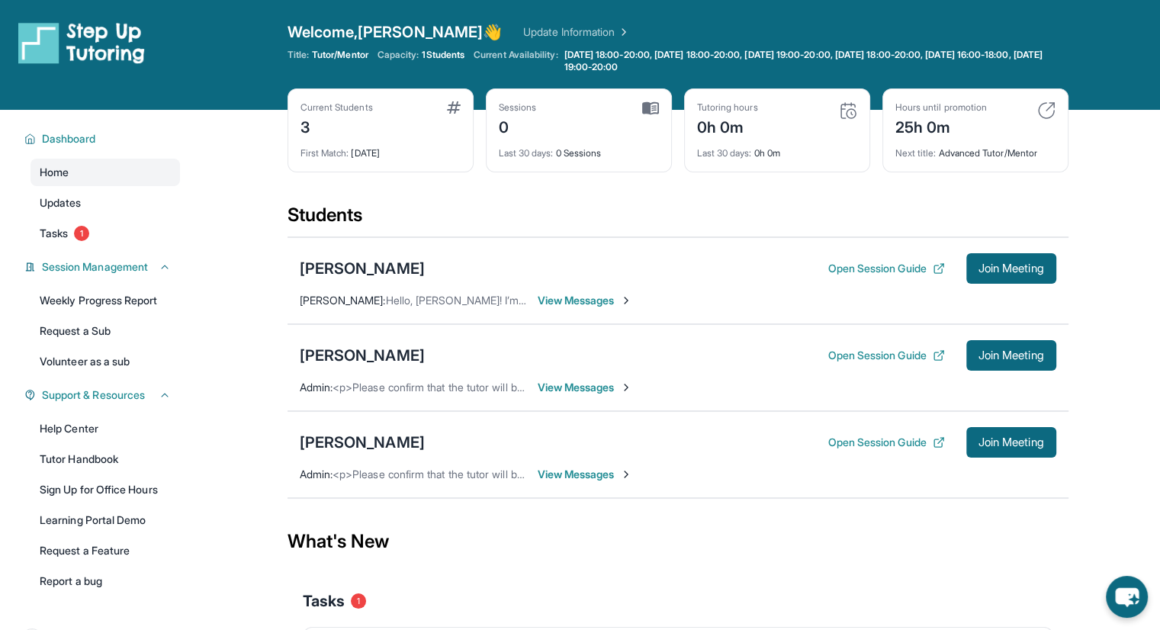
click at [606, 382] on span "View Messages" at bounding box center [585, 387] width 95 height 15
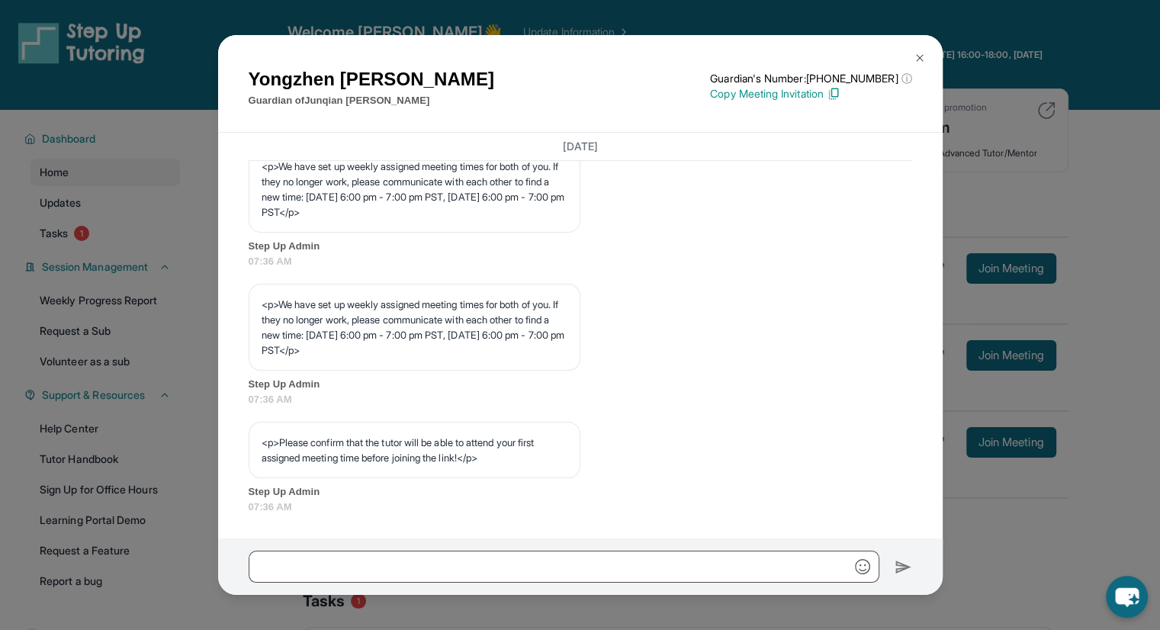
scroll to position [775, 0]
click at [918, 64] on button at bounding box center [920, 58] width 31 height 31
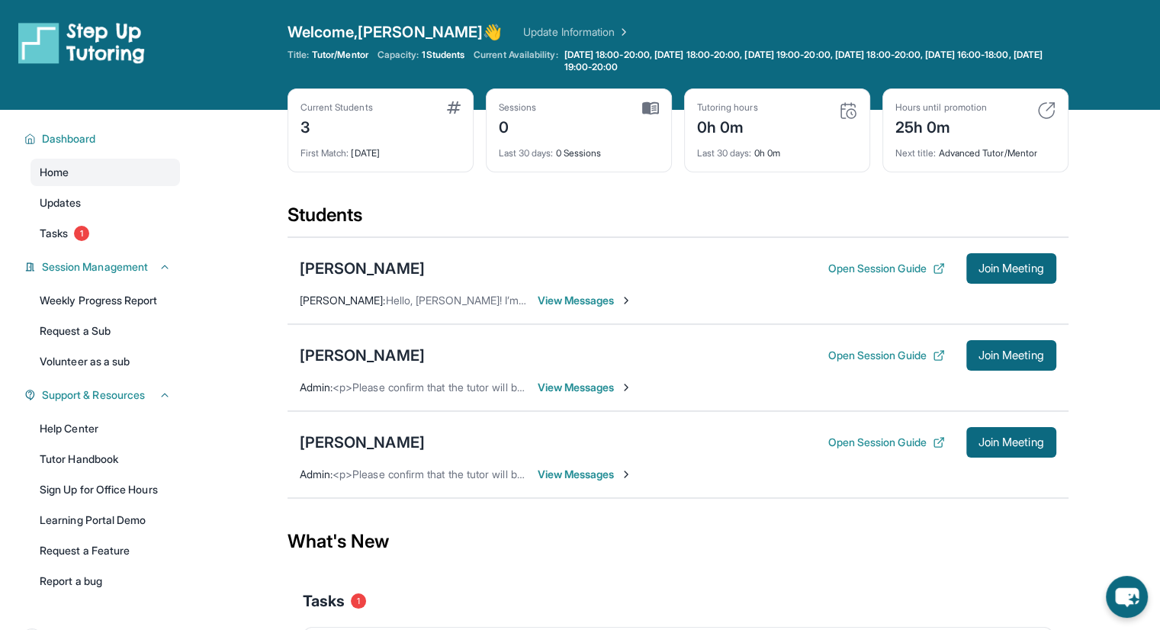
click at [575, 475] on span "View Messages" at bounding box center [585, 474] width 95 height 15
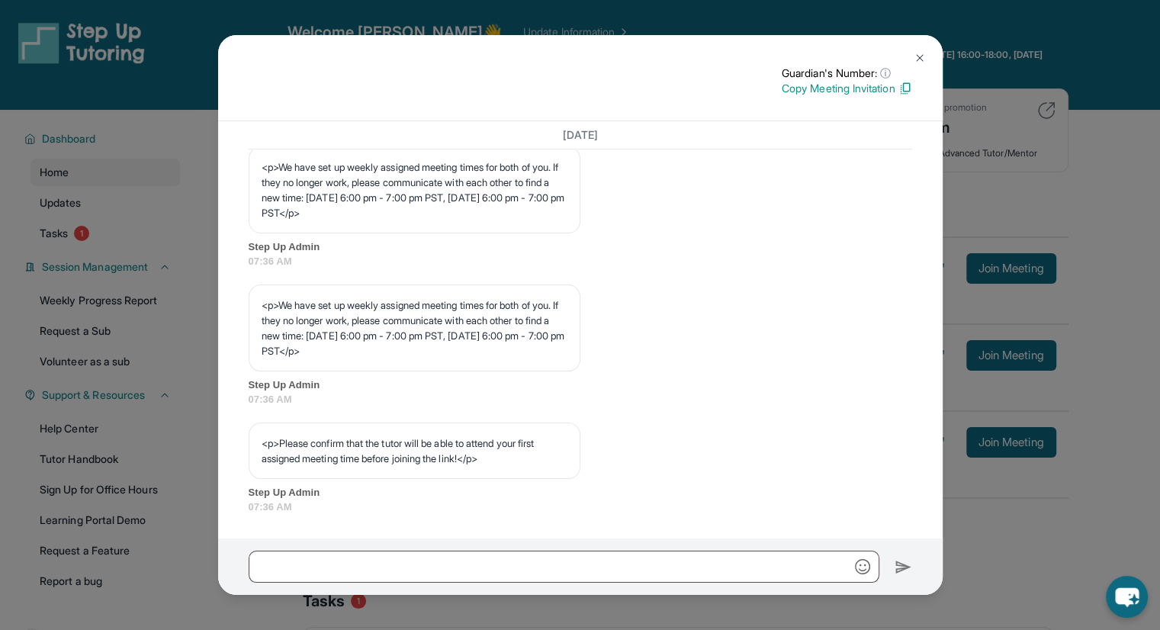
scroll to position [726, 0]
click at [914, 63] on img at bounding box center [920, 58] width 12 height 12
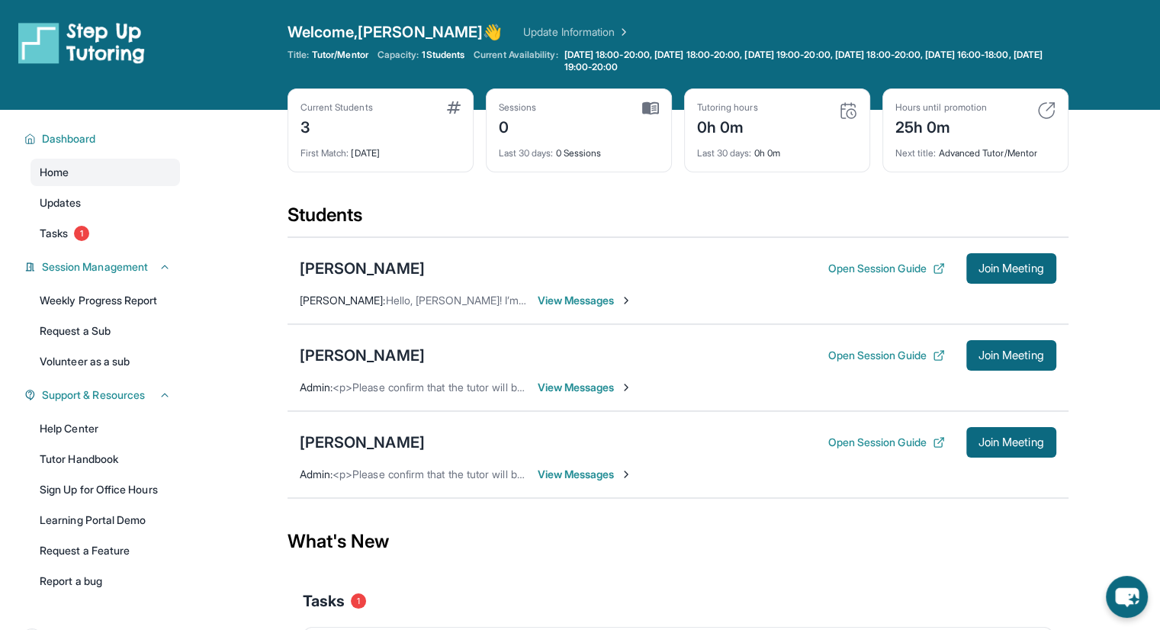
click at [574, 389] on span "View Messages" at bounding box center [585, 387] width 95 height 15
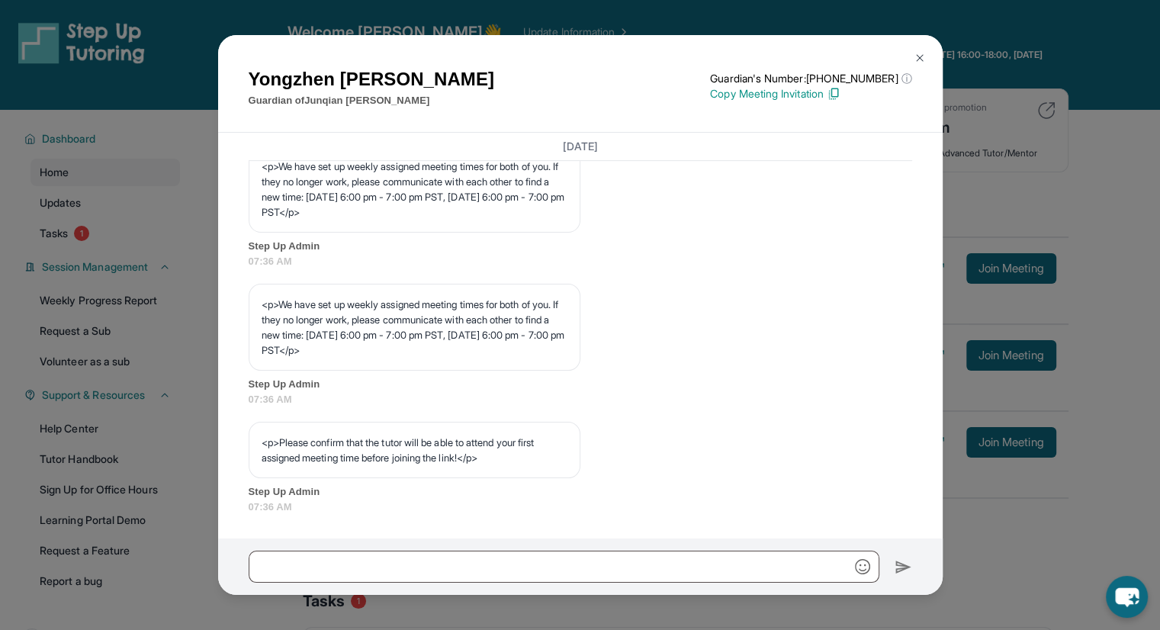
scroll to position [775, 0]
click at [1077, 262] on div "[PERSON_NAME] Guardian of [PERSON_NAME] Guardian's Number: [PHONE_NUMBER] ⓘ Thi…" at bounding box center [580, 315] width 1160 height 630
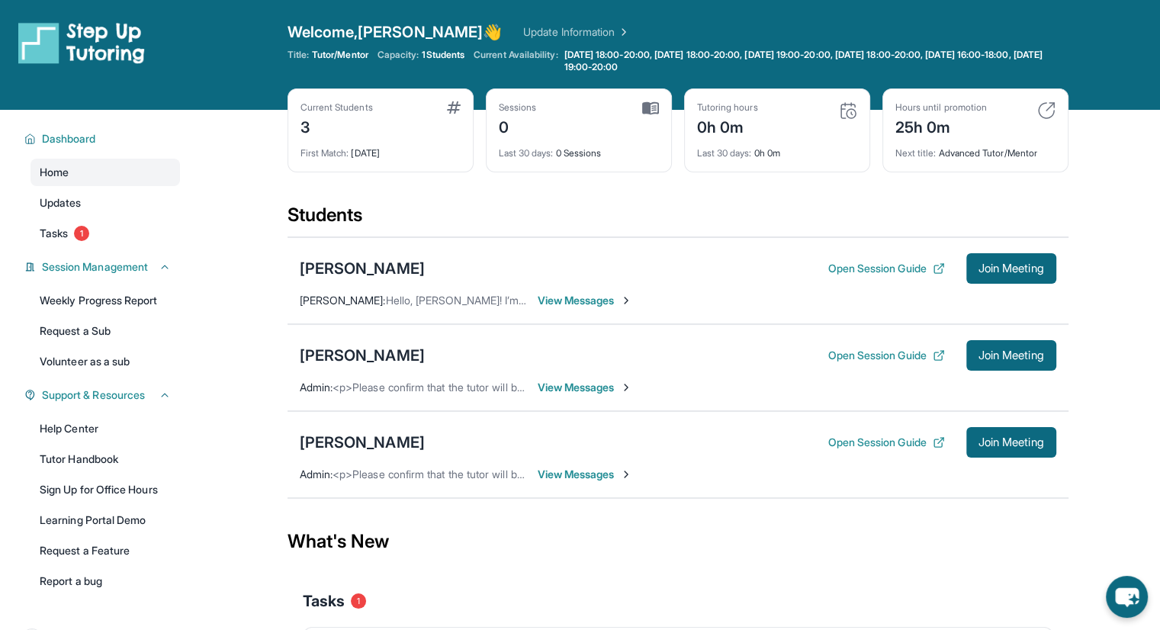
click at [591, 474] on span "View Messages" at bounding box center [585, 474] width 95 height 15
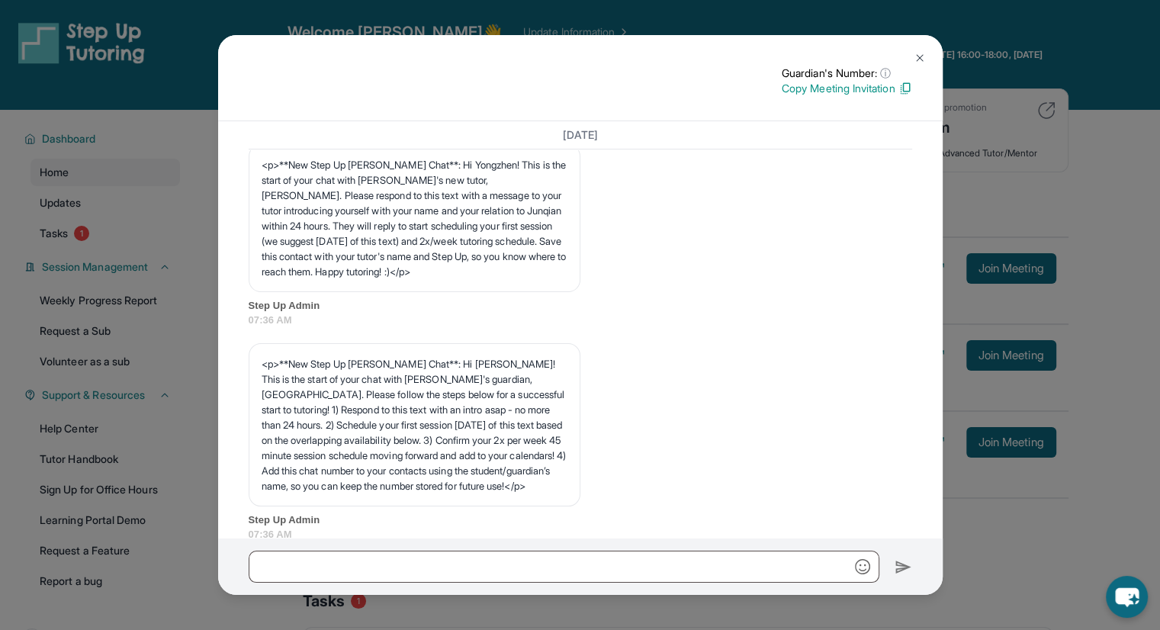
scroll to position [0, 0]
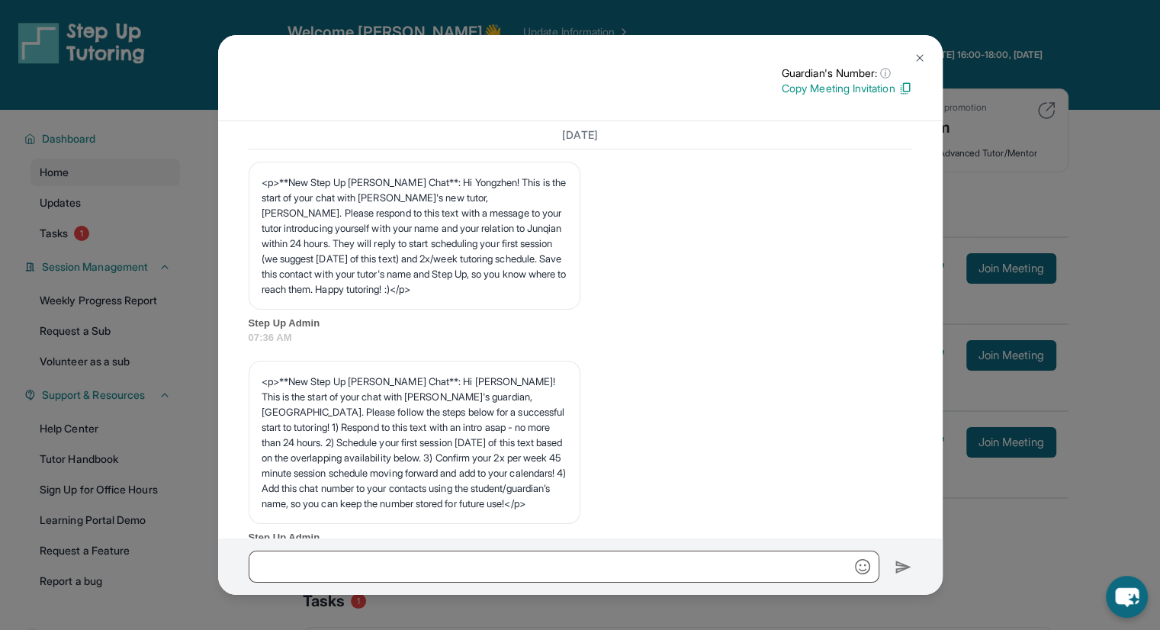
click at [908, 55] on button at bounding box center [920, 58] width 31 height 31
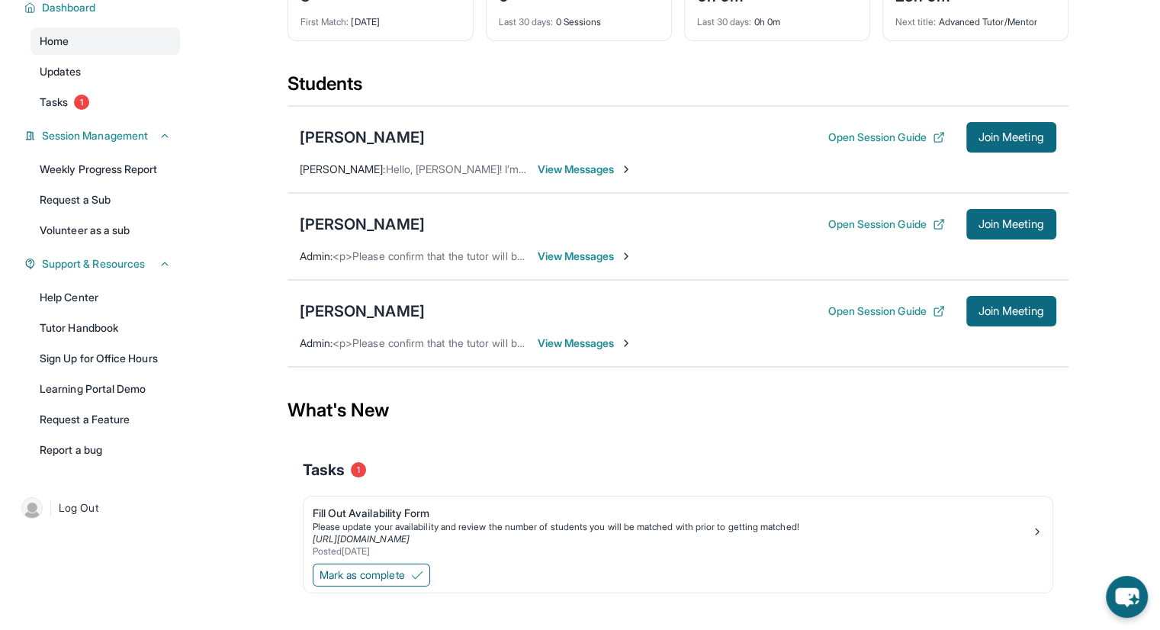
scroll to position [150, 0]
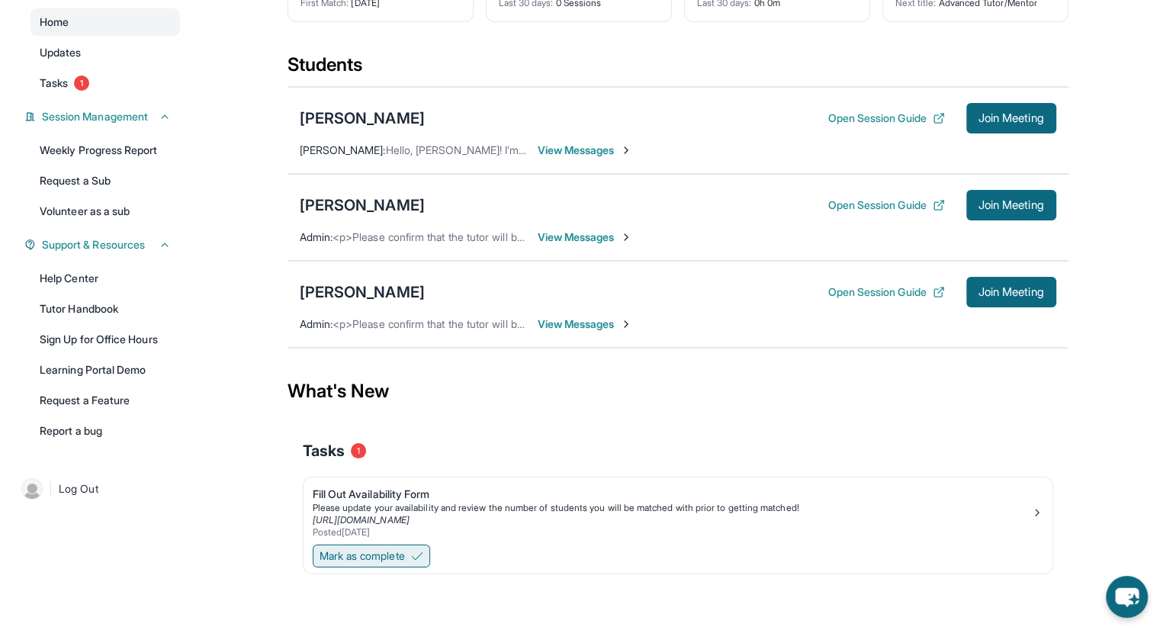
click at [405, 555] on span "Mark as complete" at bounding box center [362, 555] width 85 height 15
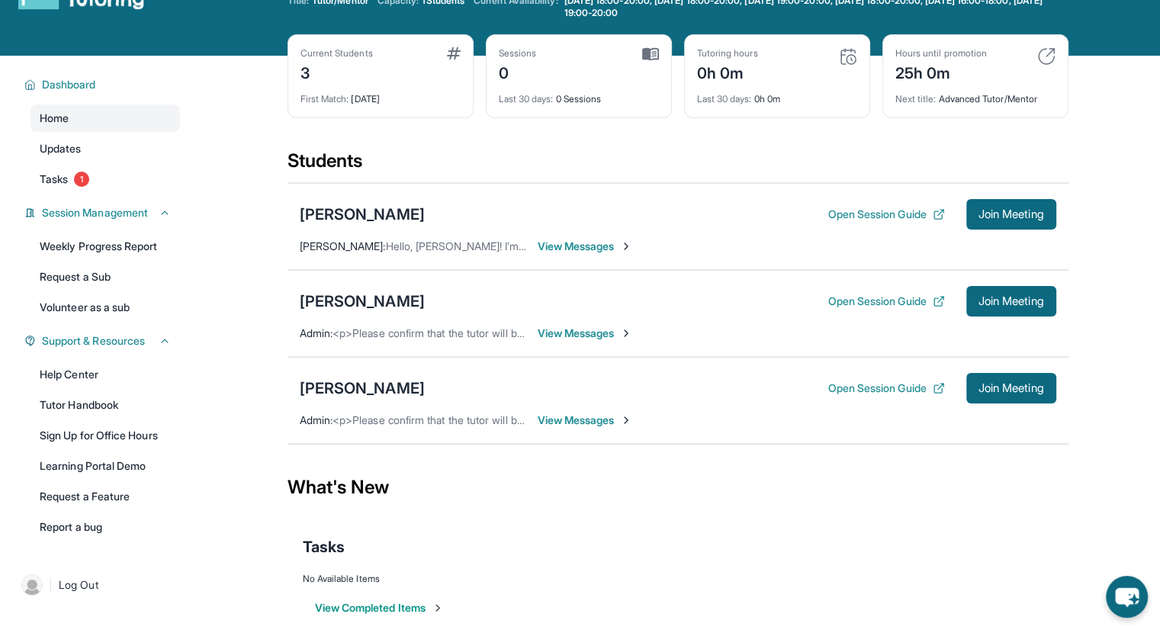
scroll to position [53, 0]
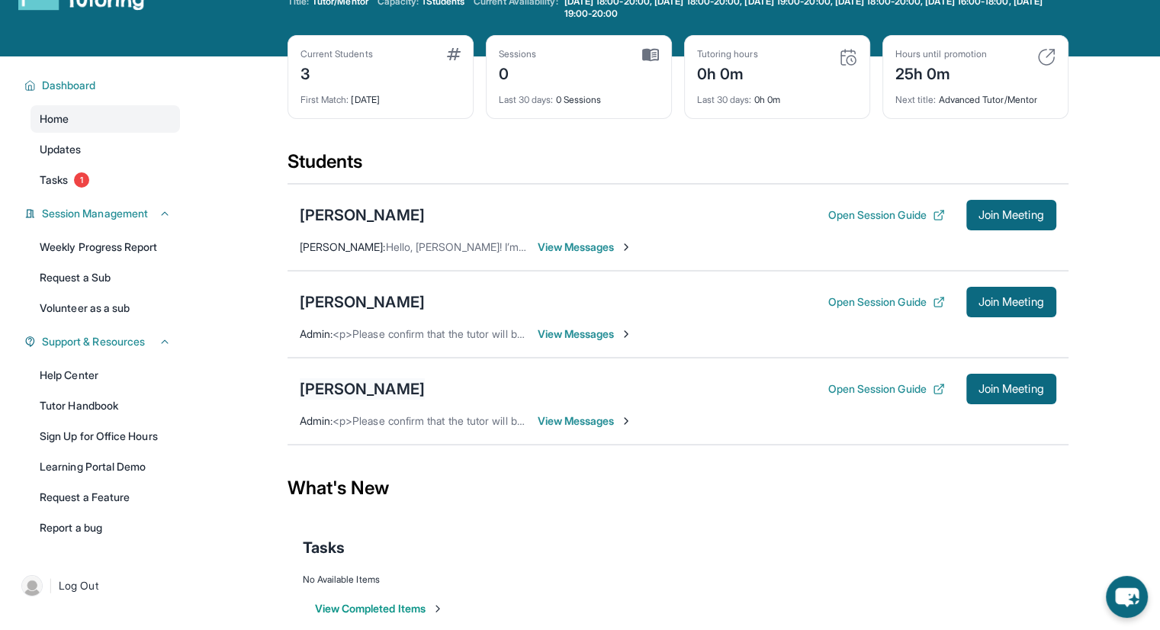
click at [383, 394] on div "[PERSON_NAME]" at bounding box center [362, 388] width 125 height 21
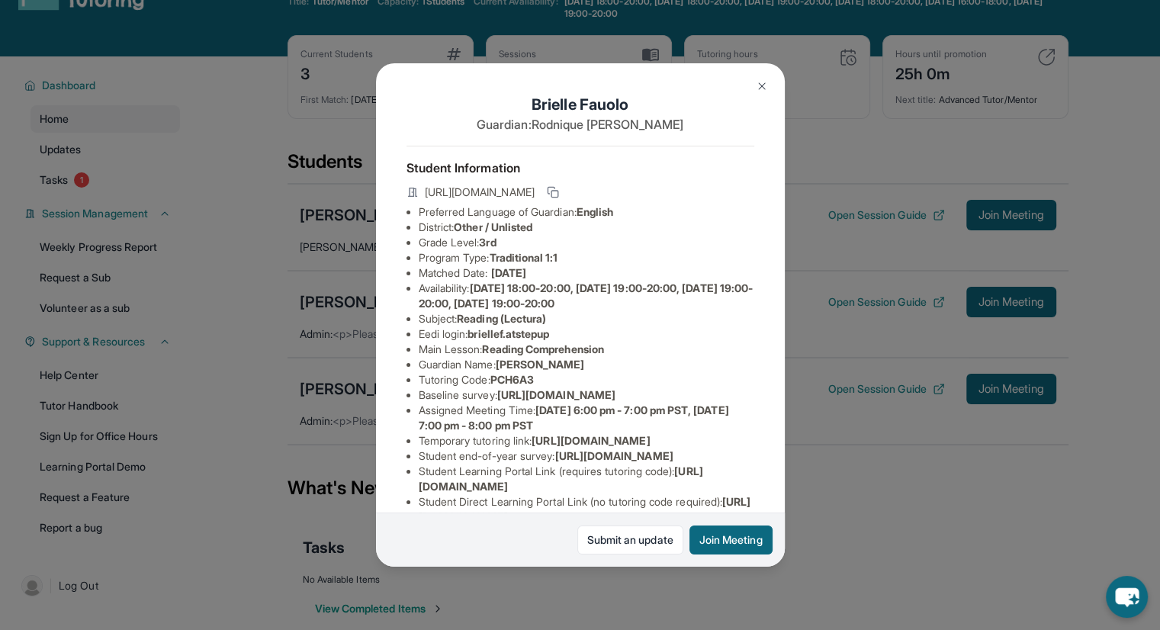
click at [495, 574] on div "[PERSON_NAME] Guardian: [PERSON_NAME] Student Information [URL][DOMAIN_NAME] Pr…" at bounding box center [580, 315] width 1160 height 630
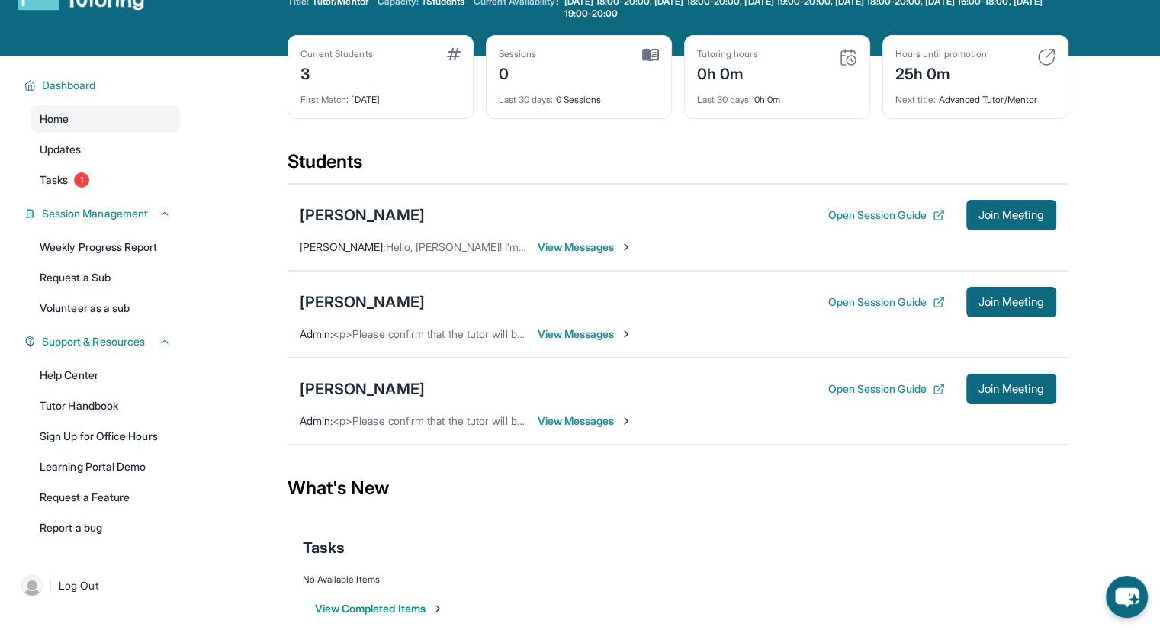
click at [572, 418] on span "View Messages" at bounding box center [585, 420] width 95 height 15
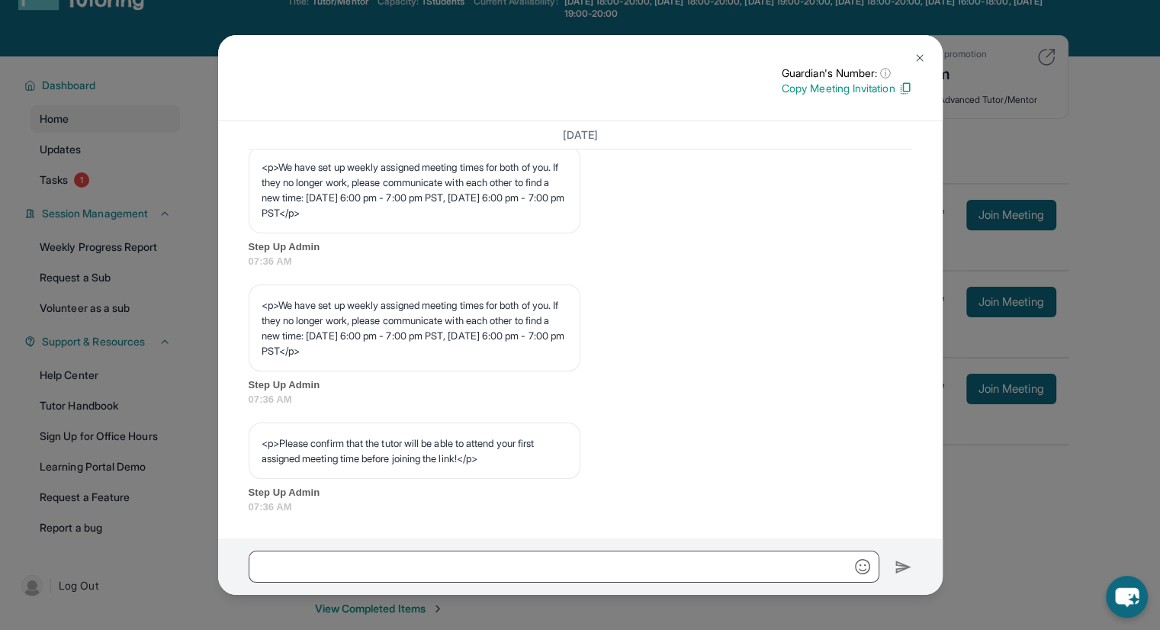
scroll to position [763, 0]
click at [992, 437] on div "Guardian's Number: ⓘ This isn't the guardian's real number — it's a private for…" at bounding box center [580, 315] width 1160 height 630
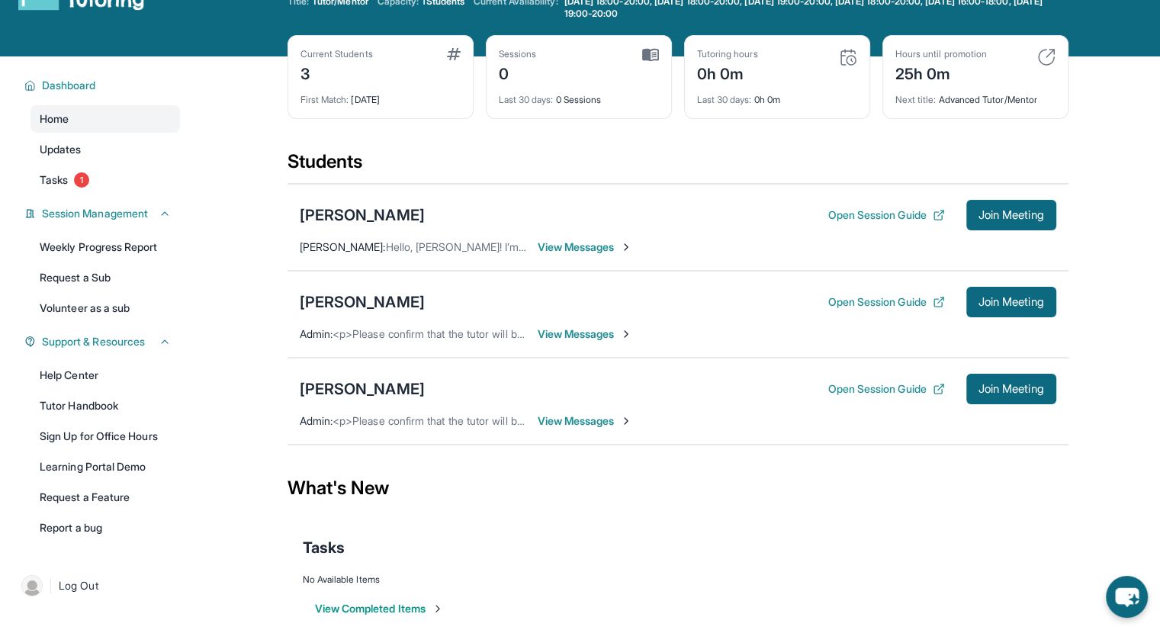
click at [584, 326] on span "View Messages" at bounding box center [585, 333] width 95 height 15
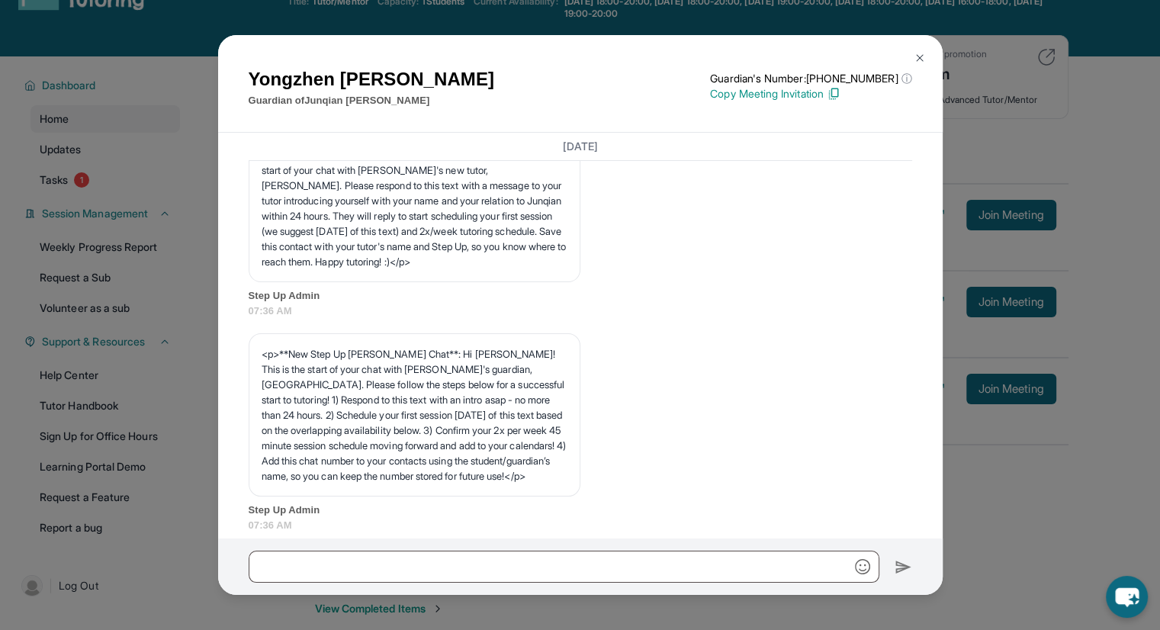
scroll to position [0, 0]
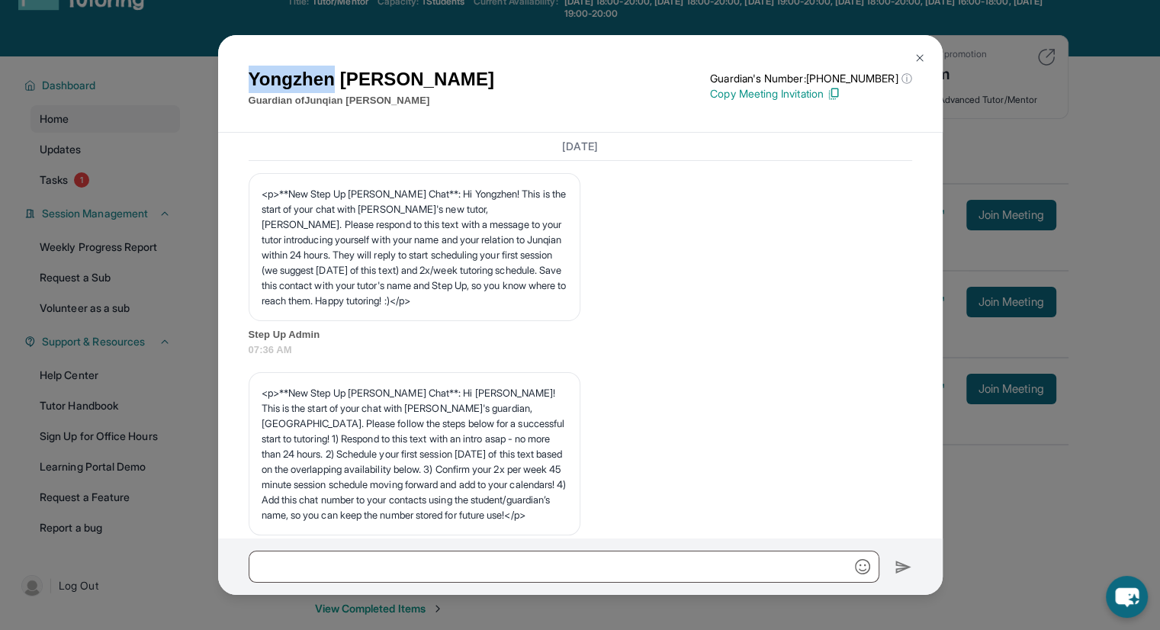
drag, startPoint x: 336, startPoint y: 77, endPoint x: 246, endPoint y: 86, distance: 90.5
click at [246, 86] on div "Yongzhen Deng Guardian of Junqian Yang Guardian's Number: +14027994533 ⓘ This i…" at bounding box center [580, 84] width 725 height 98
copy h1 "Yongzhen"
drag, startPoint x: 310, startPoint y: 97, endPoint x: 343, endPoint y: 101, distance: 33.0
click at [343, 101] on p "Guardian of Junqian Yang" at bounding box center [372, 100] width 246 height 15
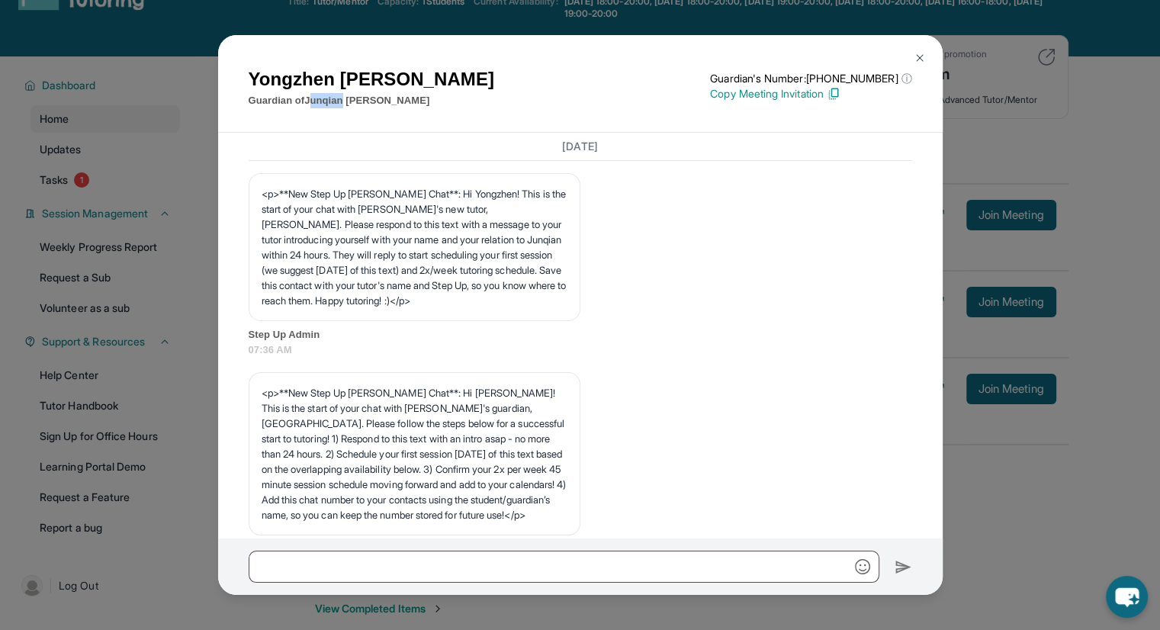
click at [343, 101] on p "Guardian of Junqian Yang" at bounding box center [372, 100] width 246 height 15
drag, startPoint x: 343, startPoint y: 101, endPoint x: 307, endPoint y: 107, distance: 37.1
click at [307, 107] on p "Guardian of Junqian Yang" at bounding box center [372, 100] width 246 height 15
copy p "Junqian"
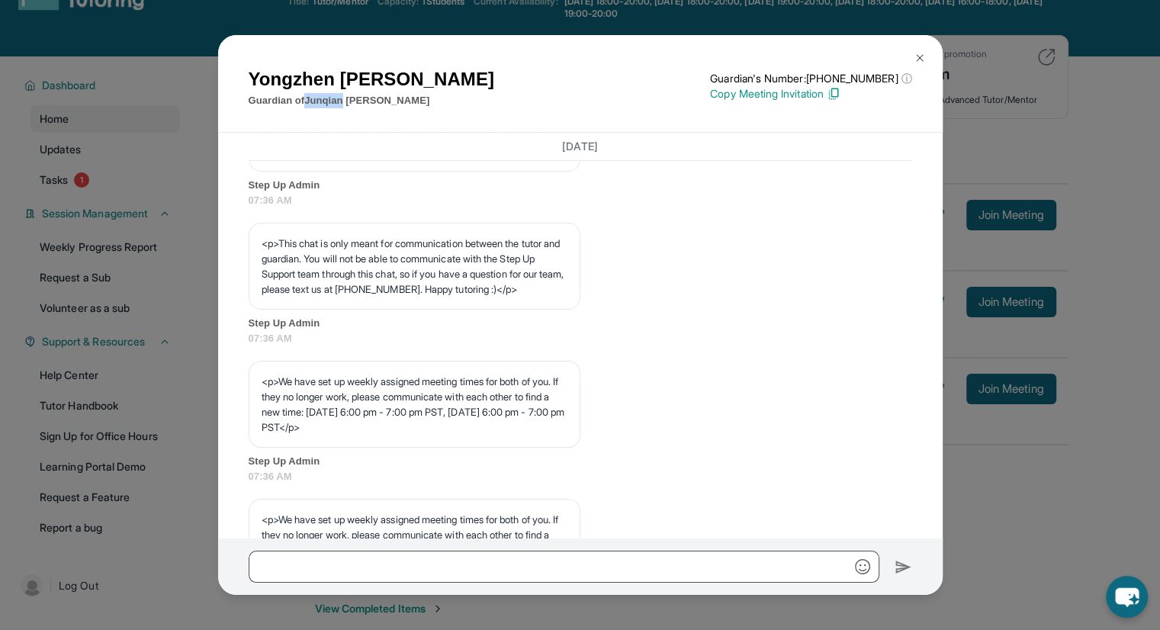
scroll to position [535, 0]
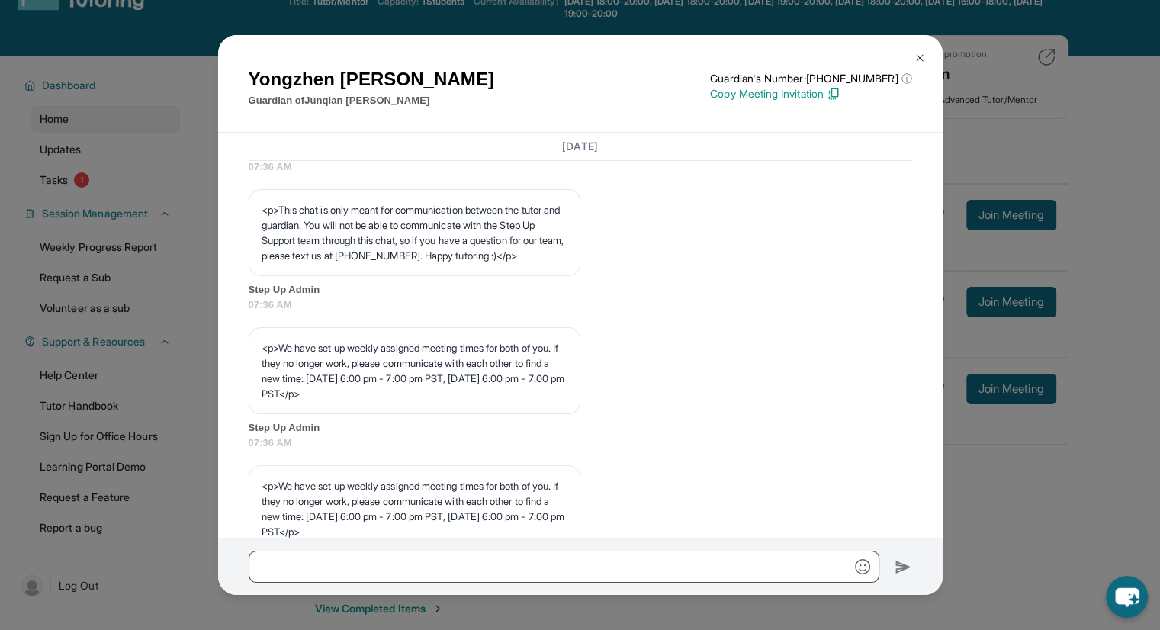
drag, startPoint x: 982, startPoint y: 495, endPoint x: 806, endPoint y: 516, distance: 178.3
click at [806, 516] on div "Today <p>**New Step Up Tutoring Match Chat**: Hi Yongzhen! This is the start of…" at bounding box center [581, 146] width 664 height 1098
click at [918, 56] on img at bounding box center [920, 58] width 12 height 12
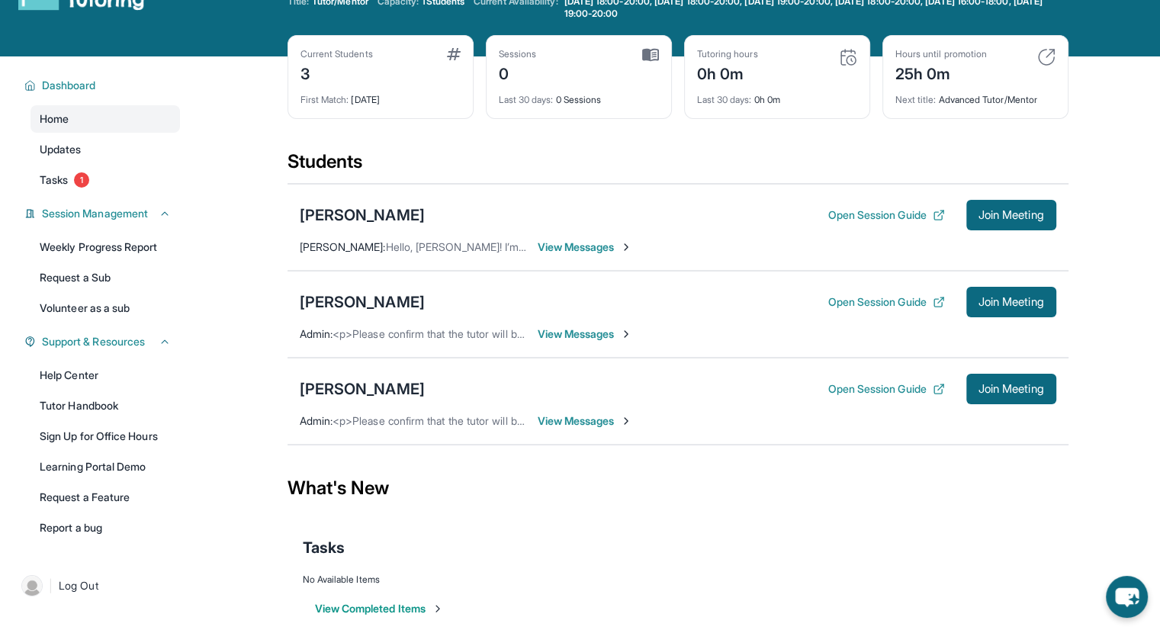
click at [571, 332] on span "View Messages" at bounding box center [585, 333] width 95 height 15
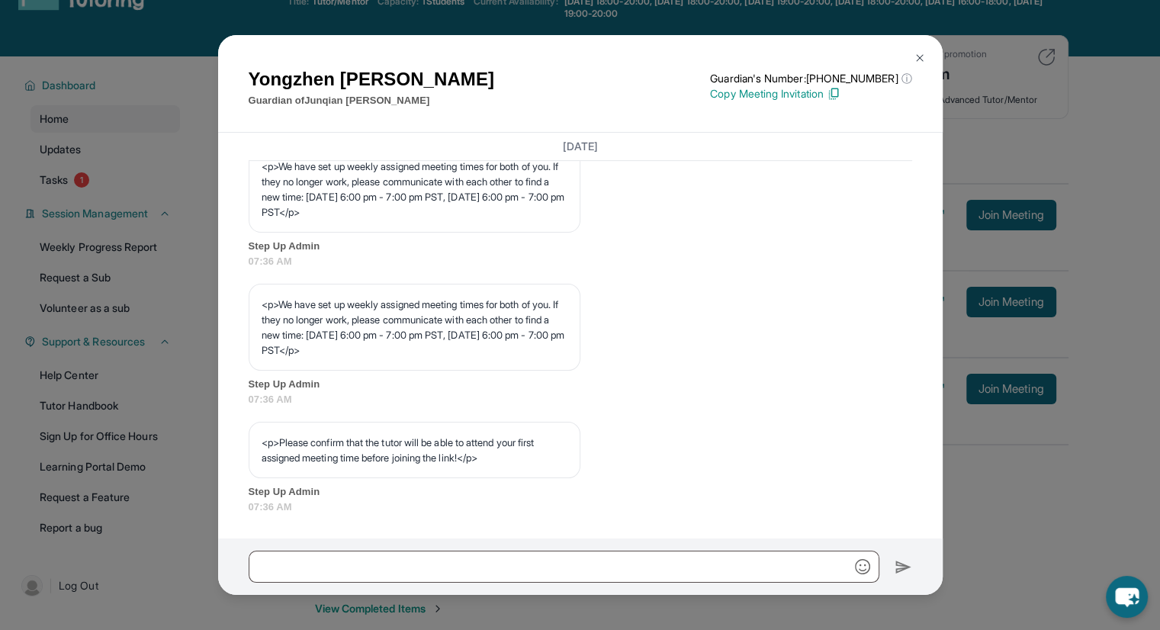
scroll to position [775, 0]
click at [214, 18] on div "[PERSON_NAME] Guardian of [PERSON_NAME] Guardian's Number: [PHONE_NUMBER] ⓘ Thi…" at bounding box center [580, 315] width 1160 height 630
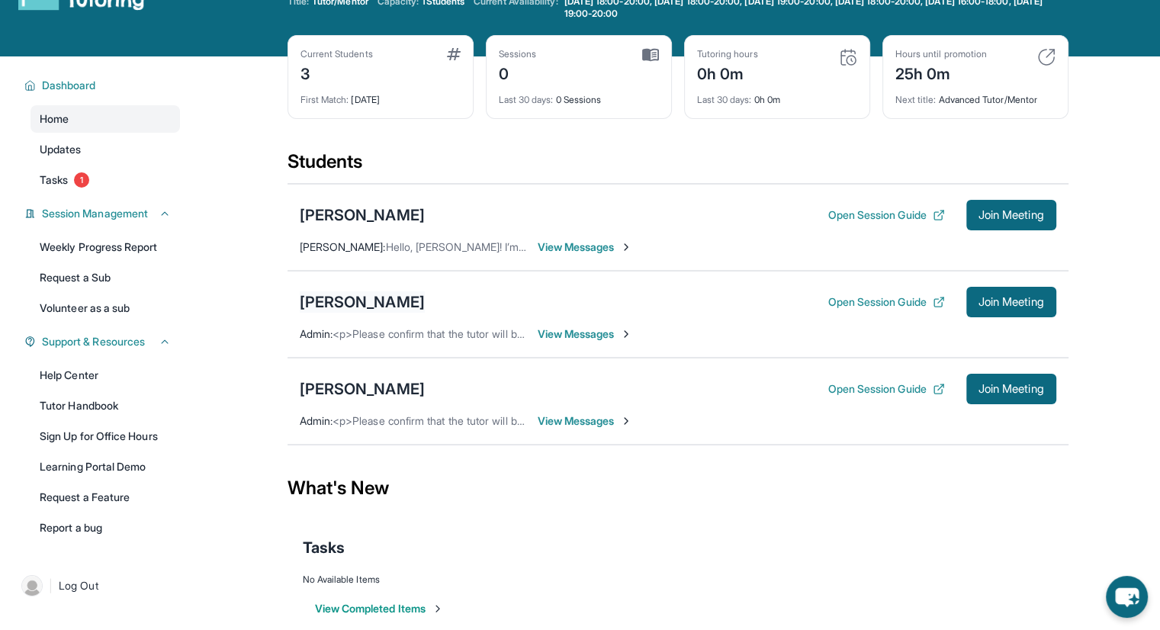
click at [323, 297] on div "[PERSON_NAME]" at bounding box center [362, 301] width 125 height 21
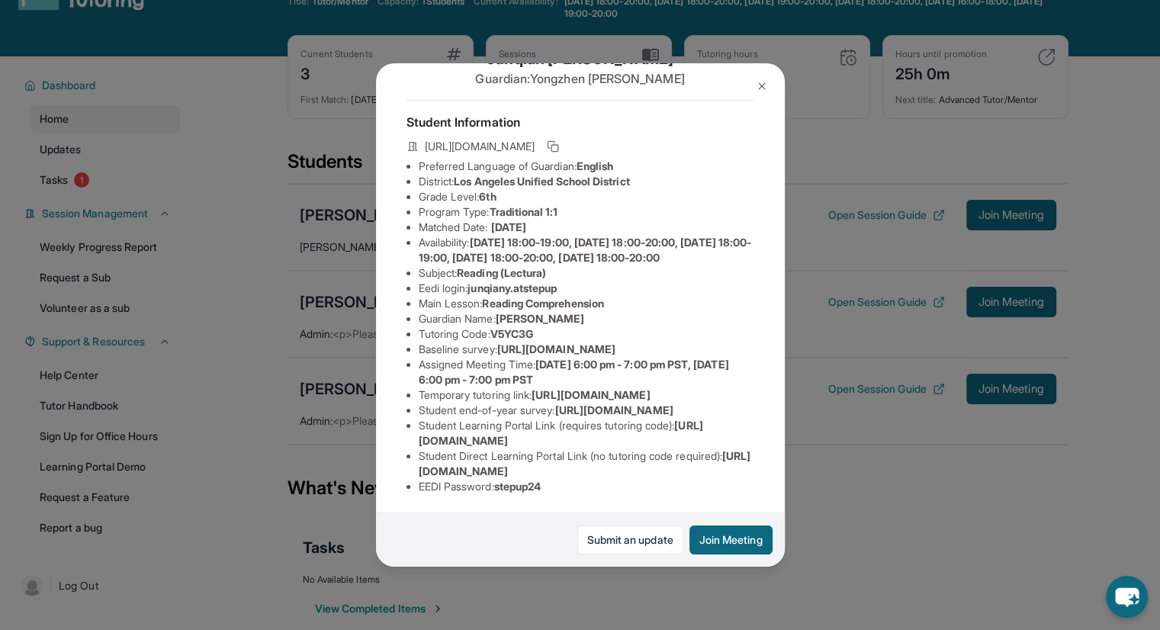
scroll to position [104, 0]
click at [758, 88] on img at bounding box center [762, 86] width 12 height 12
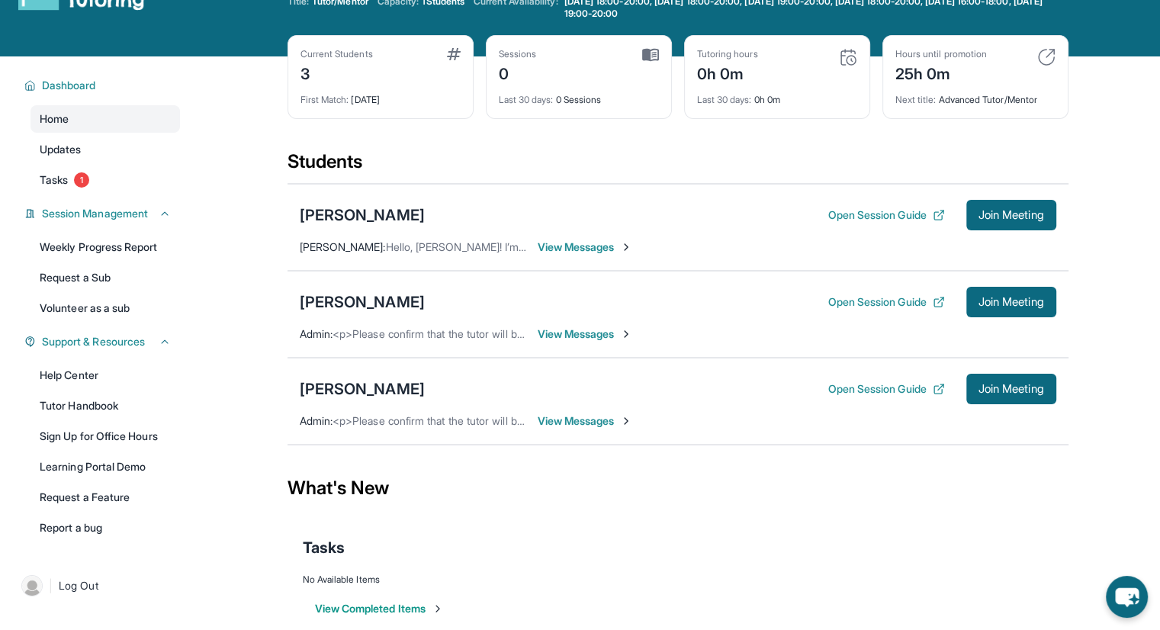
click at [567, 330] on span "View Messages" at bounding box center [585, 333] width 95 height 15
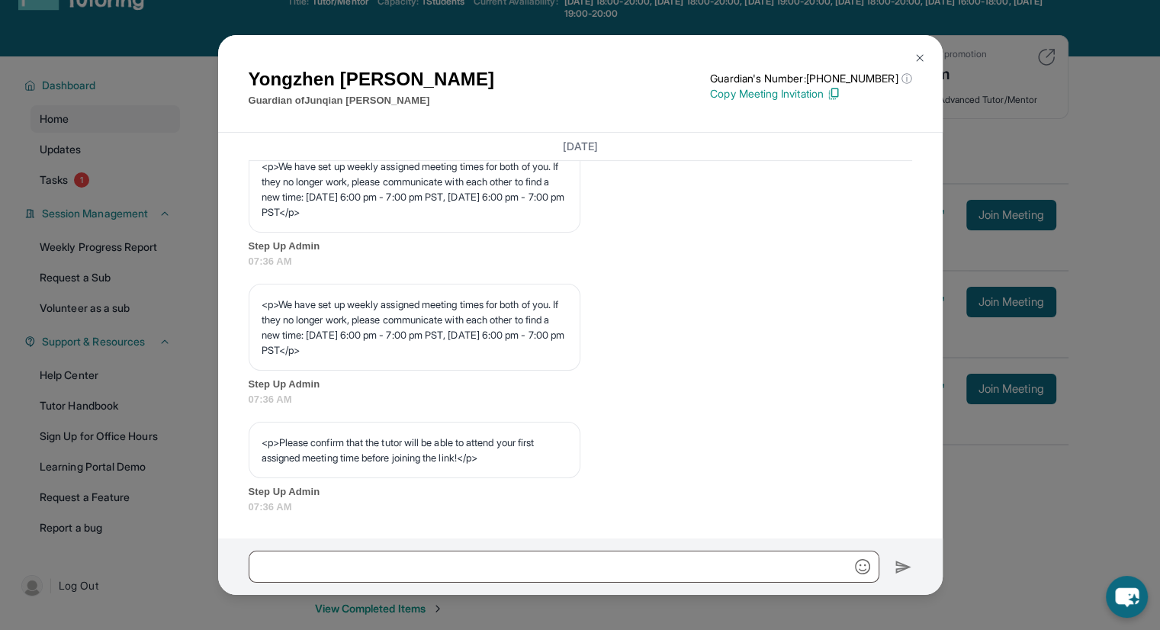
scroll to position [775, 0]
drag, startPoint x: 378, startPoint y: 196, endPoint x: 416, endPoint y: 211, distance: 40.8
click at [416, 211] on p "<p>We have set up weekly assigned meeting times for both of you. If they no lon…" at bounding box center [415, 189] width 306 height 61
copy p "[DATE] 6:00 pm - 7:00 pm PST, [DATE] 6:00 pm - 7:00 pm PST"
click at [420, 213] on p "<p>We have set up weekly assigned meeting times for both of you. If they no lon…" at bounding box center [415, 189] width 306 height 61
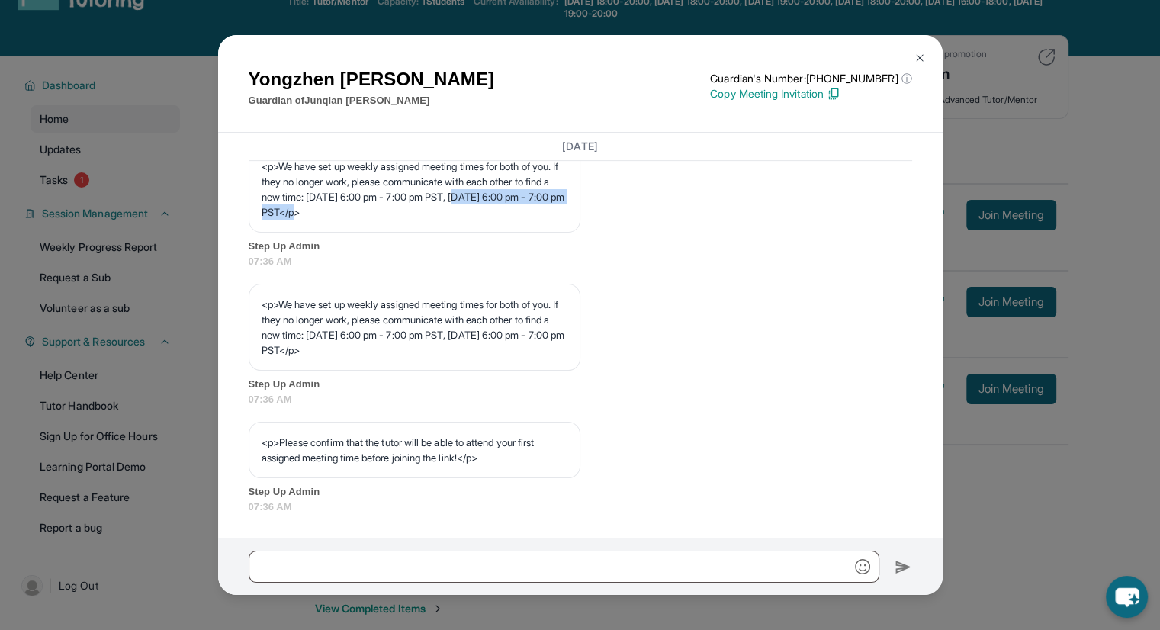
drag, startPoint x: 418, startPoint y: 213, endPoint x: 262, endPoint y: 207, distance: 155.7
click at [262, 207] on p "<p>We have set up weekly assigned meeting times for both of you. If they no lon…" at bounding box center [415, 189] width 306 height 61
copy p "Thursday 6:00 pm - 7:00 pm PST"
click at [755, 477] on div "<p>Please confirm that the tutor will be able to attend your first assigned mee…" at bounding box center [581, 468] width 664 height 92
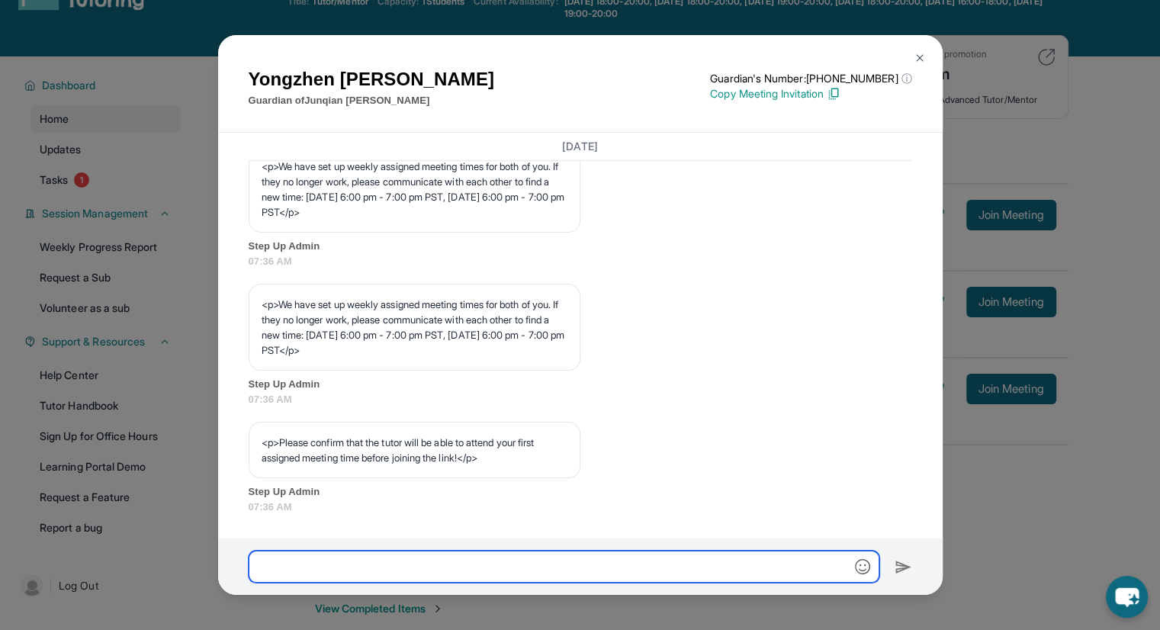
click at [654, 560] on input "text" at bounding box center [564, 567] width 631 height 32
paste input "**********"
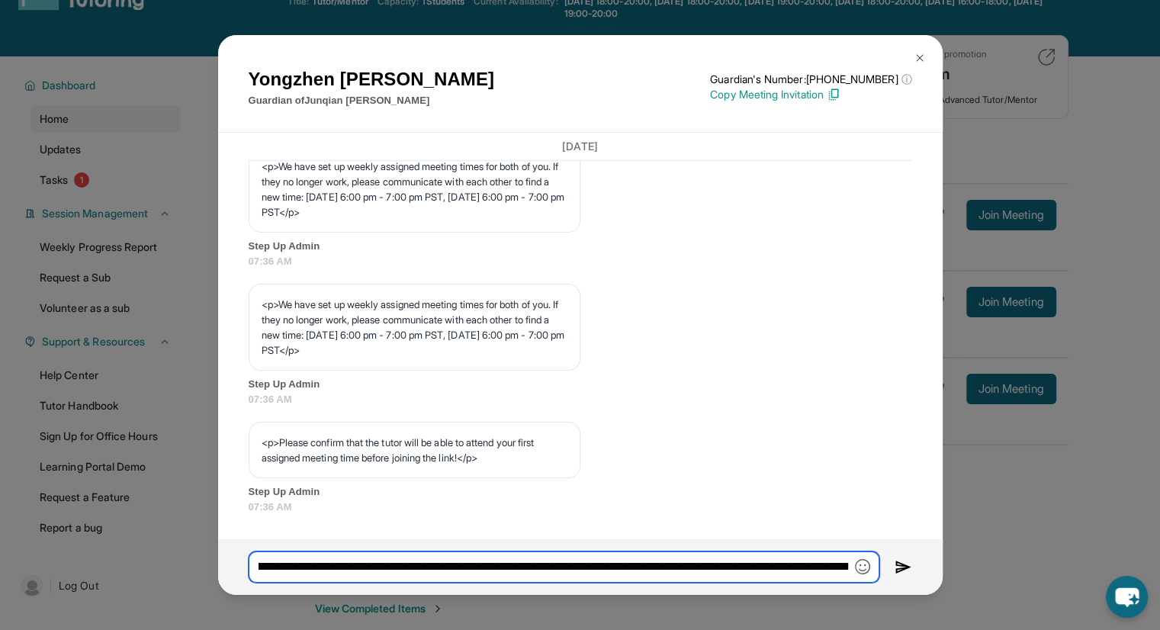
scroll to position [0, 1066]
type input "**********"
click at [706, 577] on input "**********" at bounding box center [564, 567] width 631 height 32
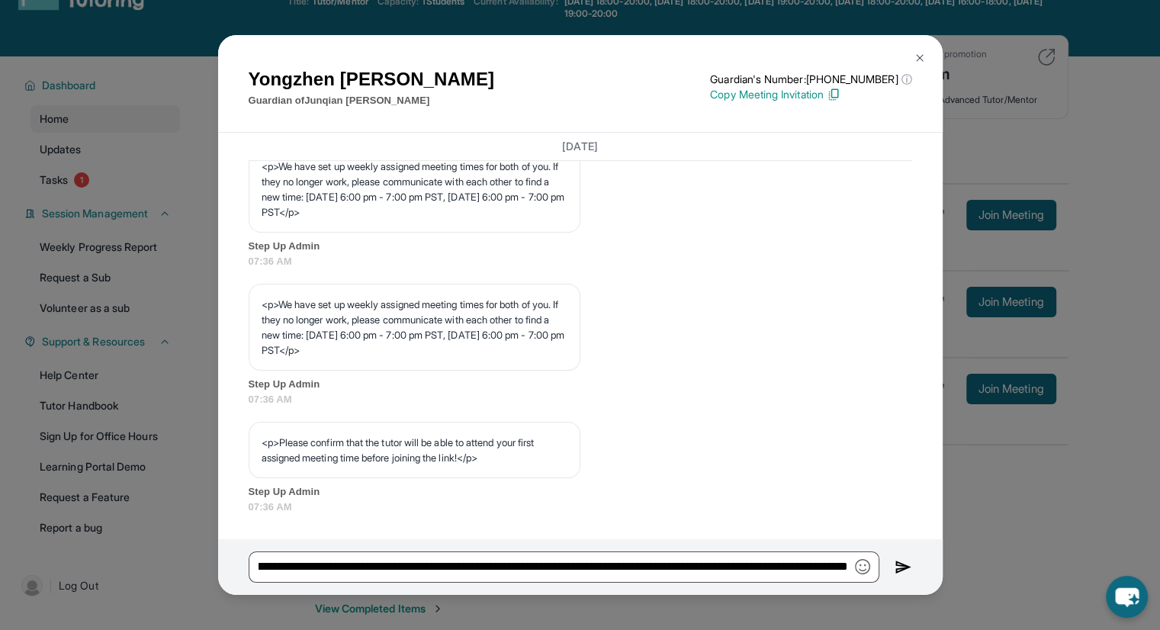
click at [901, 568] on img at bounding box center [904, 567] width 18 height 18
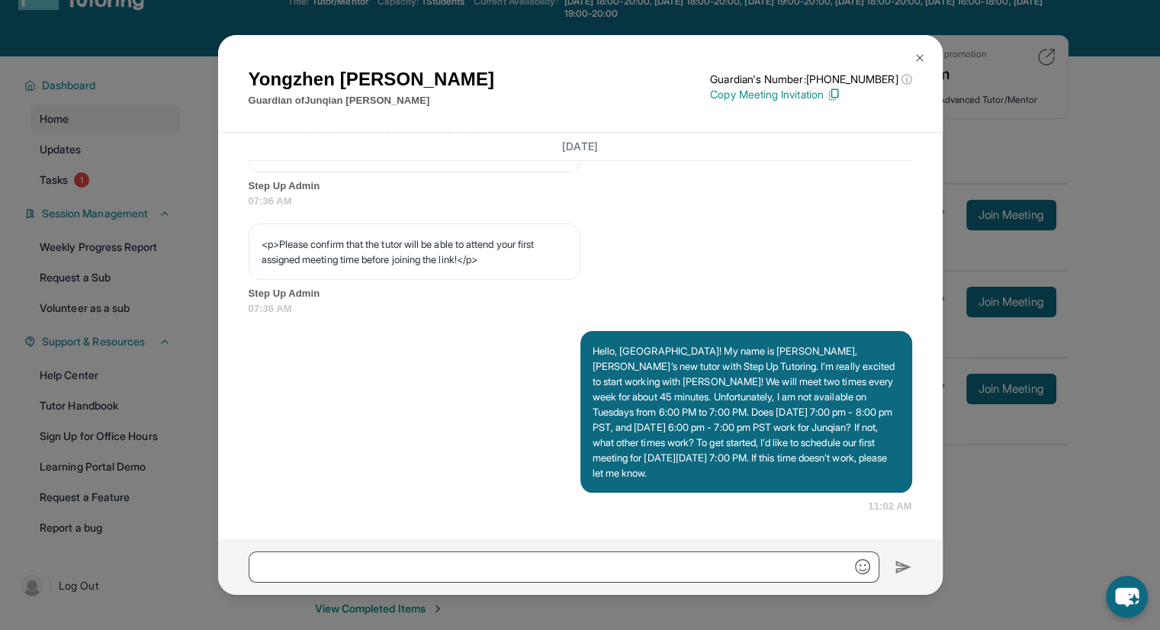
scroll to position [973, 0]
click at [914, 59] on img at bounding box center [920, 58] width 12 height 12
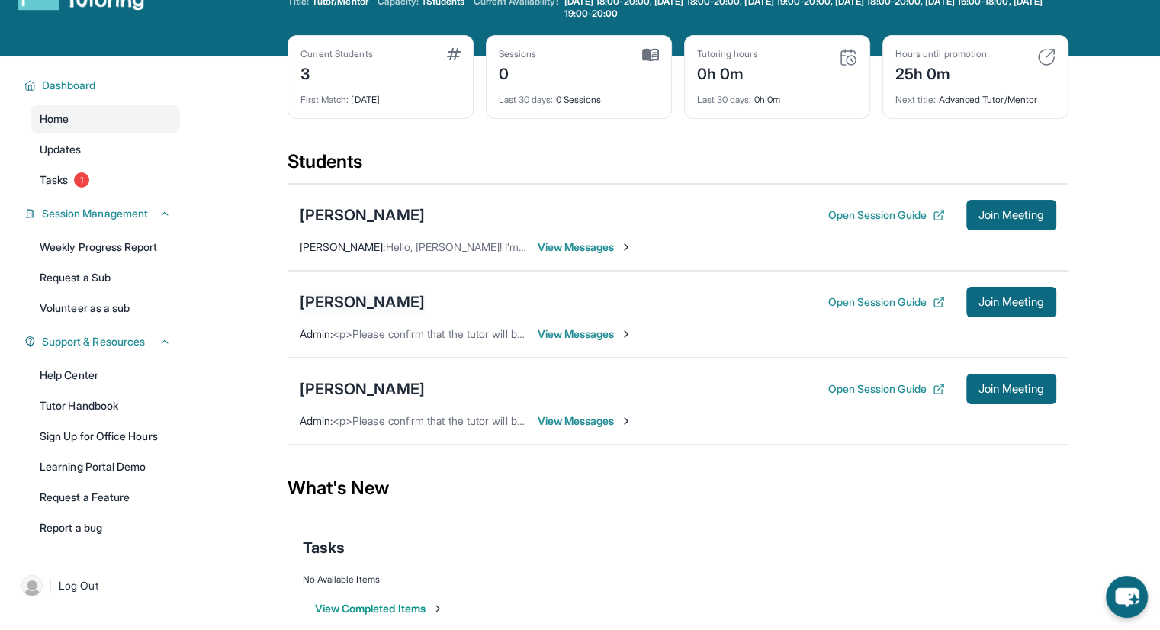
click at [351, 299] on div "[PERSON_NAME]" at bounding box center [362, 301] width 125 height 21
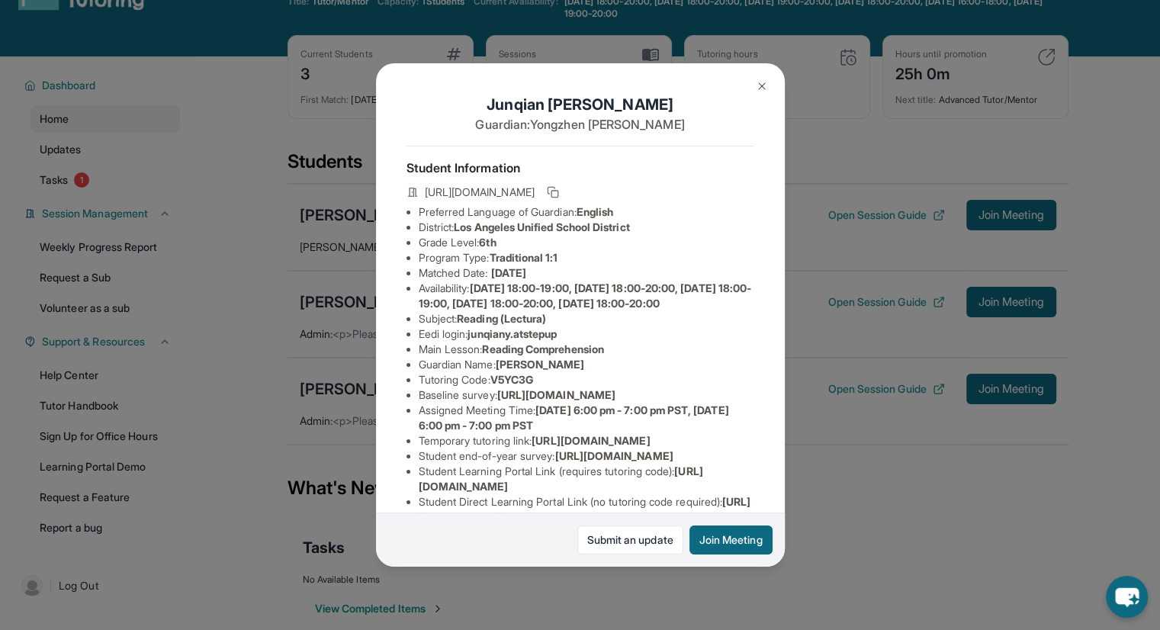
click at [804, 141] on div "[PERSON_NAME] Guardian: [PERSON_NAME] Student Information [URL][DOMAIN_NAME] Pr…" at bounding box center [580, 315] width 1160 height 630
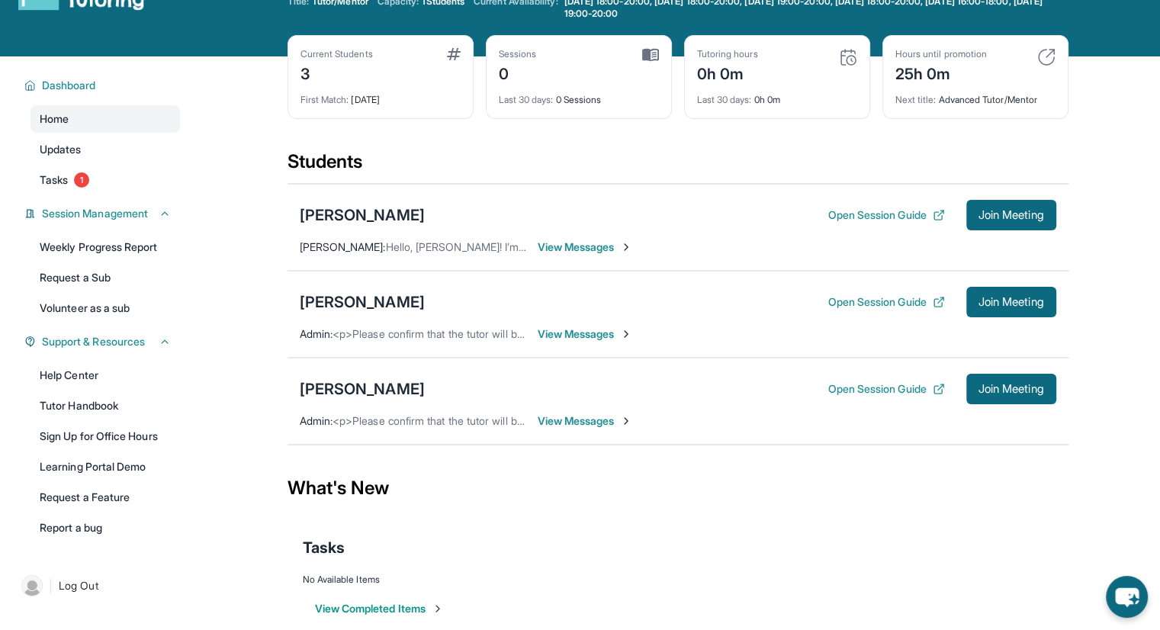
click at [561, 337] on span "View Messages" at bounding box center [585, 333] width 95 height 15
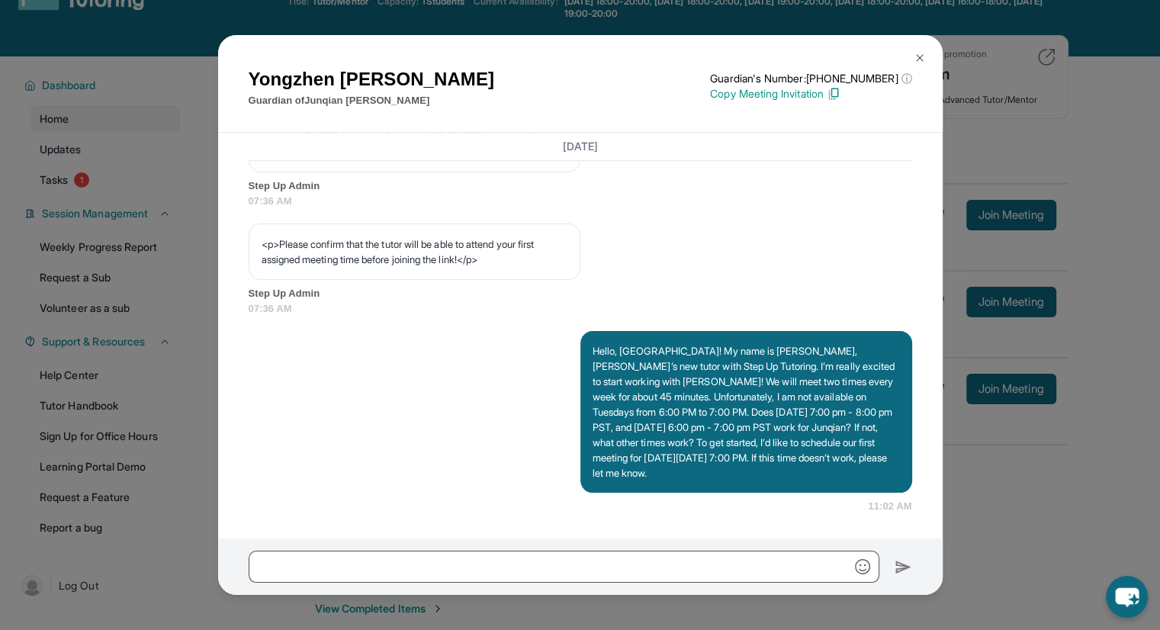
click at [914, 62] on img at bounding box center [920, 58] width 12 height 12
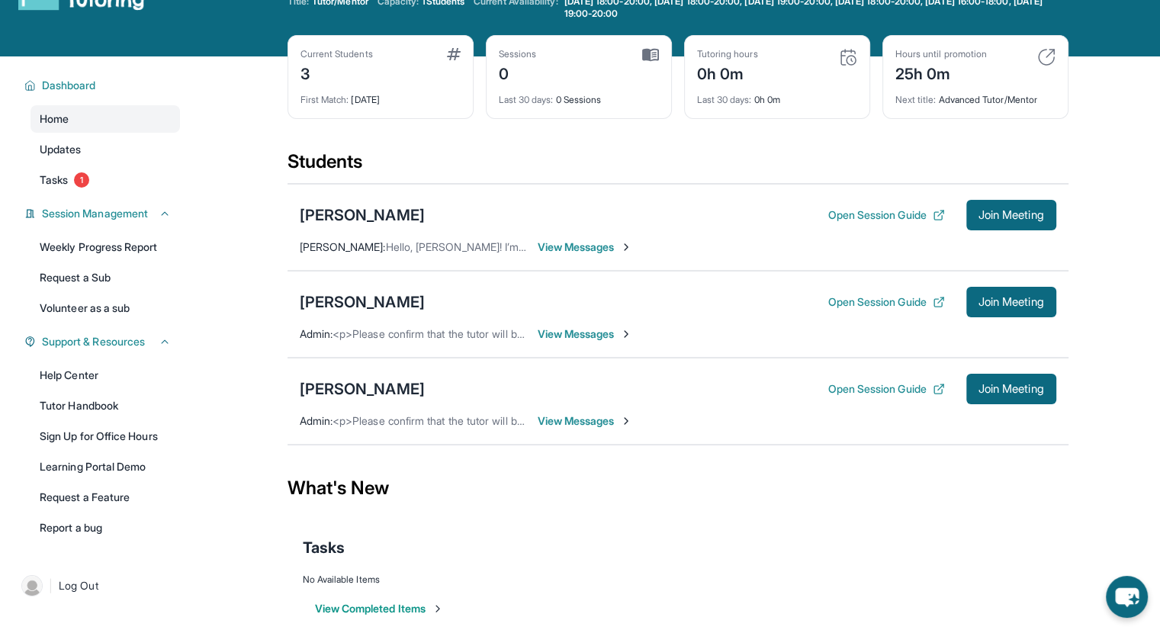
click at [593, 415] on span "View Messages" at bounding box center [585, 420] width 95 height 15
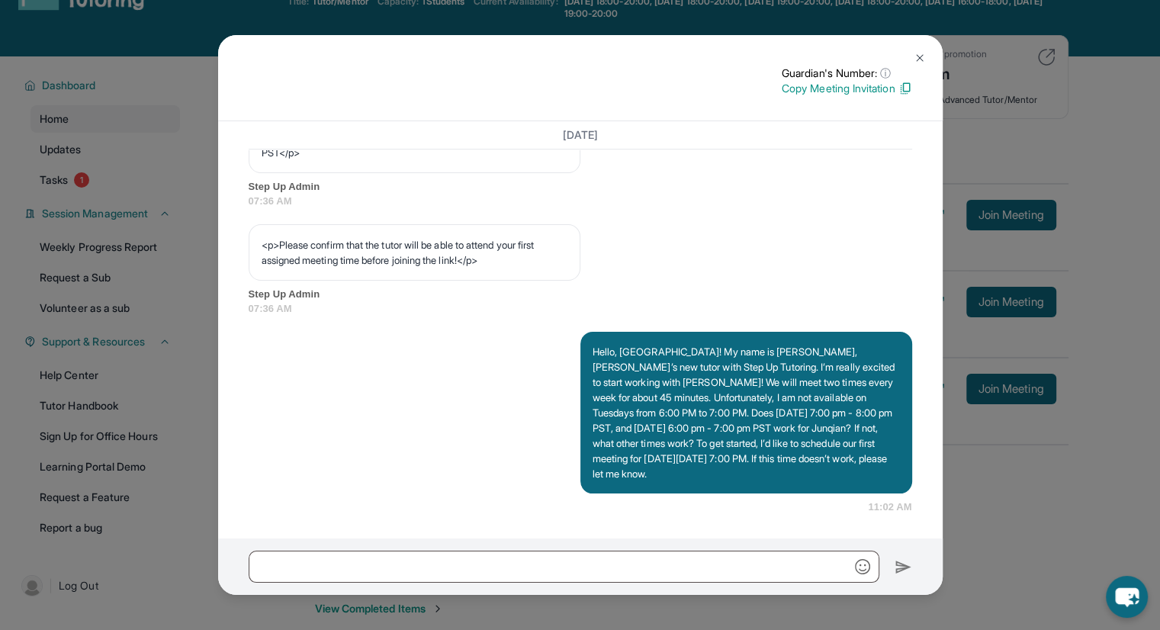
scroll to position [961, 0]
click at [922, 56] on img at bounding box center [920, 58] width 12 height 12
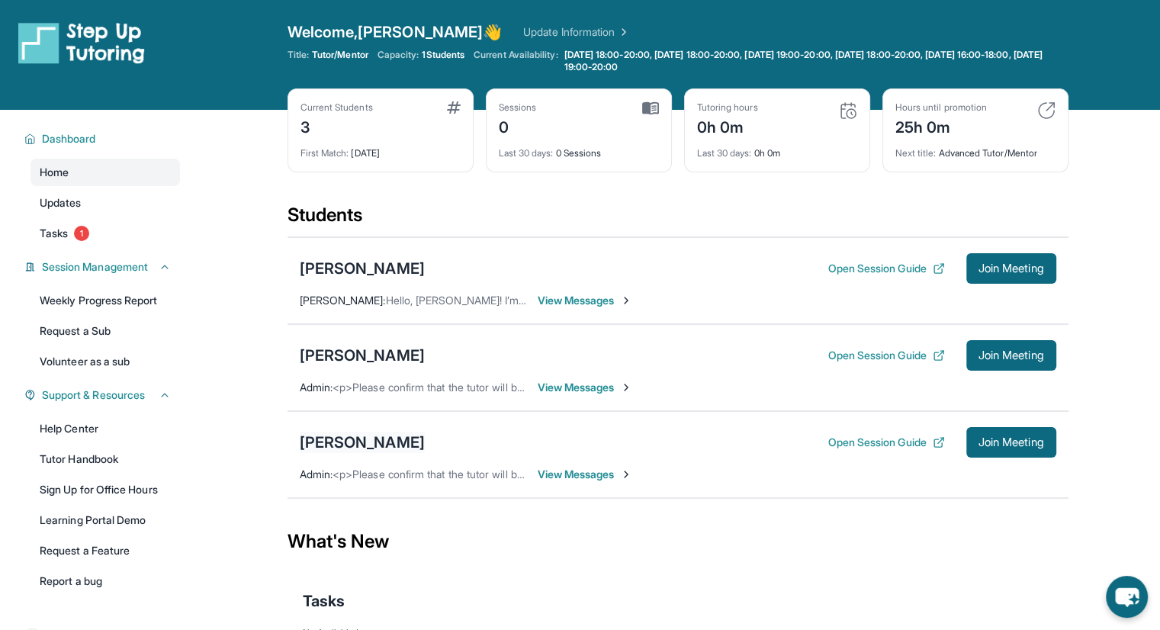
scroll to position [0, 0]
